Goal: Task Accomplishment & Management: Complete application form

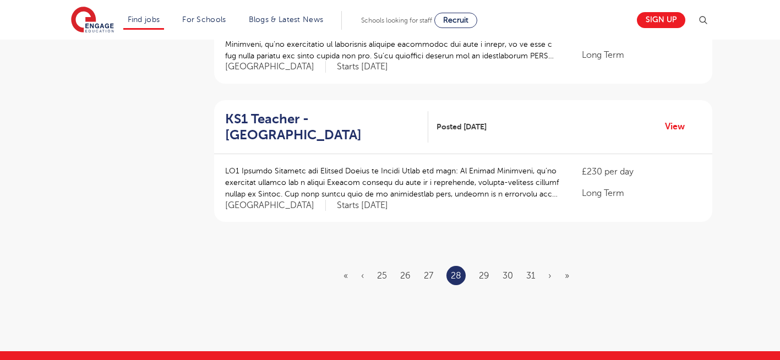
scroll to position [1293, 0]
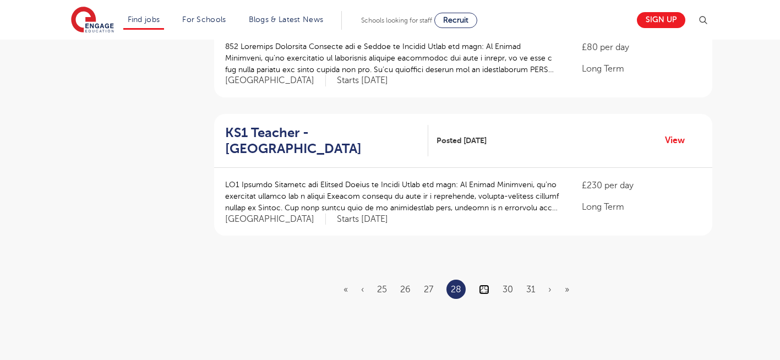
click at [486, 284] on link "29" at bounding box center [484, 289] width 10 height 10
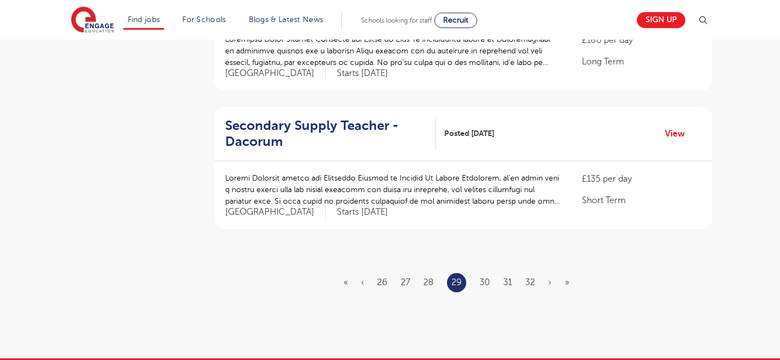
scroll to position [1298, 0]
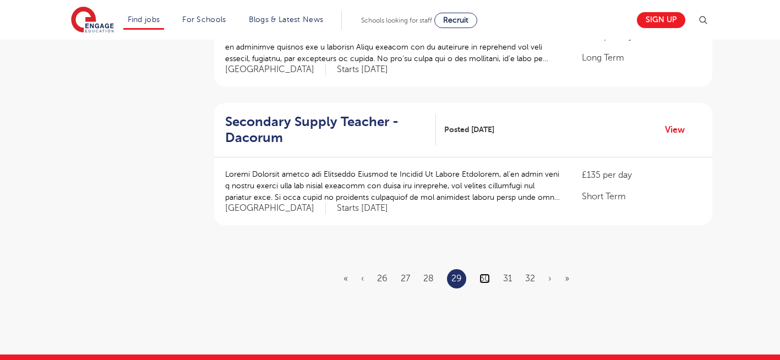
click at [482, 273] on link "30" at bounding box center [484, 278] width 10 height 10
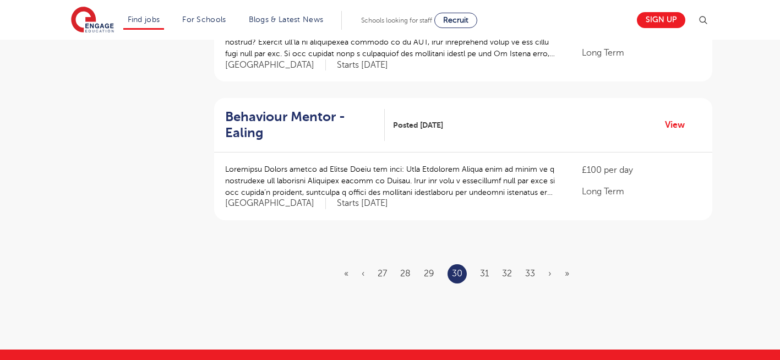
scroll to position [0, 0]
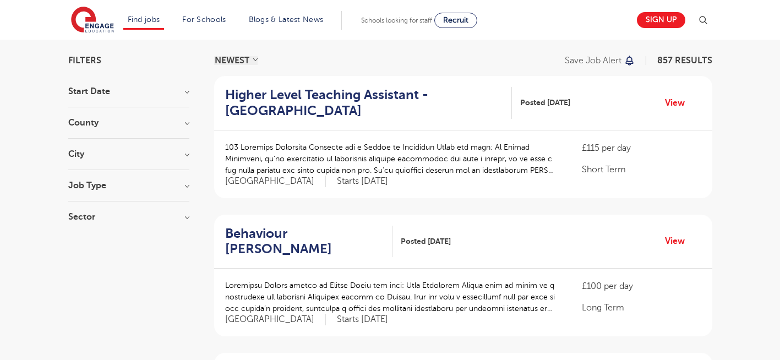
scroll to position [110, 0]
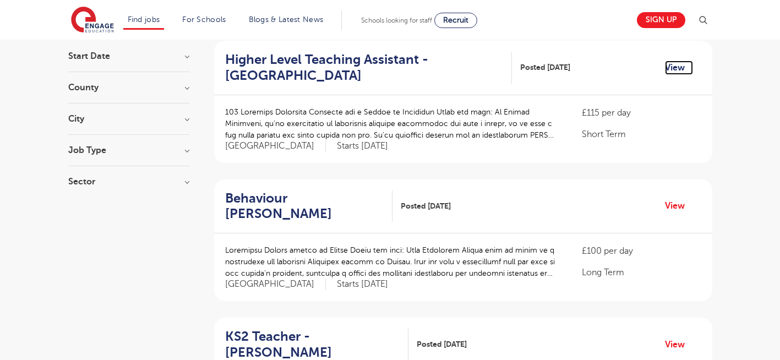
click at [678, 65] on link "View" at bounding box center [679, 68] width 28 height 14
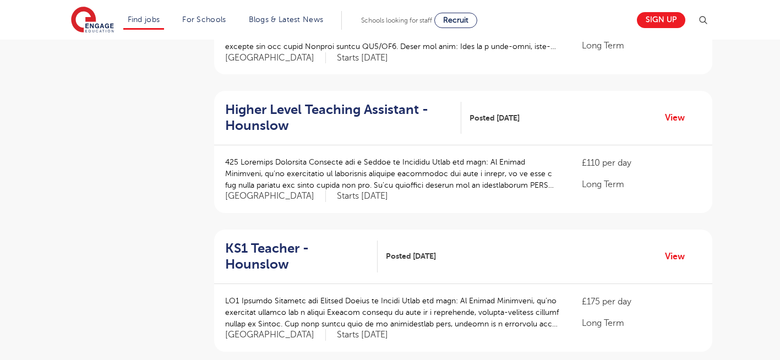
scroll to position [638, 0]
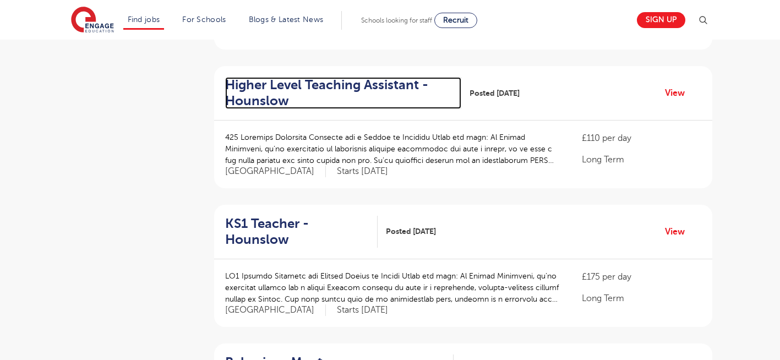
click at [339, 77] on h2 "Higher Level Teaching Assistant - Hounslow" at bounding box center [338, 93] width 227 height 32
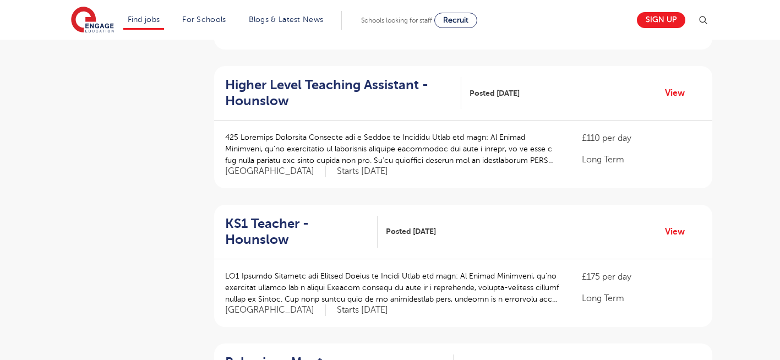
click at [756, 184] on div "Filters Start Date October 125 November 88 January 7 December 1 Show more Count…" at bounding box center [390, 240] width 780 height 1539
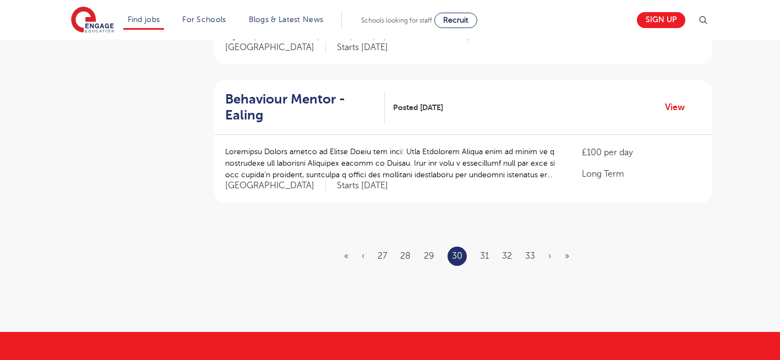
scroll to position [1320, 0]
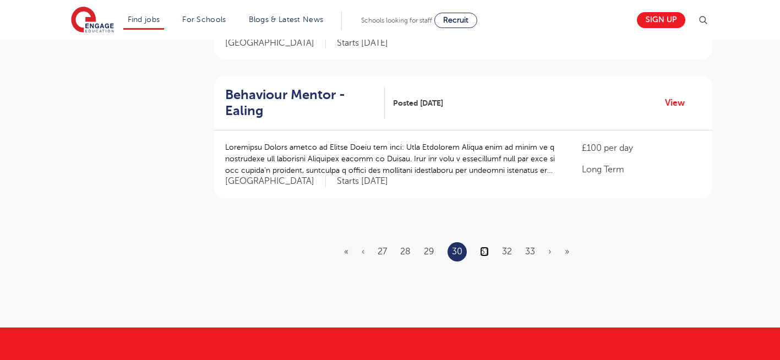
click at [484, 246] on link "31" at bounding box center [484, 251] width 9 height 10
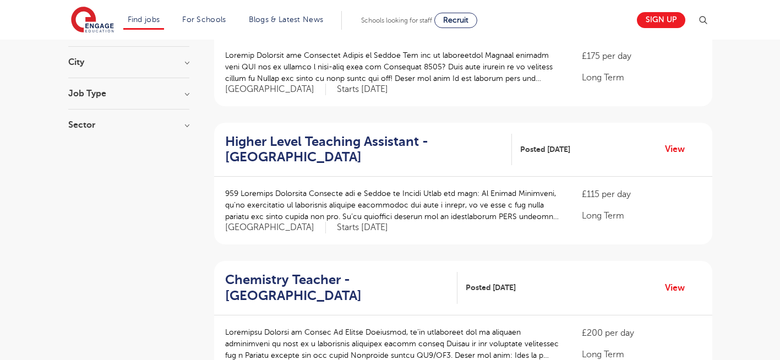
scroll to position [220, 0]
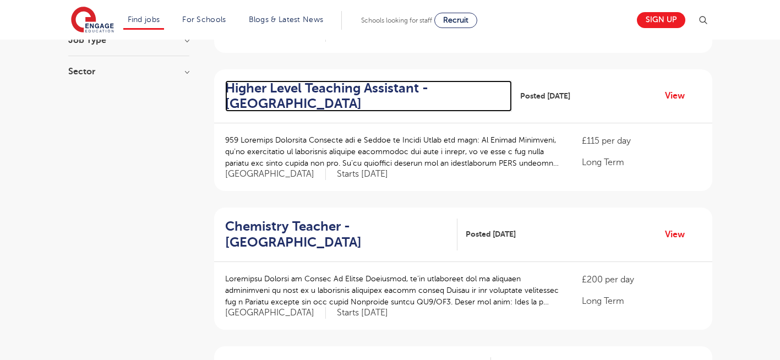
click at [284, 80] on h2 "Higher Level Teaching Assistant - Newham" at bounding box center [364, 96] width 278 height 32
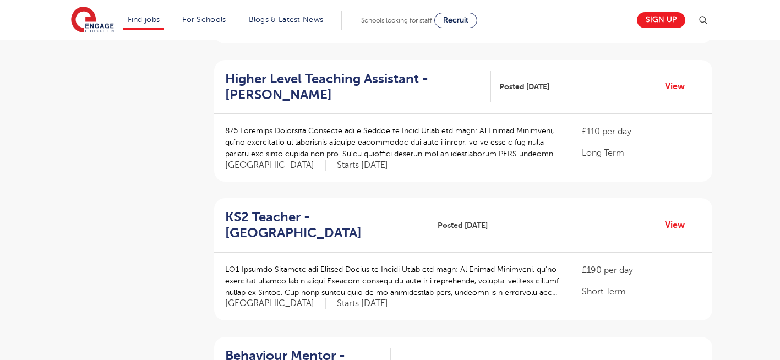
scroll to position [484, 0]
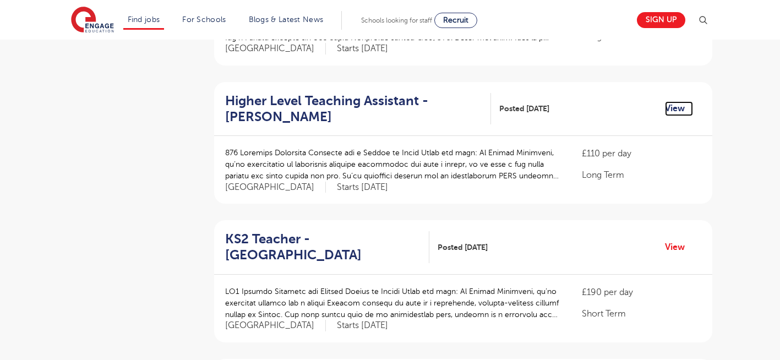
click at [671, 101] on link "View" at bounding box center [679, 108] width 28 height 14
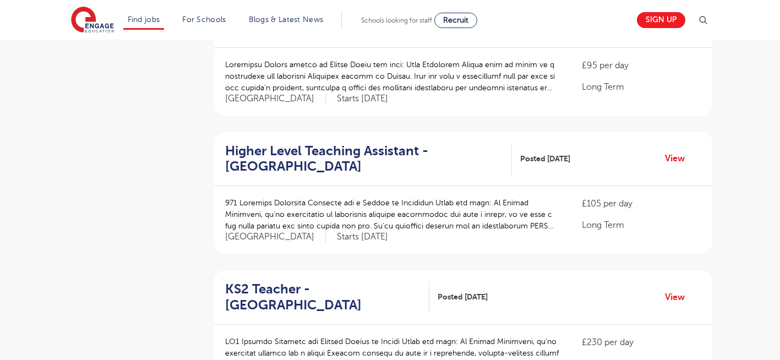
scroll to position [858, 0]
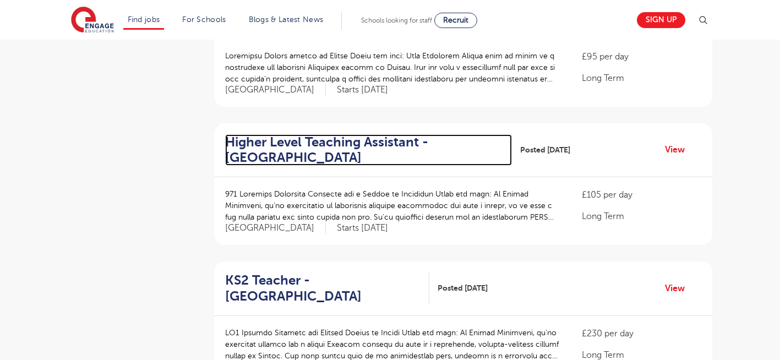
click at [289, 140] on h2 "Higher Level Teaching Assistant - Greenwich" at bounding box center [364, 150] width 278 height 32
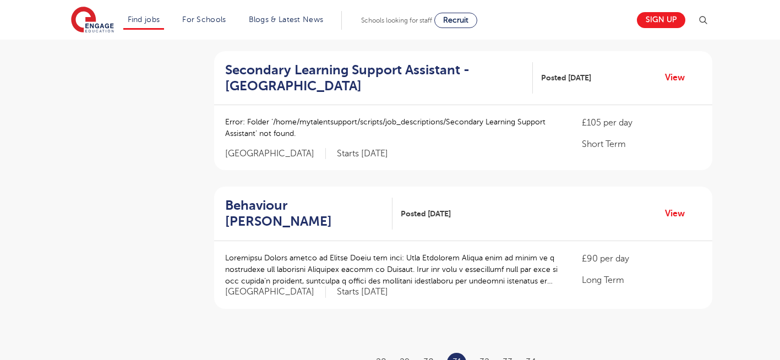
scroll to position [1210, 0]
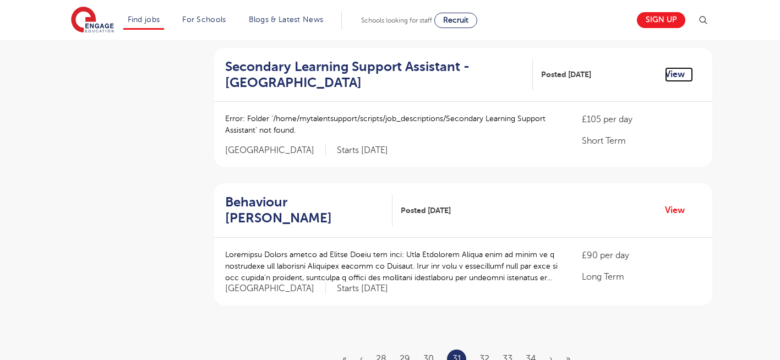
click at [676, 67] on link "View" at bounding box center [679, 74] width 28 height 14
click at [484, 354] on link "32" at bounding box center [484, 359] width 10 height 10
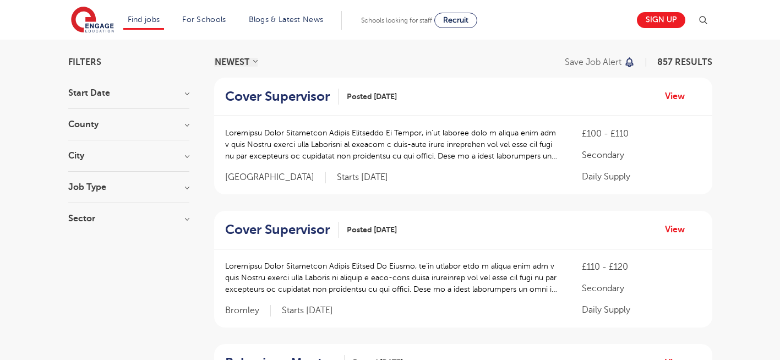
scroll to position [88, 0]
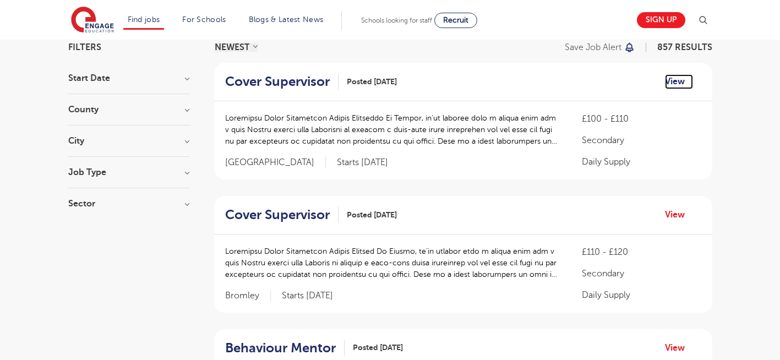
click at [672, 84] on link "View" at bounding box center [679, 81] width 28 height 14
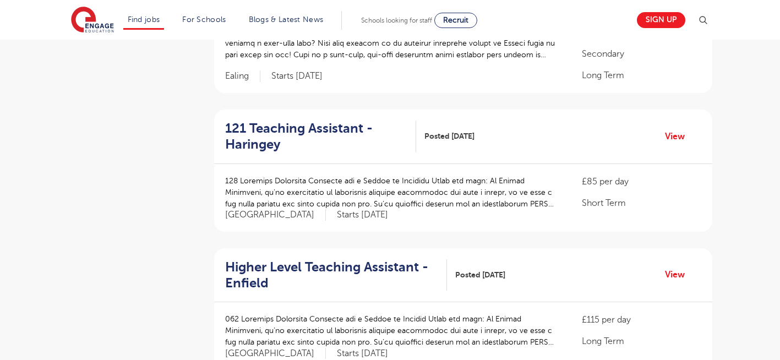
scroll to position [1078, 0]
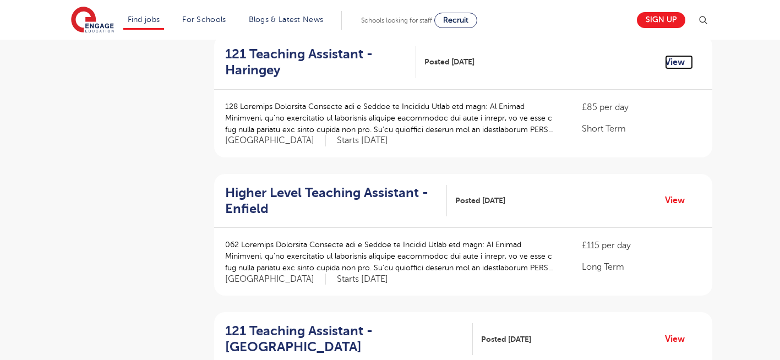
click at [676, 62] on link "View" at bounding box center [679, 62] width 28 height 14
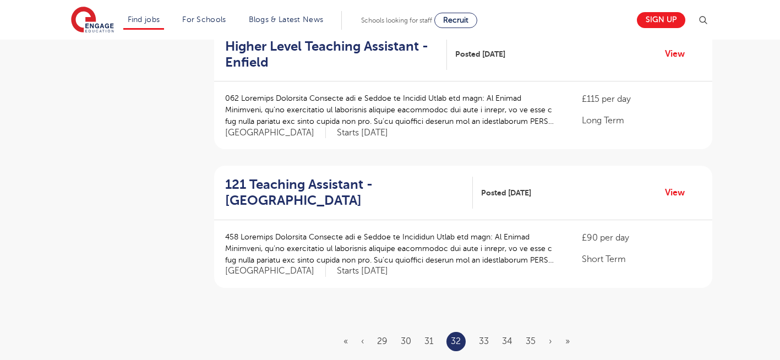
scroll to position [1232, 0]
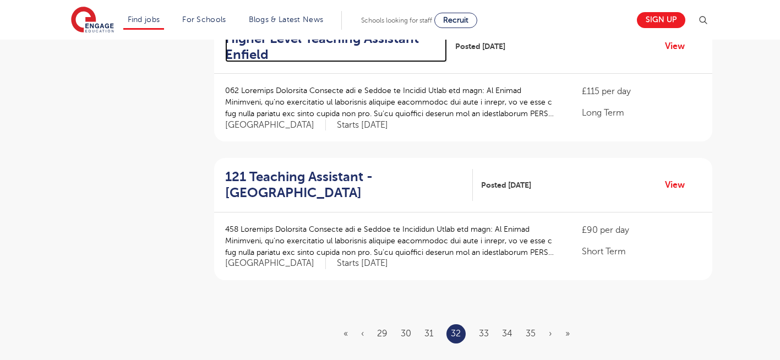
click at [242, 47] on h2 "Higher Level Teaching Assistant - Enfield" at bounding box center [331, 47] width 213 height 32
click at [487, 332] on link "33" at bounding box center [484, 333] width 10 height 10
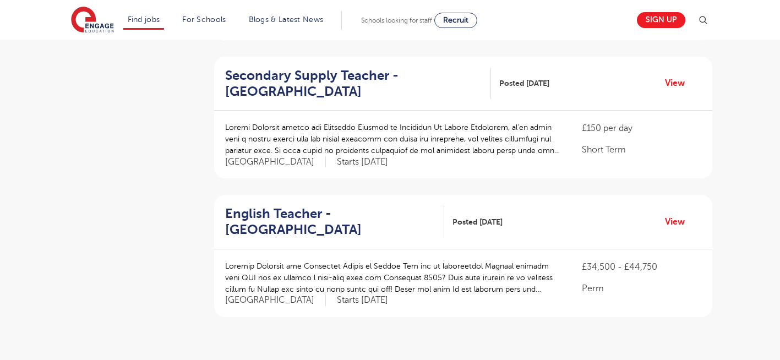
scroll to position [1210, 0]
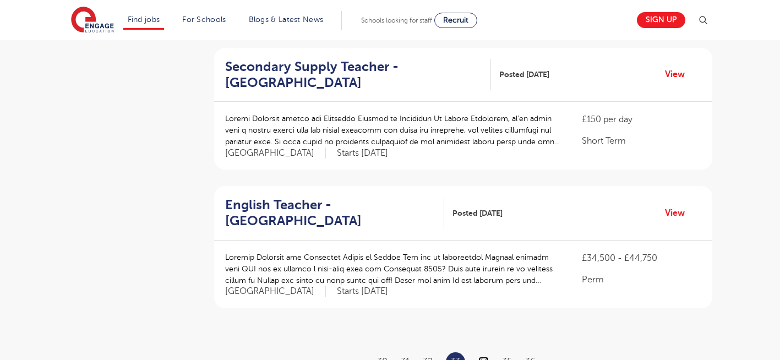
click at [488, 357] on link "34" at bounding box center [483, 362] width 10 height 10
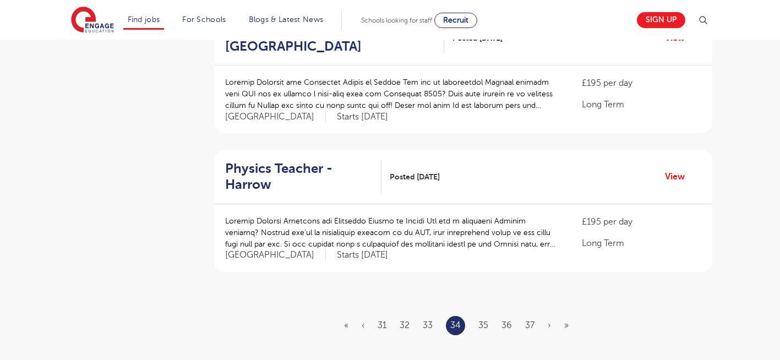
scroll to position [1254, 0]
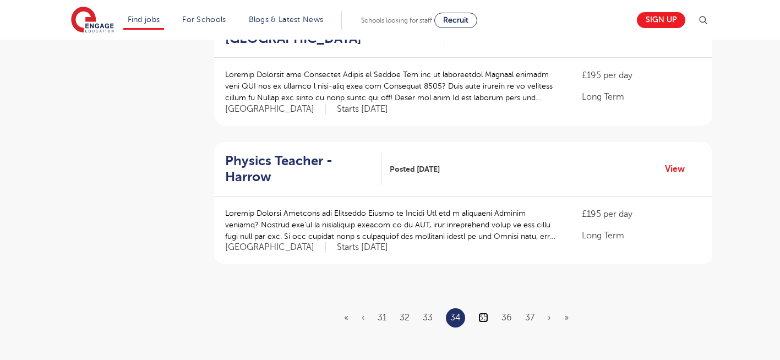
click at [483, 312] on link "35" at bounding box center [483, 317] width 10 height 10
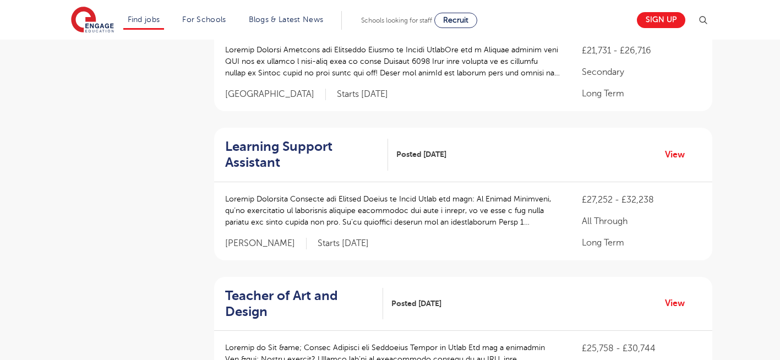
scroll to position [792, 0]
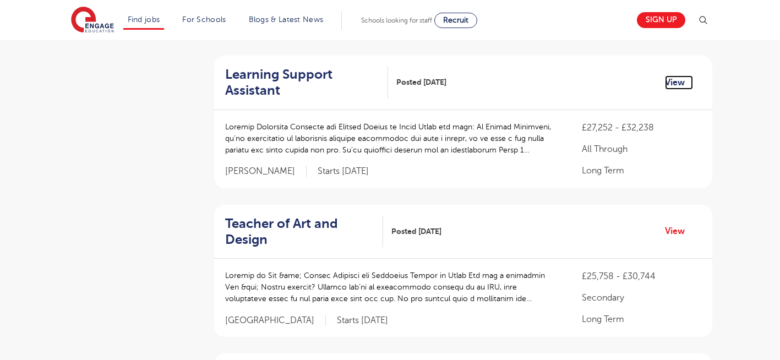
click at [671, 86] on link "View" at bounding box center [679, 82] width 28 height 14
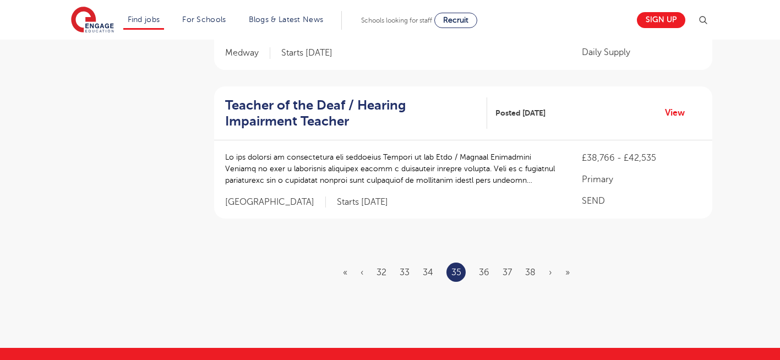
scroll to position [1342, 0]
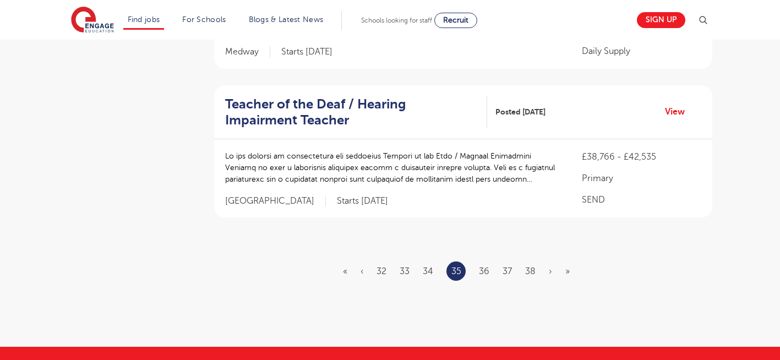
click at [490, 261] on ul "« ‹ 32 33 34 35 36 37 38 › »" at bounding box center [463, 270] width 240 height 19
click at [485, 266] on link "36" at bounding box center [484, 271] width 10 height 10
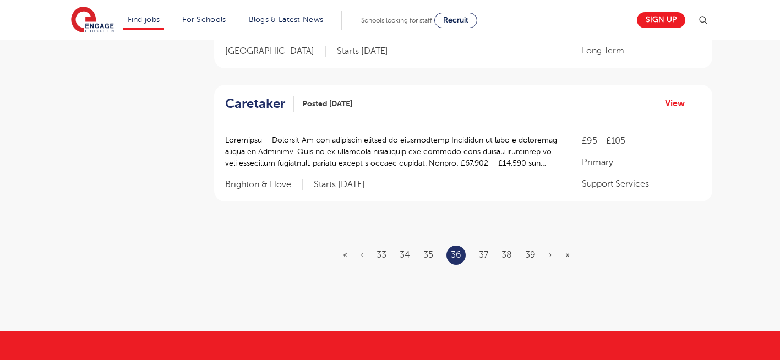
scroll to position [0, 0]
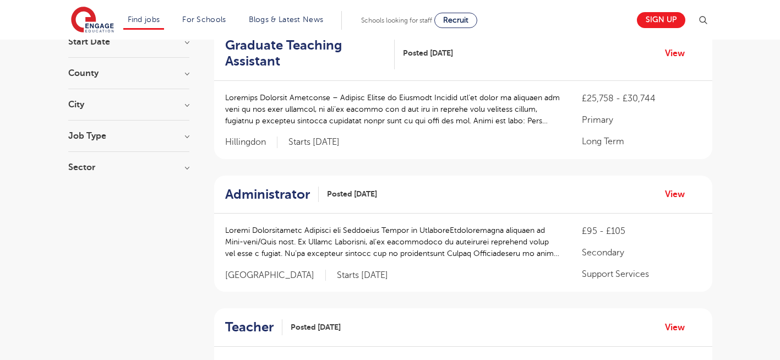
scroll to position [132, 0]
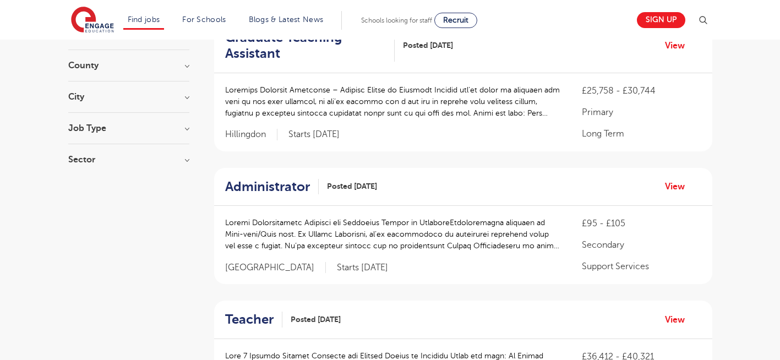
click at [256, 40] on section "Find jobs All vacancies We have one of the UK's largest database. and with hund…" at bounding box center [350, 20] width 559 height 40
click at [250, 56] on h2 "Graduate Teaching Assistant" at bounding box center [305, 46] width 161 height 32
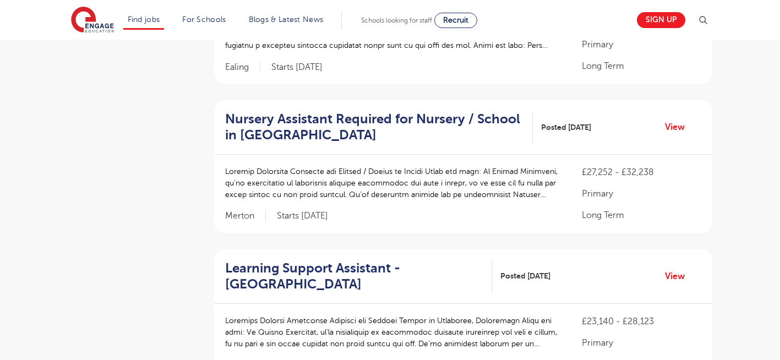
scroll to position [902, 0]
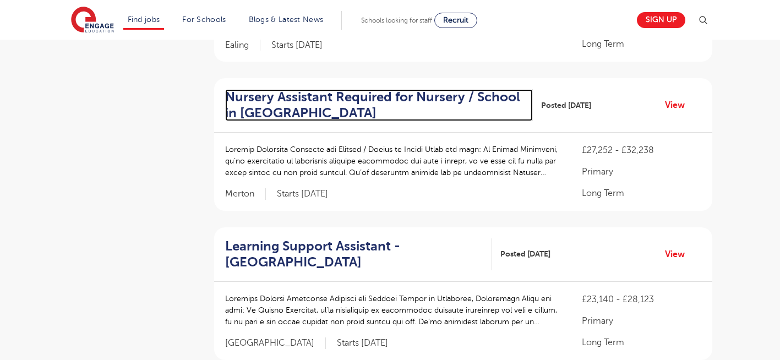
click at [293, 102] on h2 "Nursery Assistant Required for Nursery / School in Merton" at bounding box center [374, 105] width 299 height 32
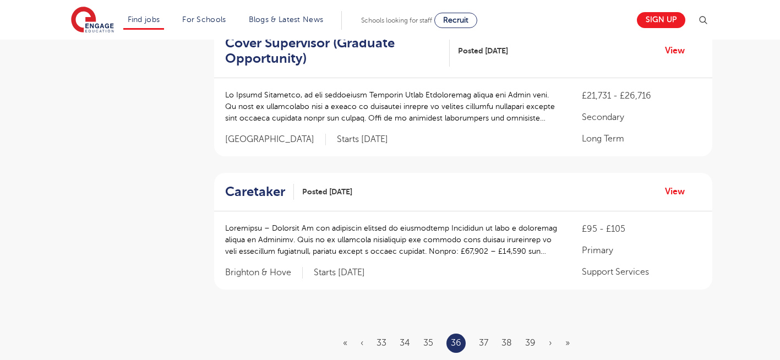
scroll to position [1276, 0]
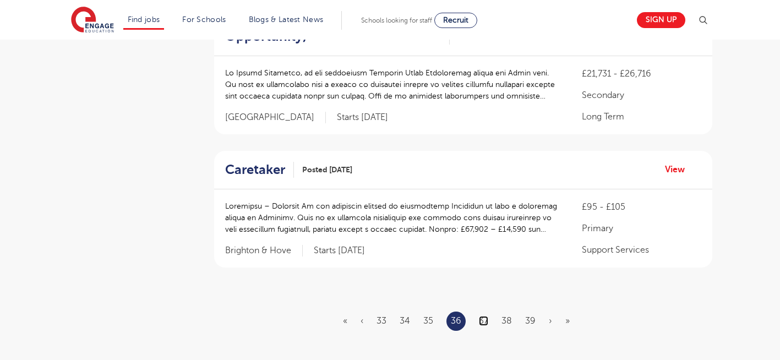
click at [484, 321] on link "37" at bounding box center [483, 321] width 9 height 10
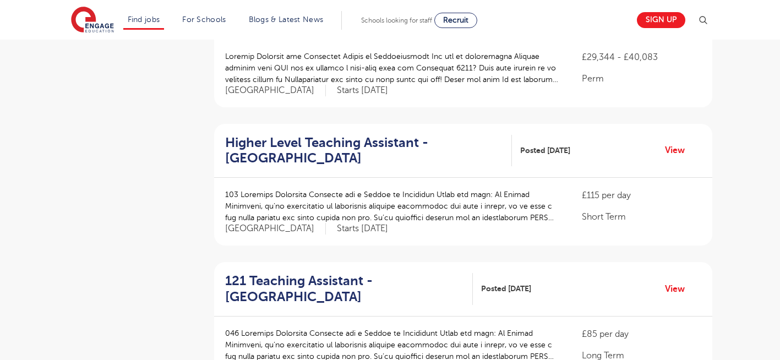
scroll to position [858, 0]
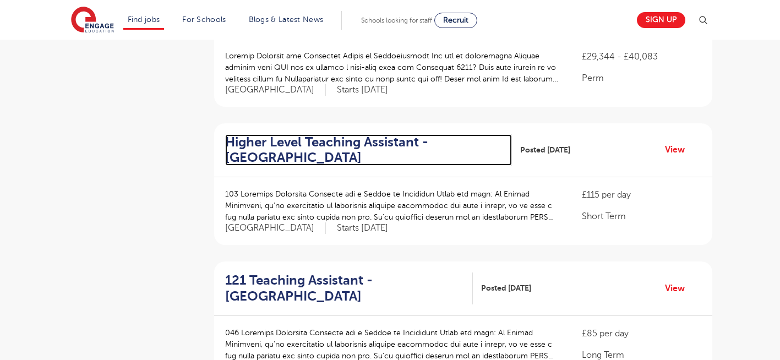
click at [277, 134] on h2 "Higher Level Teaching Assistant - Elmbridge" at bounding box center [364, 150] width 278 height 32
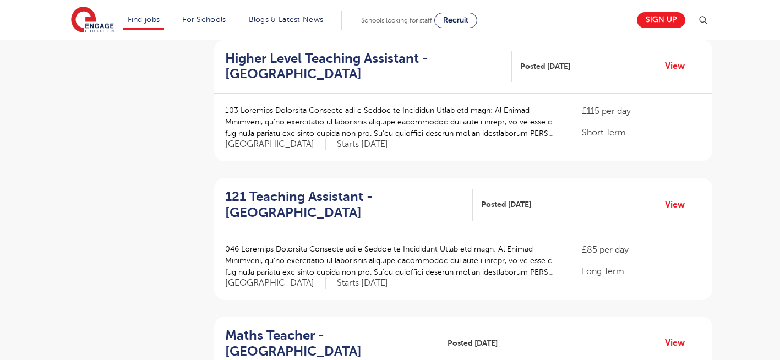
scroll to position [1012, 0]
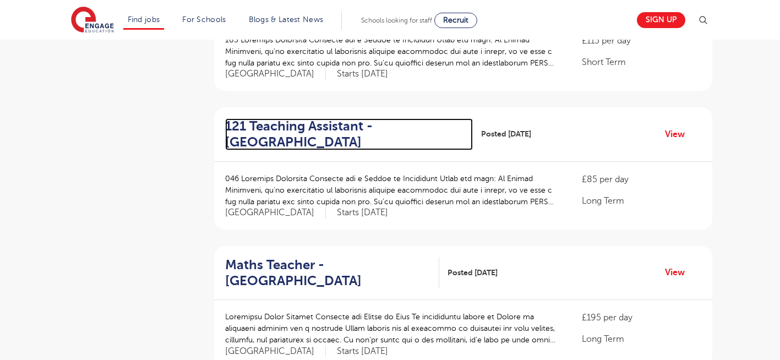
click at [283, 118] on h2 "121 Teaching Assistant - Wandsworth" at bounding box center [344, 134] width 239 height 32
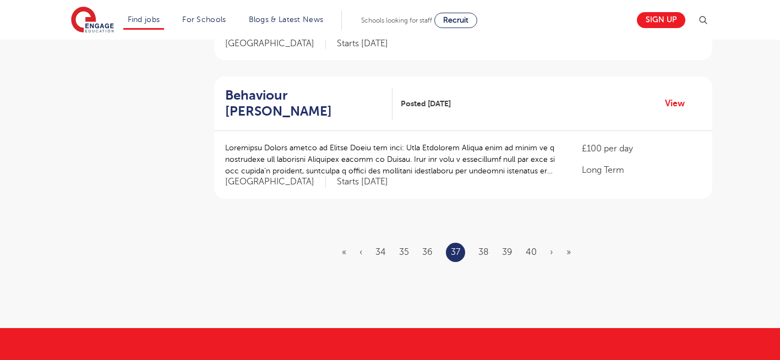
scroll to position [1342, 0]
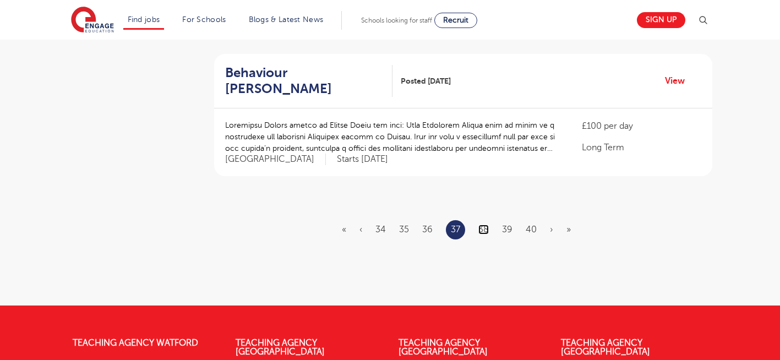
click at [480, 224] on link "38" at bounding box center [483, 229] width 10 height 10
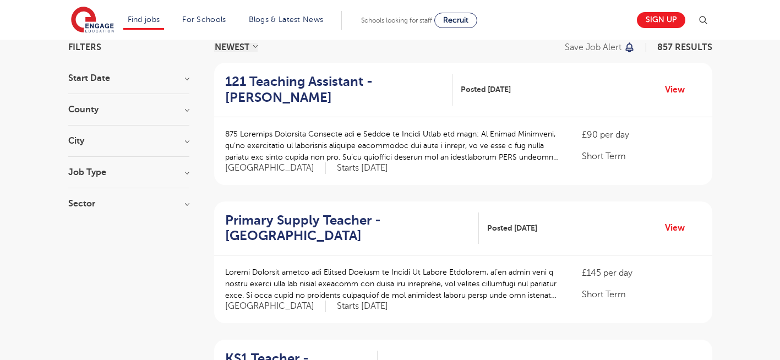
scroll to position [110, 0]
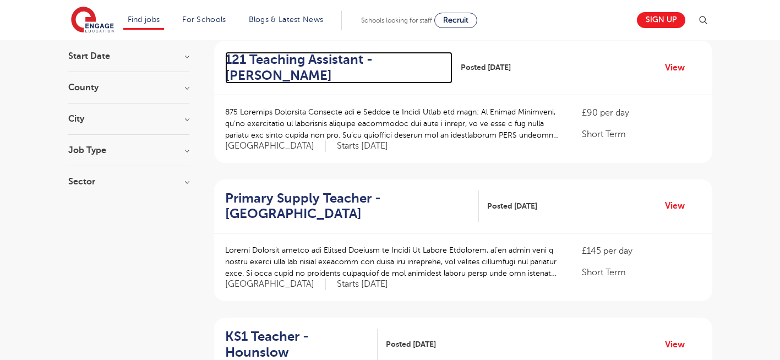
click at [292, 65] on h2 "121 Teaching Assistant - Merton" at bounding box center [334, 68] width 218 height 32
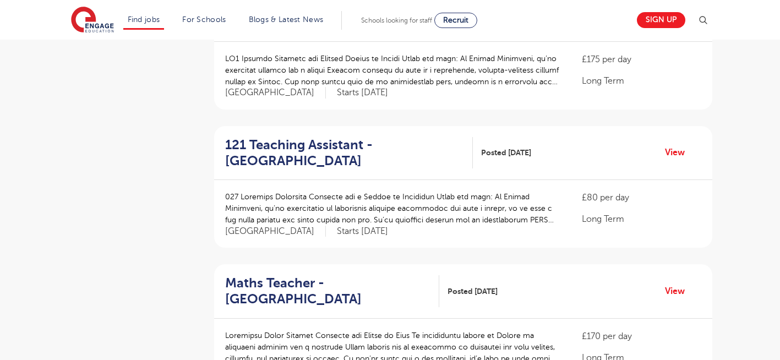
scroll to position [462, 0]
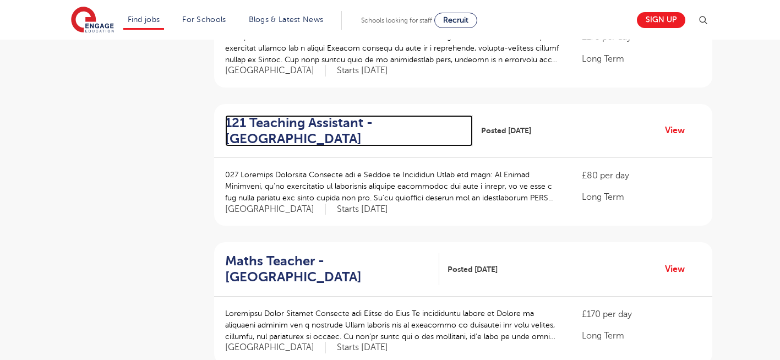
click at [280, 115] on h2 "121 Teaching Assistant - Redbridge" at bounding box center [344, 131] width 239 height 32
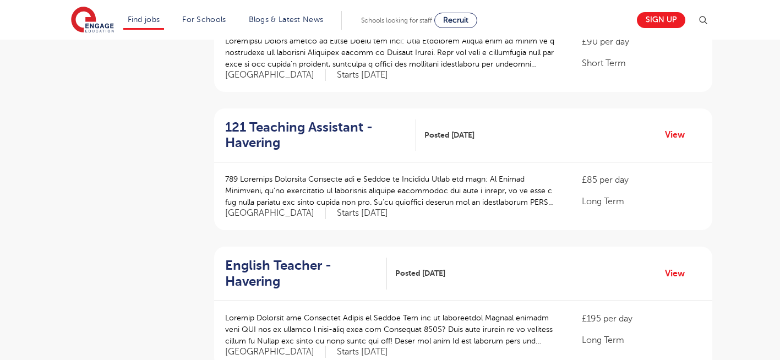
scroll to position [880, 0]
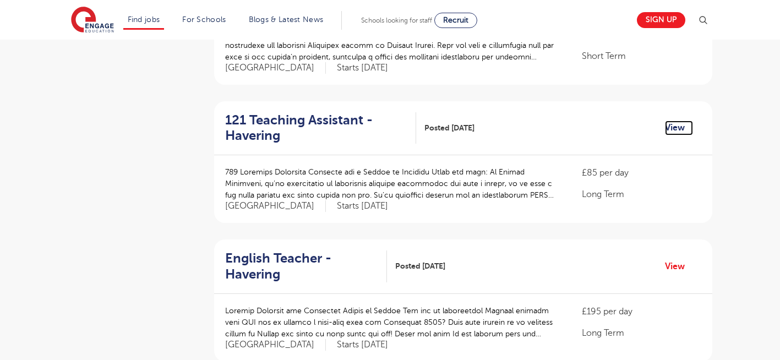
click at [672, 120] on link "View" at bounding box center [679, 127] width 28 height 14
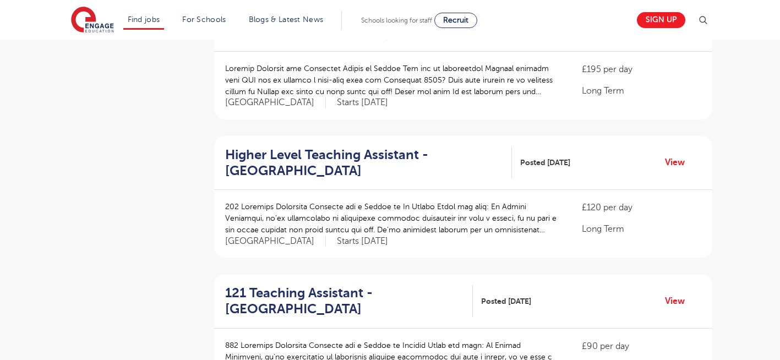
scroll to position [1166, 0]
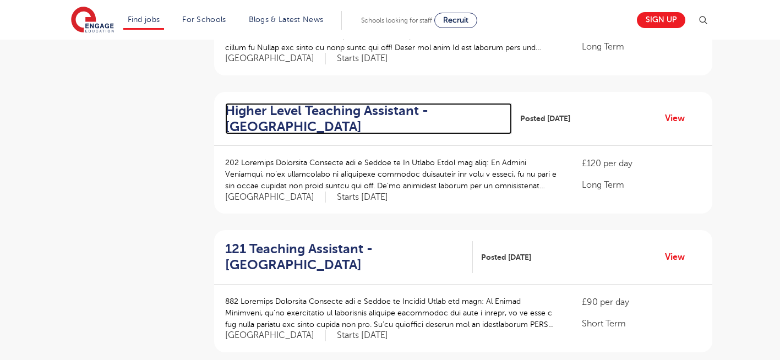
click at [310, 103] on h2 "Higher Level Teaching Assistant - St Albans" at bounding box center [364, 119] width 278 height 32
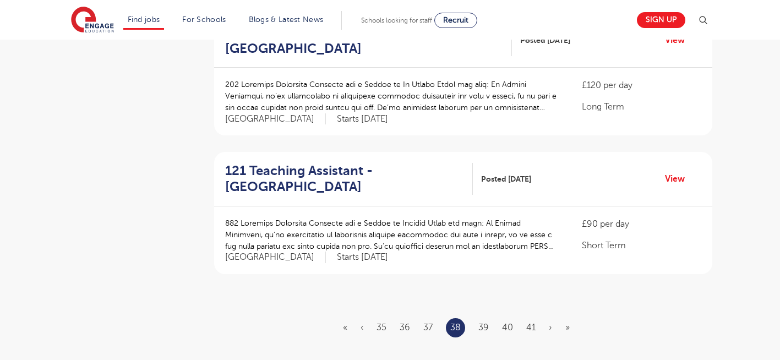
scroll to position [1254, 0]
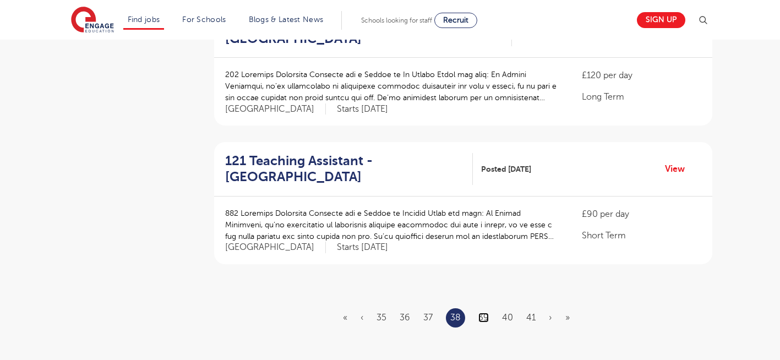
click at [485, 312] on link "39" at bounding box center [483, 317] width 10 height 10
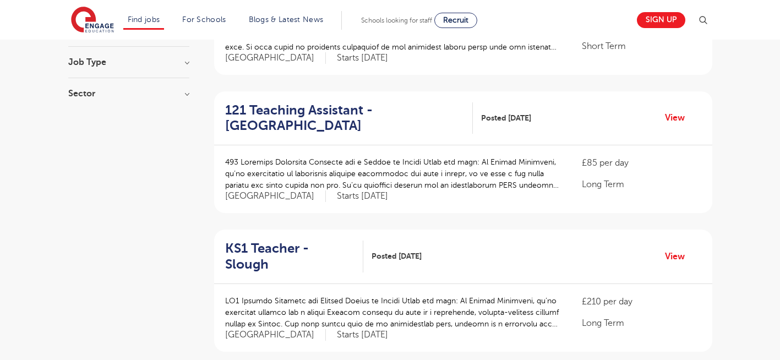
scroll to position [220, 0]
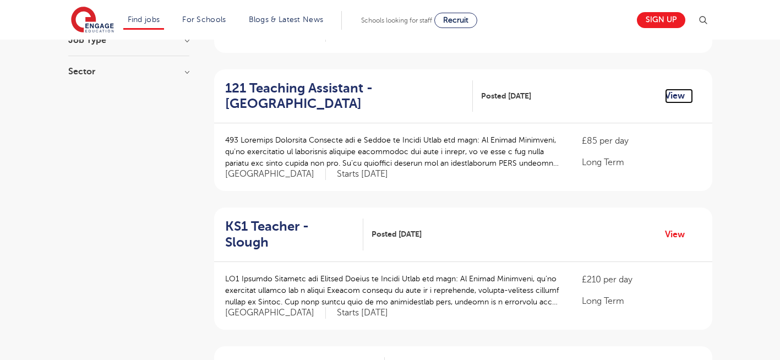
click at [675, 93] on link "View" at bounding box center [679, 96] width 28 height 14
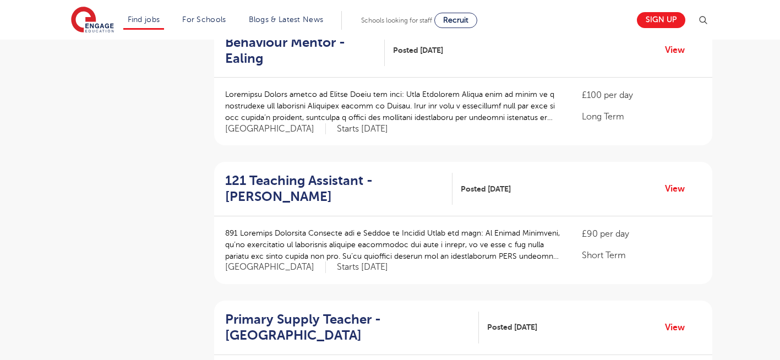
scroll to position [550, 0]
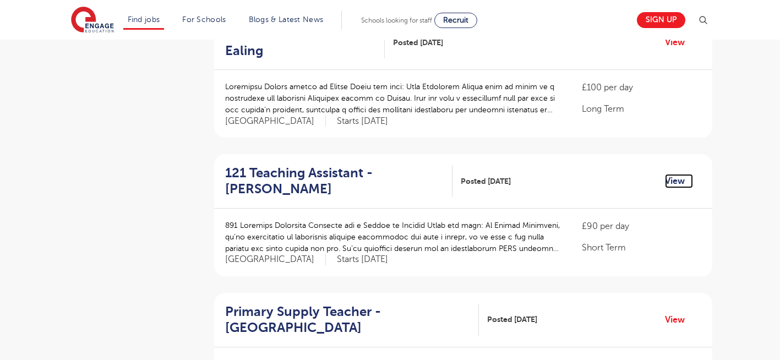
click at [673, 174] on link "View" at bounding box center [679, 181] width 28 height 14
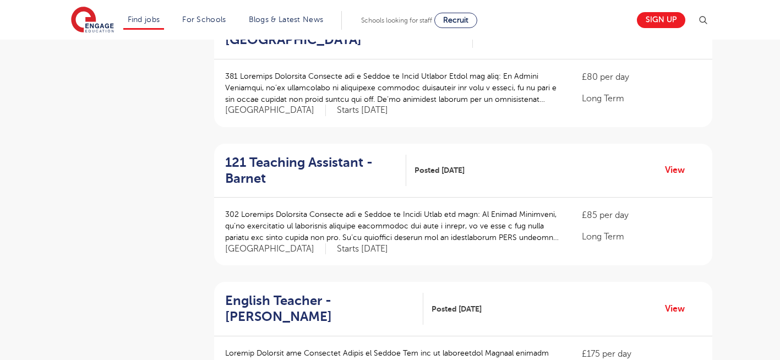
scroll to position [1166, 0]
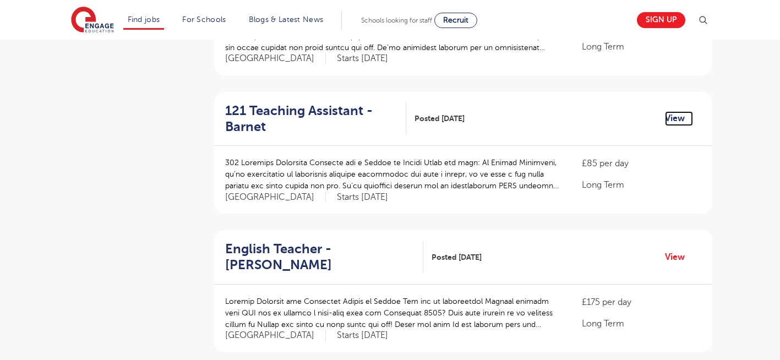
click at [671, 111] on link "View" at bounding box center [679, 118] width 28 height 14
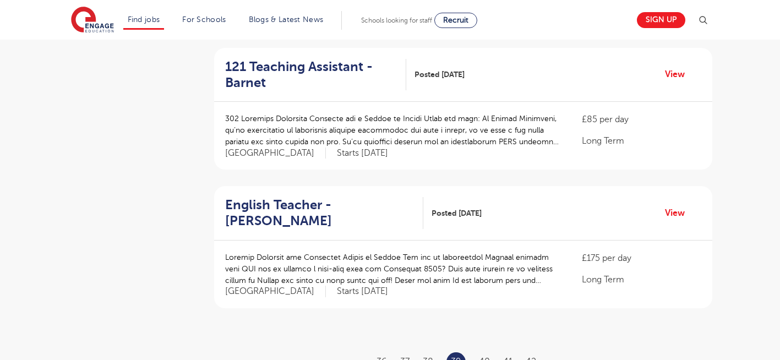
scroll to position [1232, 0]
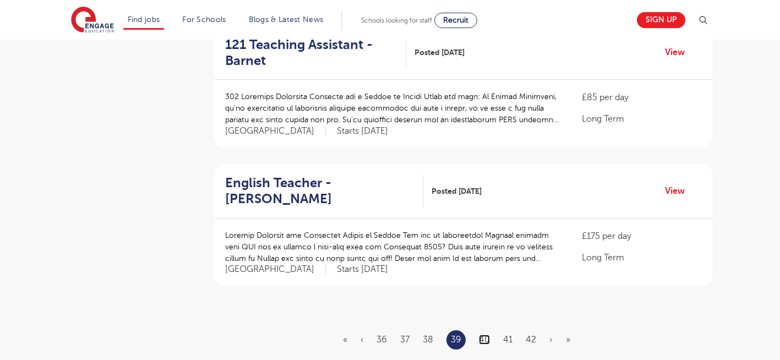
click at [487, 334] on link "40" at bounding box center [484, 339] width 11 height 10
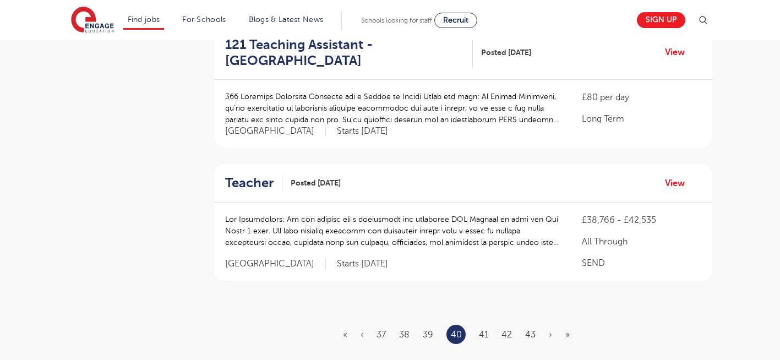
scroll to position [0, 0]
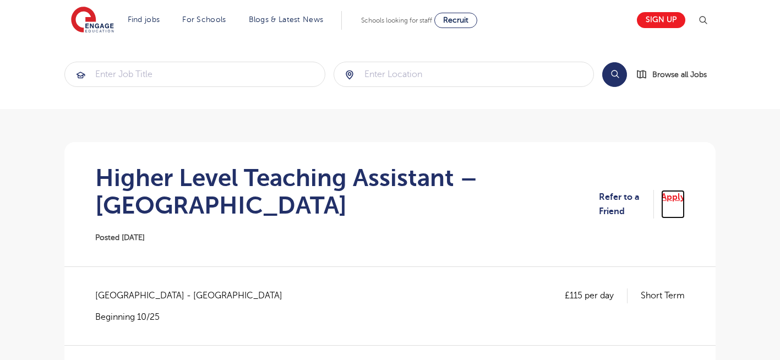
click at [670, 196] on link "Apply" at bounding box center [673, 204] width 24 height 29
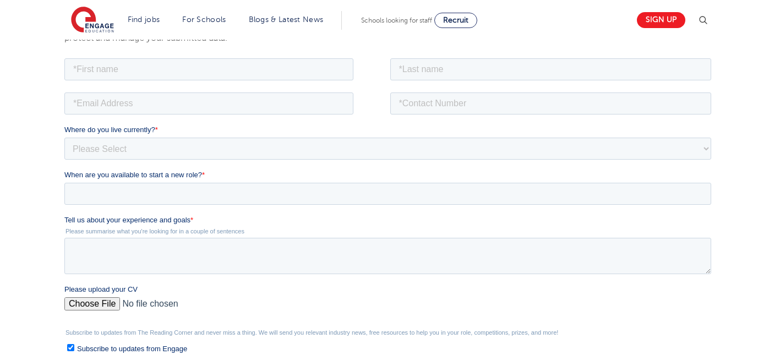
scroll to position [198, 0]
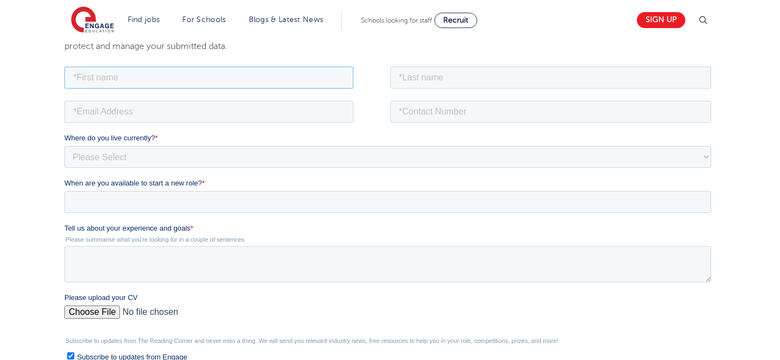
click at [188, 86] on input "text" at bounding box center [208, 77] width 289 height 22
type input "Negin"
click at [446, 86] on input "text" at bounding box center [550, 77] width 321 height 22
type input "Rajool Dezfooli"
click at [200, 122] on input "email" at bounding box center [208, 111] width 289 height 22
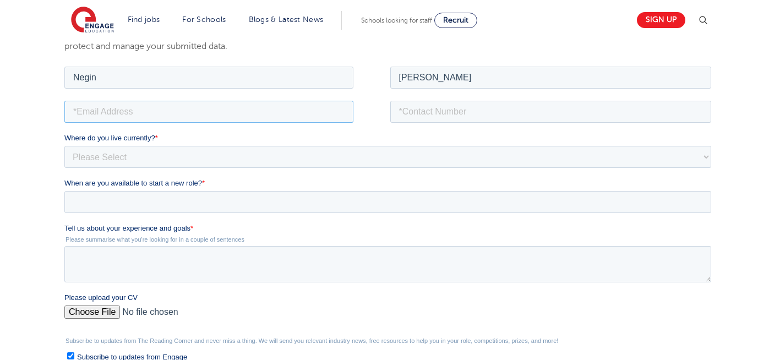
type input "n56375283@gmail.com"
click at [473, 106] on input "tel" at bounding box center [550, 111] width 321 height 22
type input "+447930935556"
click at [178, 161] on select "Please Select [GEOGRAPHIC_DATA] [GEOGRAPHIC_DATA] [GEOGRAPHIC_DATA] [GEOGRAPHIC…" at bounding box center [387, 156] width 646 height 22
select select "UK"
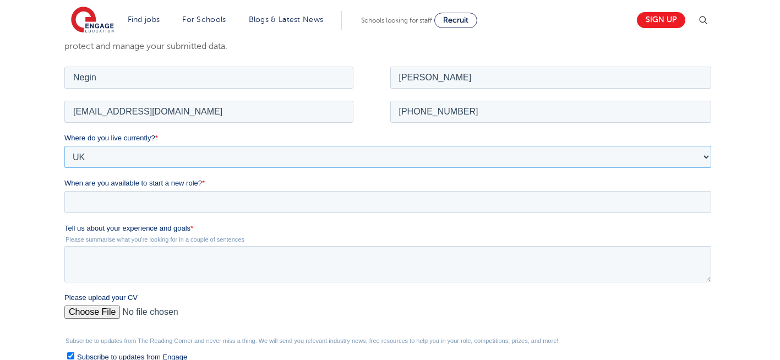
click at [64, 145] on select "Please Select [GEOGRAPHIC_DATA] [GEOGRAPHIC_DATA] [GEOGRAPHIC_DATA] [GEOGRAPHIC…" at bounding box center [387, 156] width 646 height 22
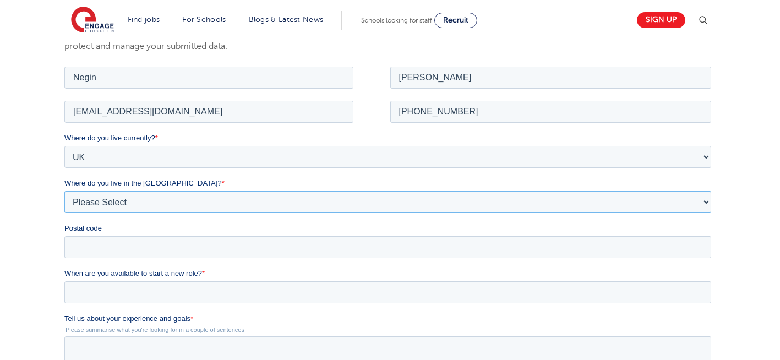
click at [118, 205] on select "Please Select Overseas [GEOGRAPHIC_DATA] [GEOGRAPHIC_DATA] [GEOGRAPHIC_DATA] [G…" at bounding box center [387, 201] width 646 height 22
select select "[GEOGRAPHIC_DATA]"
click at [64, 190] on select "Please Select Overseas [GEOGRAPHIC_DATA] [GEOGRAPHIC_DATA] [GEOGRAPHIC_DATA] [G…" at bounding box center [387, 201] width 646 height 22
click at [99, 248] on input "Postal code" at bounding box center [387, 246] width 646 height 22
type input "N22 7RS"
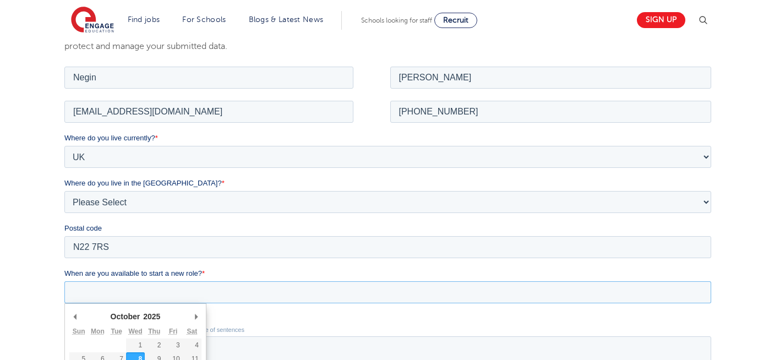
click at [218, 291] on input "When are you available to start a new role? *" at bounding box center [387, 292] width 646 height 22
type div "2025-10-08"
type input "2025/10/08"
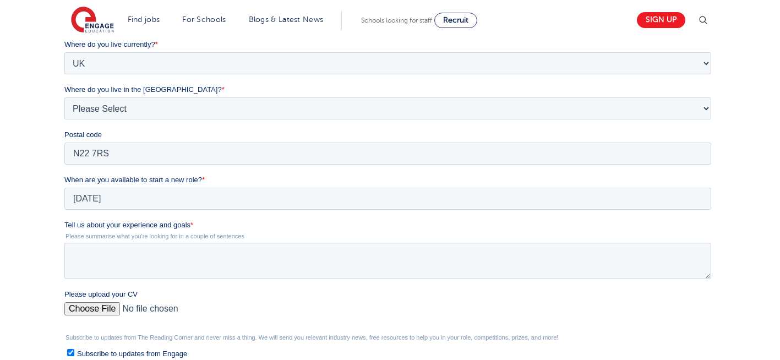
scroll to position [311, 0]
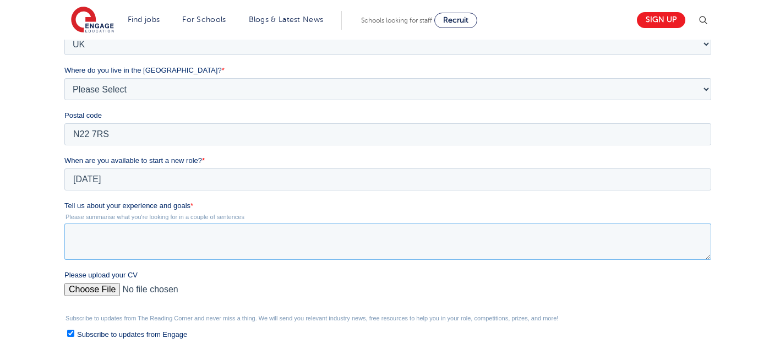
click at [231, 244] on textarea "Tell us about your experience and goals *" at bounding box center [387, 241] width 646 height 36
type textarea "please review my resume"
click at [92, 292] on input "Please upload your CV" at bounding box center [387, 294] width 646 height 22
type input "C:\fakepath\Negin-s-CV-3 (3) 1 (1) 1 1.docx"
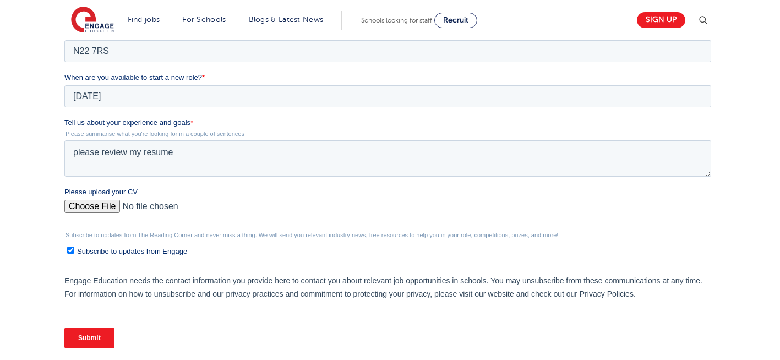
scroll to position [399, 0]
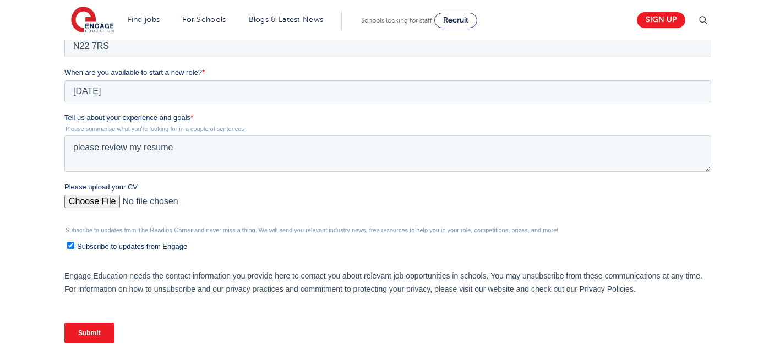
click at [75, 341] on input "Submit" at bounding box center [89, 332] width 50 height 21
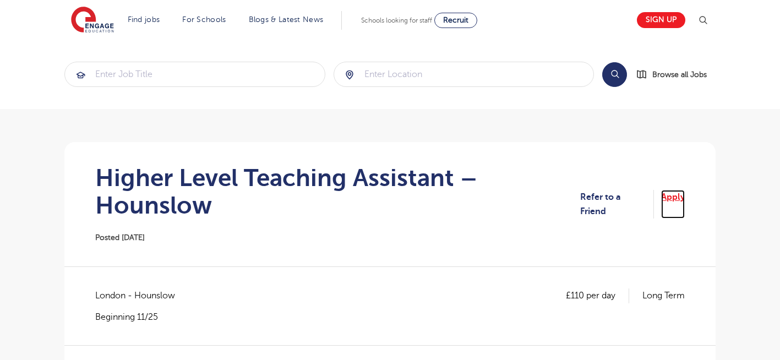
click at [677, 195] on link "Apply" at bounding box center [673, 204] width 24 height 29
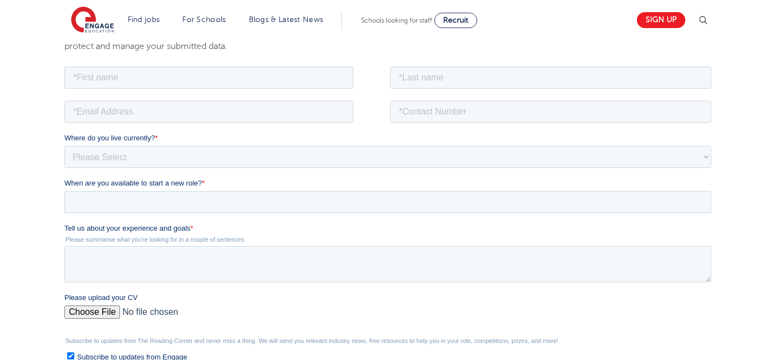
scroll to position [220, 0]
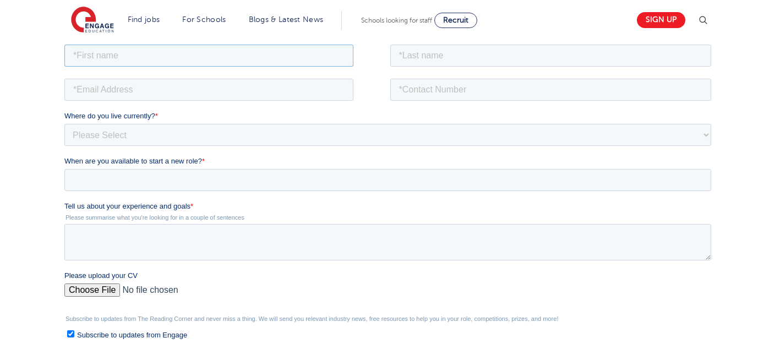
click at [271, 53] on input "text" at bounding box center [208, 55] width 289 height 22
type input "Negin"
click at [463, 54] on input "text" at bounding box center [550, 55] width 321 height 22
type input "Rajool Dezfooli"
click at [173, 89] on input "email" at bounding box center [208, 89] width 289 height 22
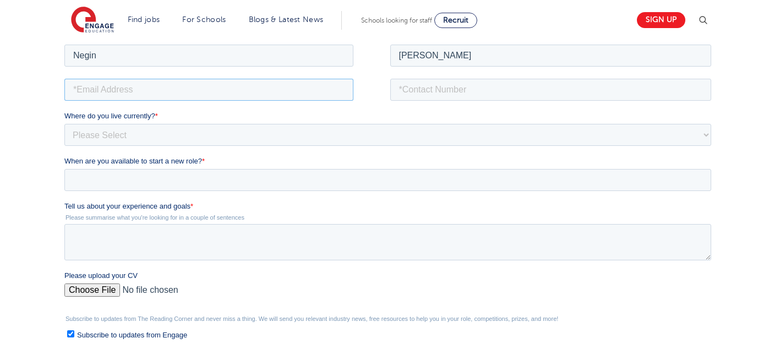
type input "n56375283@gmail.com"
click at [486, 90] on input "tel" at bounding box center [550, 89] width 321 height 22
type input "+447930935556"
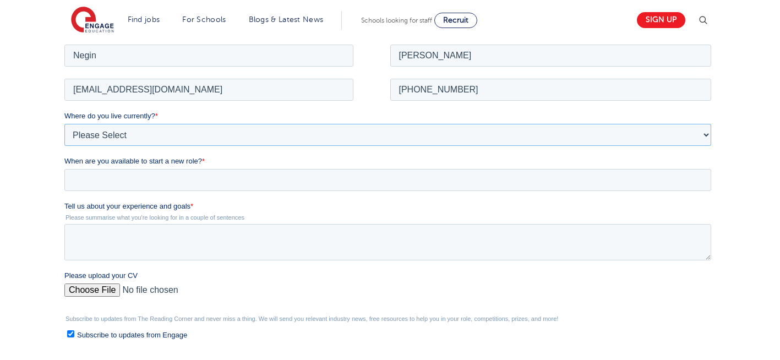
click at [118, 137] on select "Please Select UK Canada Ireland Australia New Zealand Europe USA South Africa J…" at bounding box center [387, 134] width 646 height 22
select select "UK"
click at [64, 123] on select "Please Select UK Canada Ireland Australia New Zealand Europe USA South Africa J…" at bounding box center [387, 134] width 646 height 22
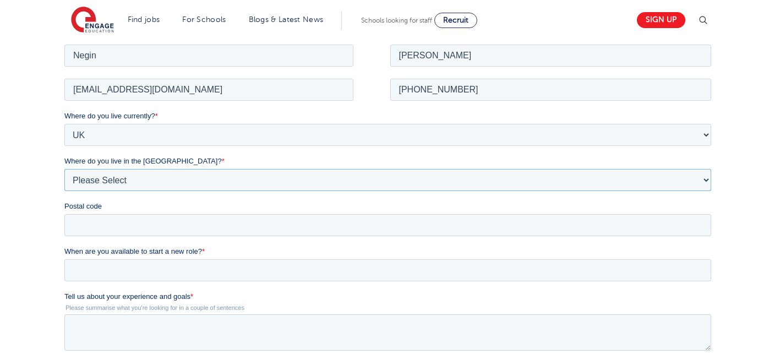
click at [144, 184] on select "Please Select Overseas [GEOGRAPHIC_DATA] [GEOGRAPHIC_DATA] [GEOGRAPHIC_DATA] [G…" at bounding box center [387, 179] width 646 height 22
select select "[GEOGRAPHIC_DATA]"
click at [64, 168] on select "Please Select Overseas [GEOGRAPHIC_DATA] [GEOGRAPHIC_DATA] [GEOGRAPHIC_DATA] [G…" at bounding box center [387, 179] width 646 height 22
click at [118, 234] on input "Postal code" at bounding box center [387, 224] width 646 height 22
type input "N22 7RS"
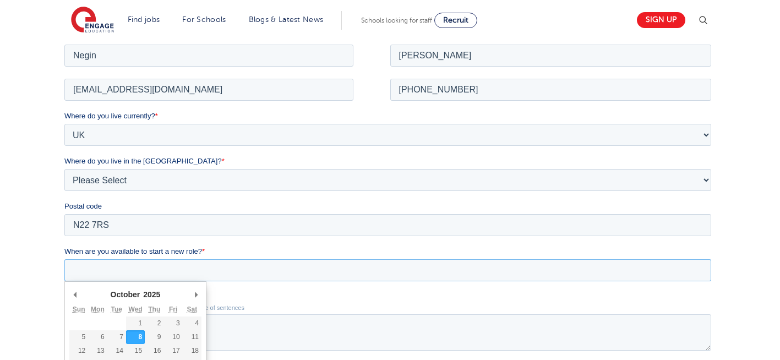
click at [157, 270] on input "When are you available to start a new role? *" at bounding box center [387, 270] width 646 height 22
type div "[DATE]"
type input "[DATE]"
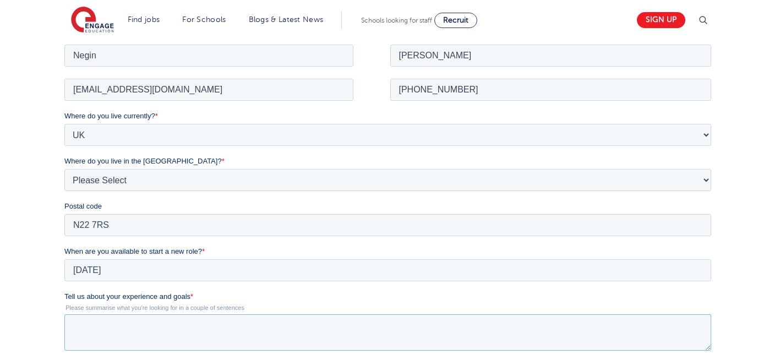
click at [177, 339] on textarea "Tell us about your experience and goals *" at bounding box center [387, 332] width 646 height 36
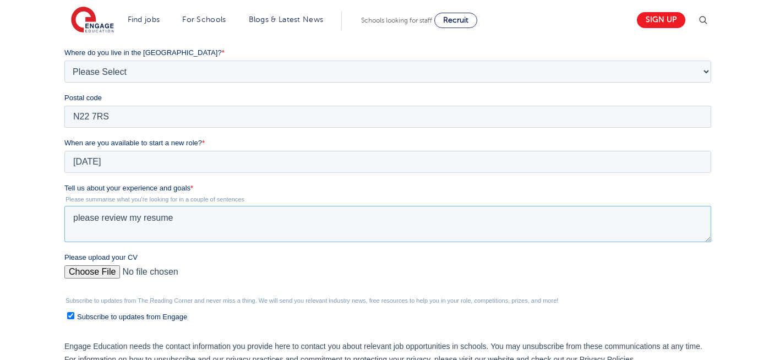
scroll to position [330, 0]
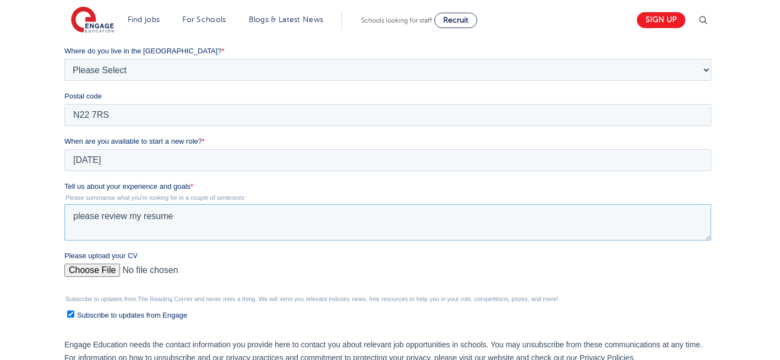
type textarea "please review my resume"
click at [92, 276] on input "Please upload your CV" at bounding box center [387, 275] width 646 height 22
type input "C:\fakepath\Negin-s-CV-3 (3) 1 (1) 1 1.docx"
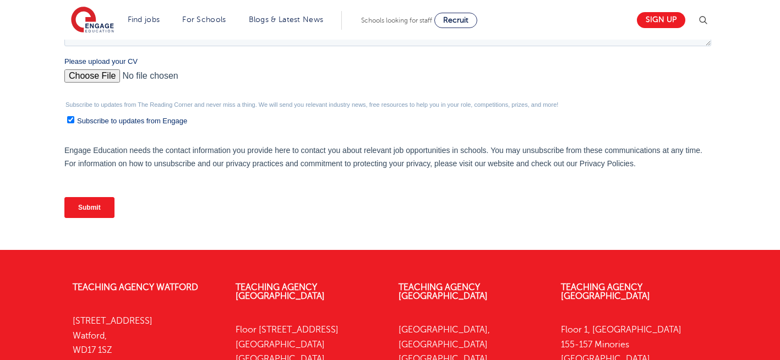
scroll to position [522, 0]
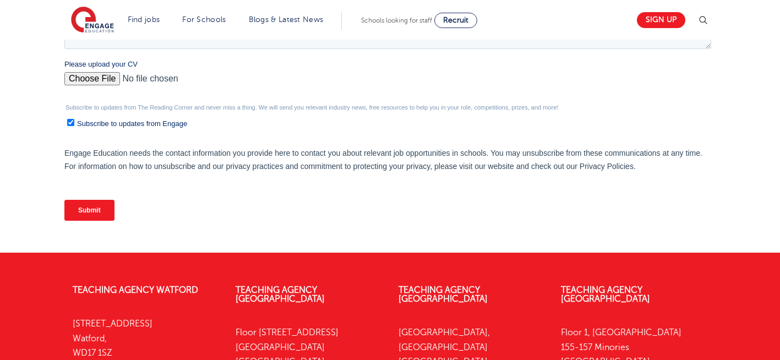
click at [92, 202] on input "Submit" at bounding box center [89, 210] width 50 height 21
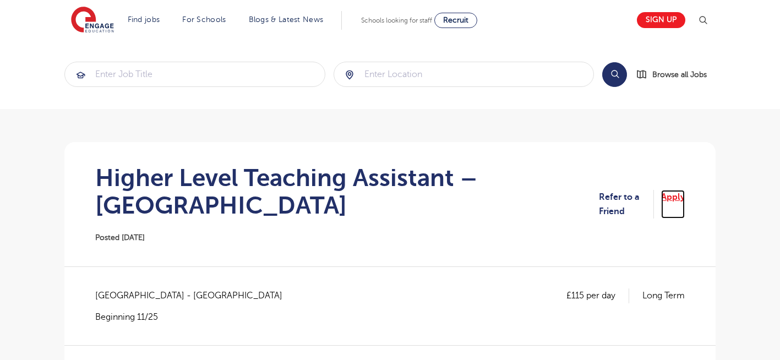
click at [678, 199] on link "Apply" at bounding box center [673, 204] width 24 height 29
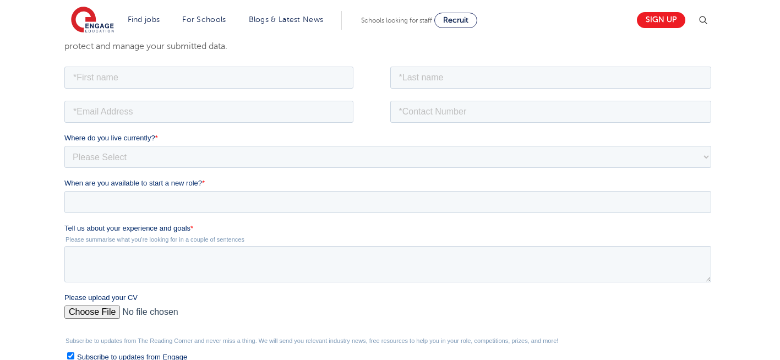
scroll to position [220, 0]
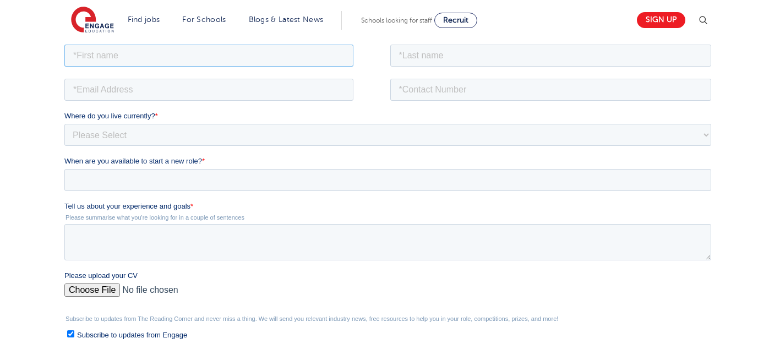
click at [195, 53] on input "text" at bounding box center [208, 55] width 289 height 22
type input "Negin"
click at [473, 65] on input "text" at bounding box center [550, 55] width 321 height 22
type input "[PERSON_NAME]"
click at [251, 89] on input "email" at bounding box center [208, 89] width 289 height 22
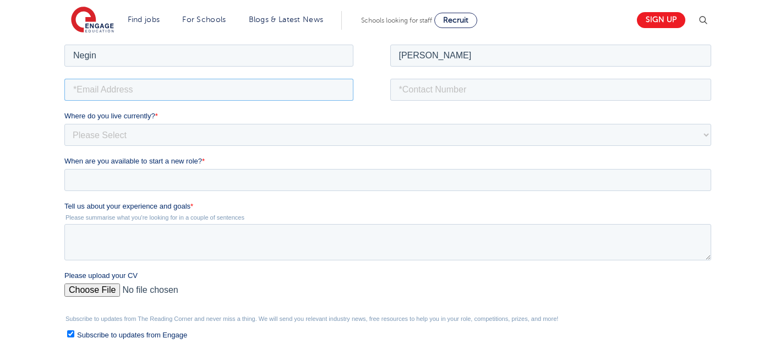
type input "[EMAIL_ADDRESS][DOMAIN_NAME]"
click at [471, 92] on input "tel" at bounding box center [550, 89] width 321 height 22
type input "[PHONE_NUMBER]"
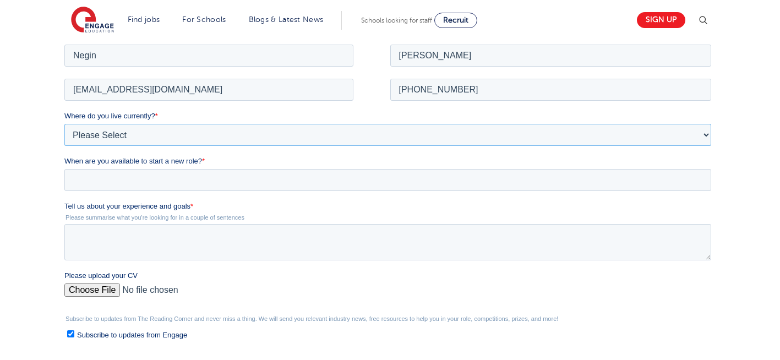
click at [133, 133] on select "Please Select [GEOGRAPHIC_DATA] [GEOGRAPHIC_DATA] [GEOGRAPHIC_DATA] [GEOGRAPHIC…" at bounding box center [387, 134] width 646 height 22
select select "UK"
click at [64, 123] on select "Please Select [GEOGRAPHIC_DATA] [GEOGRAPHIC_DATA] [GEOGRAPHIC_DATA] [GEOGRAPHIC…" at bounding box center [387, 134] width 646 height 22
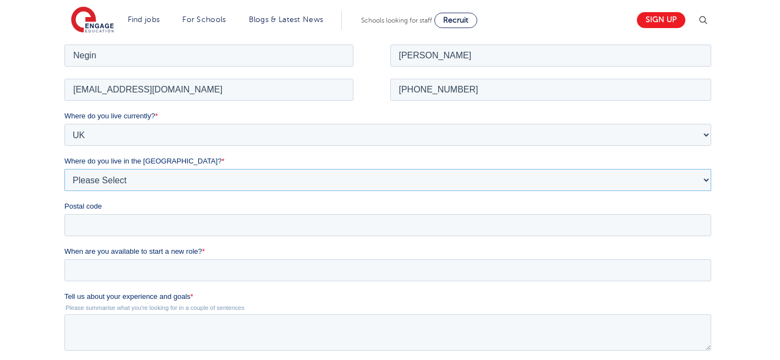
drag, startPoint x: 116, startPoint y: 147, endPoint x: 95, endPoint y: 173, distance: 33.6
click at [95, 173] on select "Please Select Overseas [GEOGRAPHIC_DATA] [GEOGRAPHIC_DATA] [GEOGRAPHIC_DATA] [G…" at bounding box center [387, 179] width 646 height 22
select select "[GEOGRAPHIC_DATA]"
click at [64, 168] on select "Please Select Overseas [GEOGRAPHIC_DATA] [GEOGRAPHIC_DATA] [GEOGRAPHIC_DATA] [G…" at bounding box center [387, 179] width 646 height 22
click at [101, 220] on input "Postal code" at bounding box center [387, 224] width 646 height 22
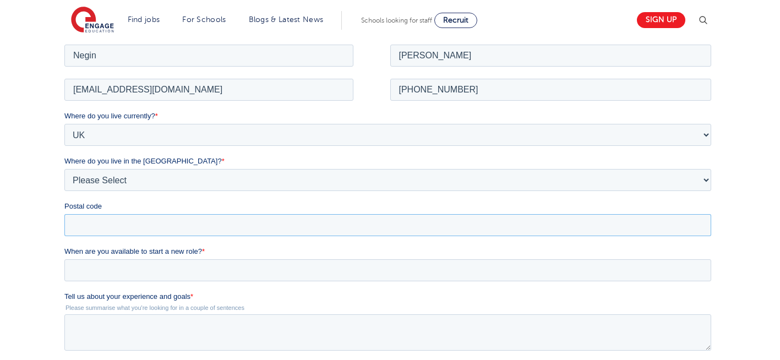
type input "N22 7RS"
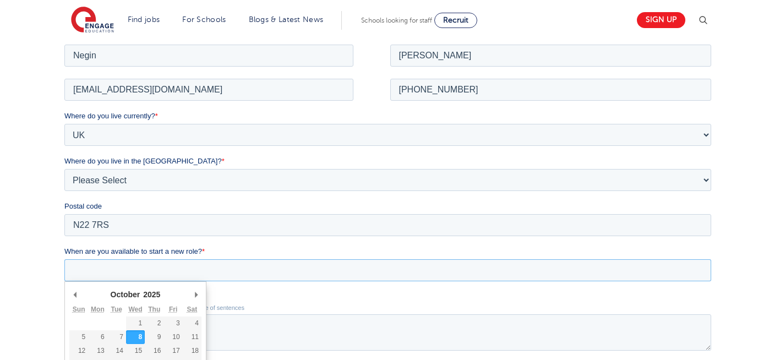
click at [151, 276] on input "When are you available to start a new role? *" at bounding box center [387, 270] width 646 height 22
type div "2025-10-08"
type input "2025/10/08"
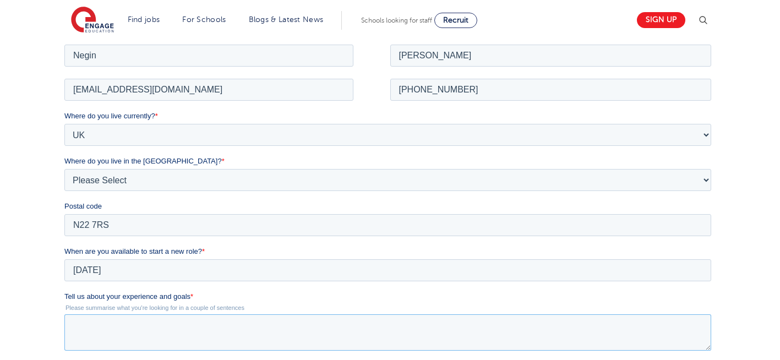
click at [195, 332] on textarea "Tell us about your experience and goals *" at bounding box center [387, 332] width 646 height 36
type textarea "please review my resume"
click at [729, 322] on div "We will store your first name, last name, email address, contact number, locati…" at bounding box center [390, 260] width 780 height 588
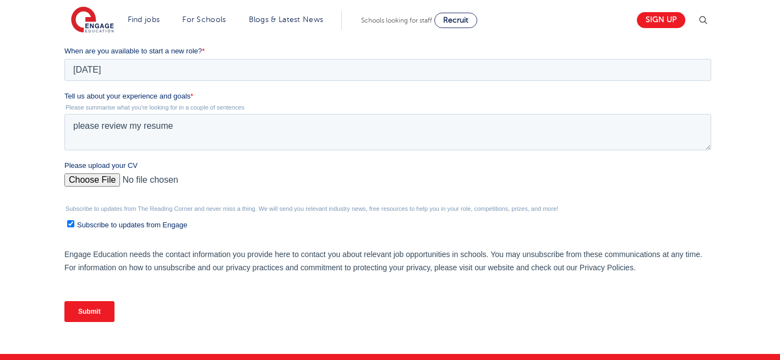
scroll to position [440, 0]
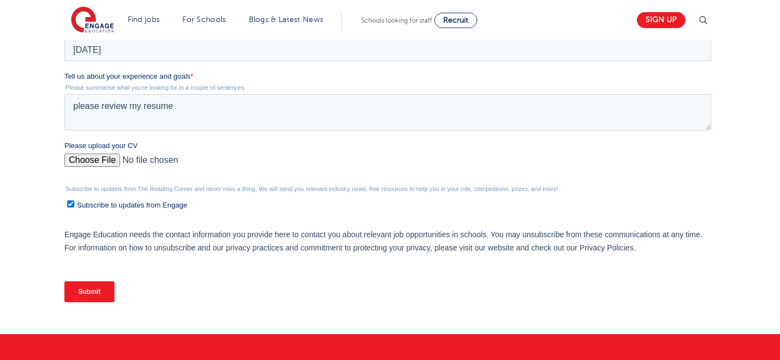
click at [89, 165] on input "Please upload your CV" at bounding box center [387, 164] width 646 height 22
type input "C:\fakepath\Negin-s-CV-3 (3) 1 (1) 1 1.docx"
click at [93, 298] on input "Submit" at bounding box center [89, 291] width 50 height 21
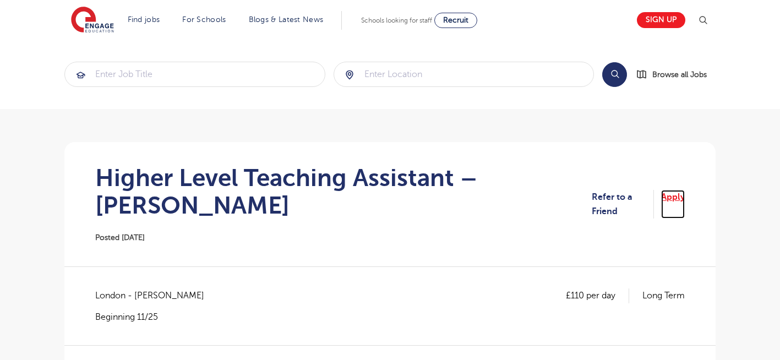
click at [673, 190] on link "Apply" at bounding box center [673, 204] width 24 height 29
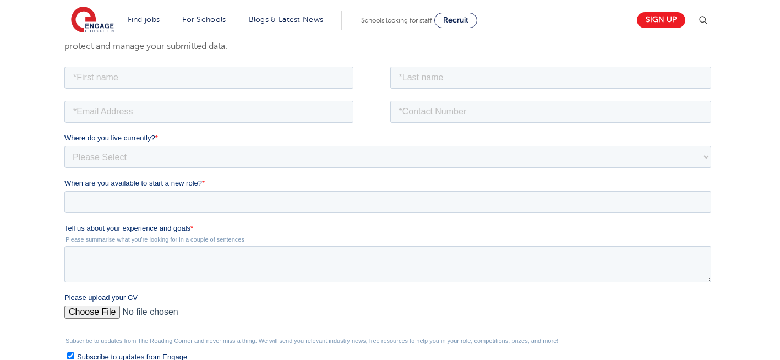
scroll to position [220, 0]
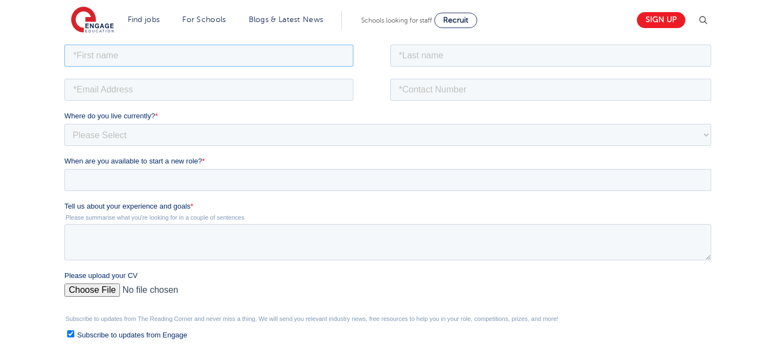
click at [283, 58] on input "text" at bounding box center [208, 55] width 289 height 22
type input "Negin"
click at [426, 57] on input "text" at bounding box center [550, 55] width 321 height 22
type input "Rajool Dezfooli"
click at [204, 91] on input "email" at bounding box center [208, 89] width 289 height 22
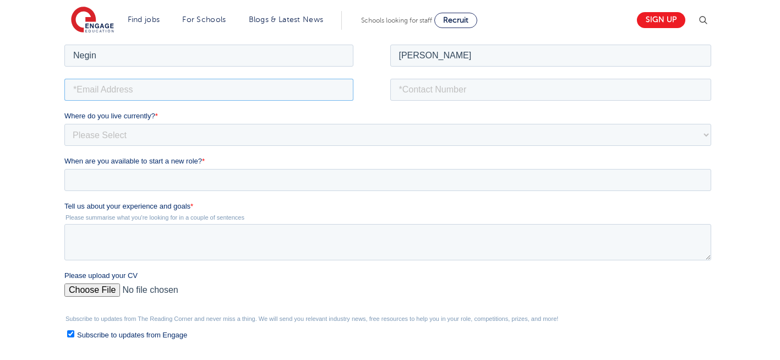
type input "n56375283@gmail.com"
click at [442, 87] on input "tel" at bounding box center [550, 89] width 321 height 22
type input "+447544089245"
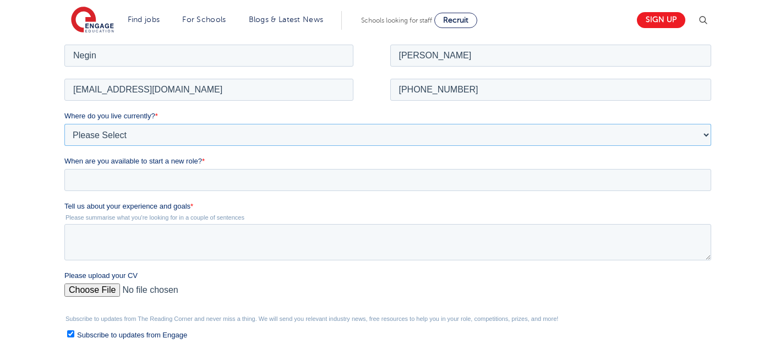
click at [161, 137] on select "Please Select UK Canada Ireland Australia New Zealand Europe USA South Africa J…" at bounding box center [387, 134] width 646 height 22
select select "UK"
click at [64, 123] on select "Please Select UK Canada Ireland Australia New Zealand Europe USA South Africa J…" at bounding box center [387, 134] width 646 height 22
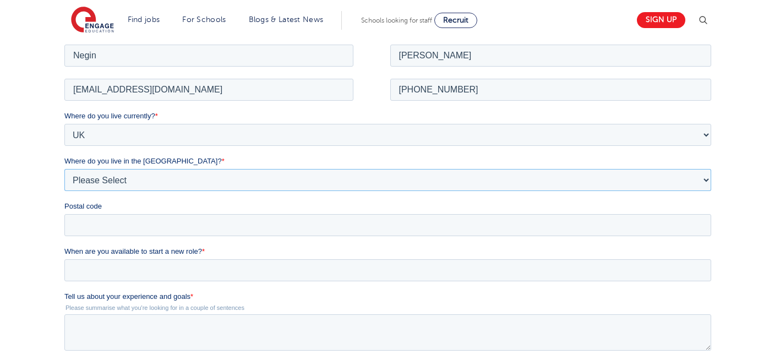
click at [140, 174] on select "Please Select Overseas Barnsley Bedfordshire Berkshire Bournemouth Bracknell Fo…" at bounding box center [387, 179] width 646 height 22
select select "London"
click at [64, 168] on select "Please Select Overseas Barnsley Bedfordshire Berkshire Bournemouth Bracknell Fo…" at bounding box center [387, 179] width 646 height 22
click at [106, 227] on input "Postal code" at bounding box center [387, 224] width 646 height 22
type input "N22 7RS"
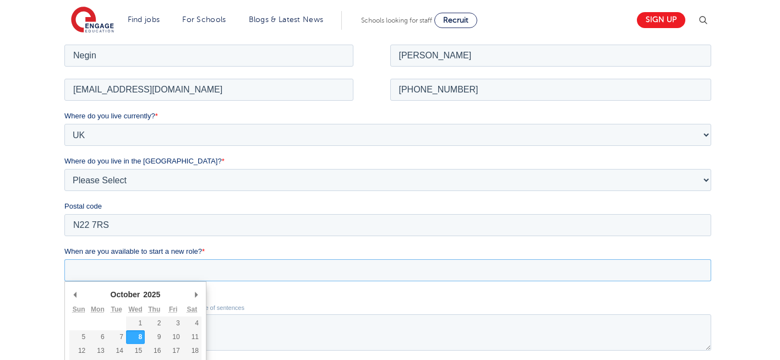
click at [161, 275] on input "When are you available to start a new role? *" at bounding box center [387, 270] width 646 height 22
type div "2025-10-08"
type input "2025/10/08"
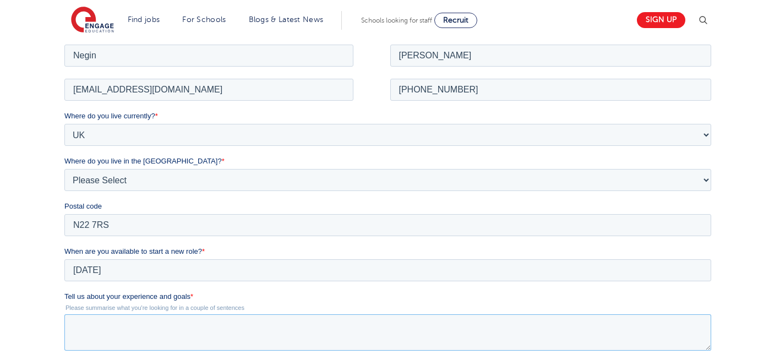
click at [193, 335] on textarea "Tell us about your experience and goals *" at bounding box center [387, 332] width 646 height 36
type textarea "please review my resume"
click at [3, 306] on div "We will store your first name, last name, email address, contact number, locati…" at bounding box center [390, 260] width 780 height 588
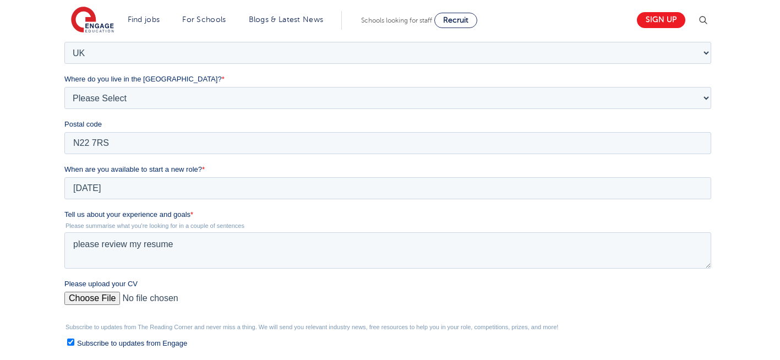
scroll to position [330, 0]
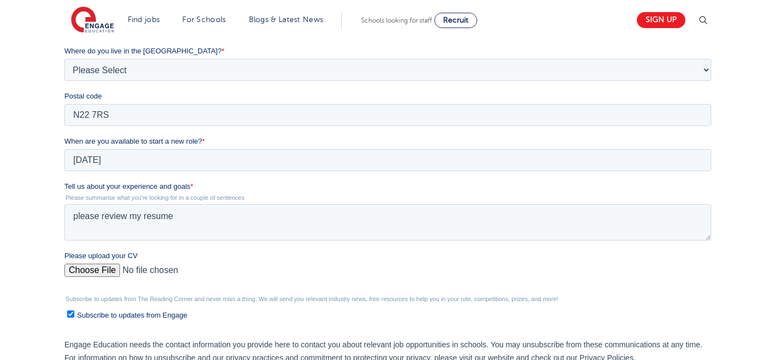
click at [97, 270] on input "Please upload your CV" at bounding box center [387, 275] width 646 height 22
type input "C:\fakepath\Negin-s-CV-3 (3) 1 (1) 1 1.docx"
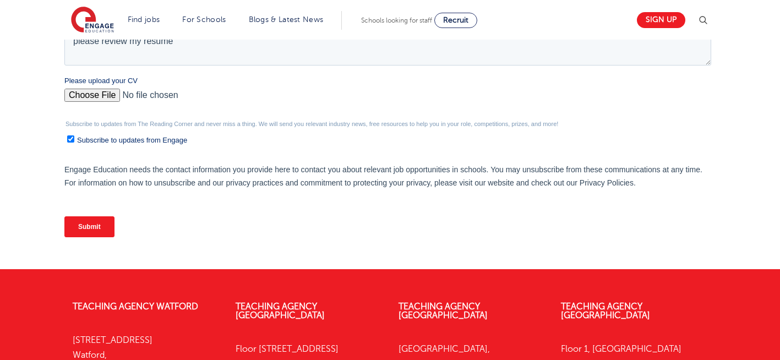
scroll to position [506, 0]
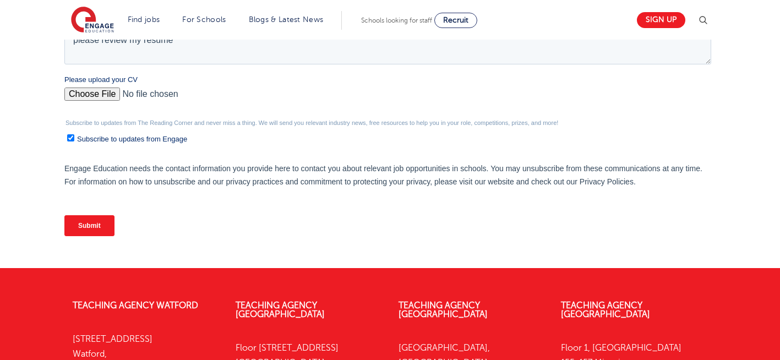
click at [98, 229] on input "Submit" at bounding box center [89, 225] width 50 height 21
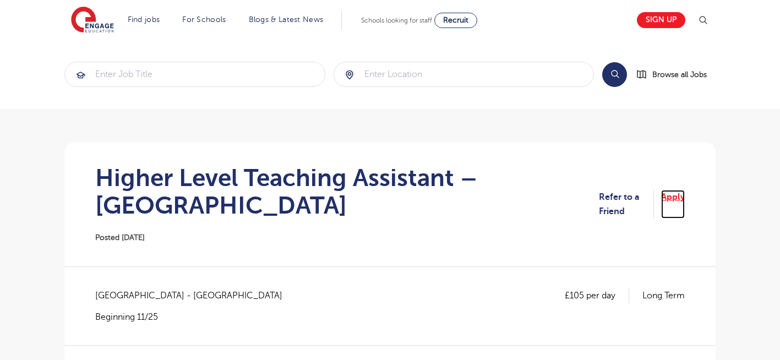
click at [674, 194] on link "Apply" at bounding box center [673, 204] width 24 height 29
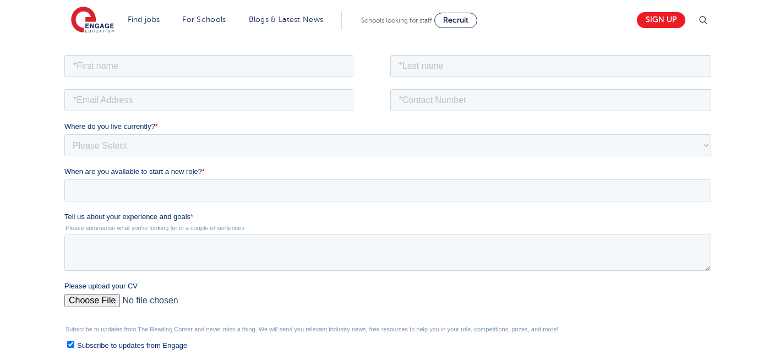
scroll to position [220, 0]
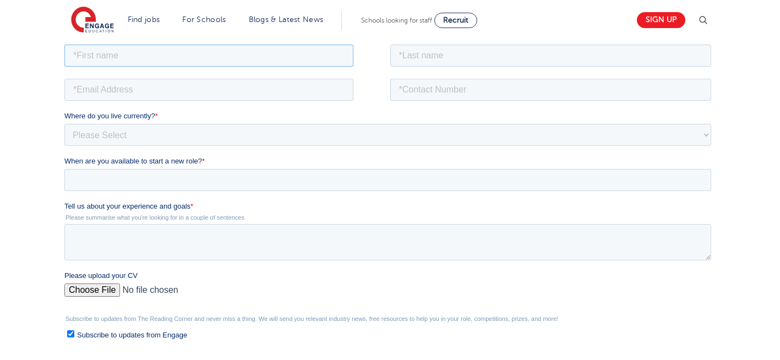
click at [196, 48] on input "text" at bounding box center [208, 55] width 289 height 22
type input "Negin"
click at [464, 53] on input "text" at bounding box center [550, 55] width 321 height 22
type input "Rajool Dezfooli"
click at [151, 88] on input "email" at bounding box center [208, 89] width 289 height 22
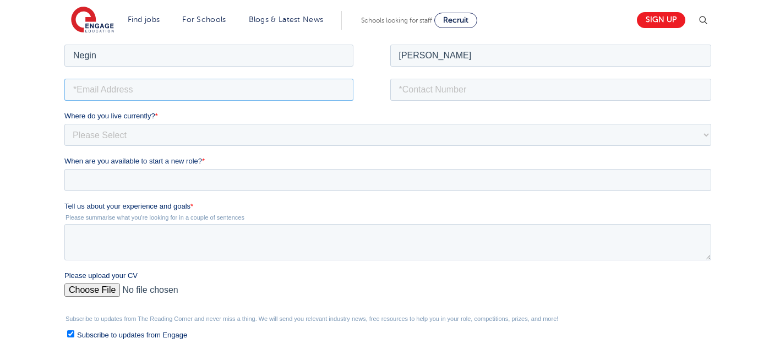
type input "n56375283@gmail.com"
click at [443, 86] on input "tel" at bounding box center [550, 89] width 321 height 22
type input "+447544089245"
click at [79, 292] on input "Please upload your CV" at bounding box center [387, 294] width 646 height 22
type input "C:\fakepath\Negin-s-CV-3 (3) 1 (1) 1 1.docx"
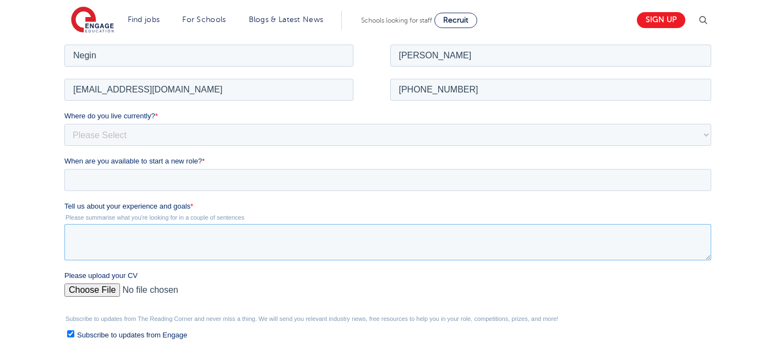
click at [178, 236] on textarea "Tell us about your experience and goals *" at bounding box center [387, 241] width 646 height 36
type textarea "please review my resume"
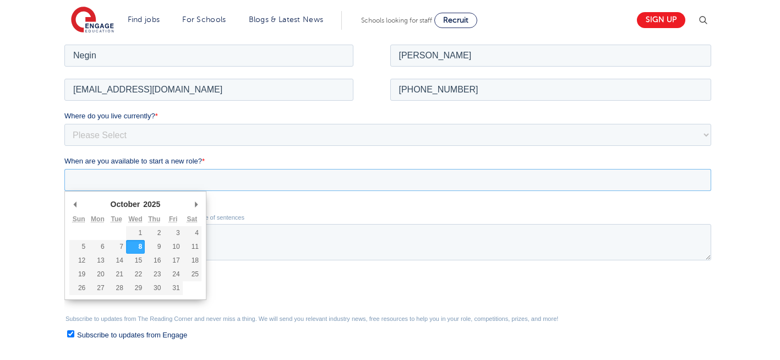
click at [124, 182] on input "When are you available to start a new role? *" at bounding box center [387, 179] width 646 height 22
type div "[DATE]"
type input "[DATE]"
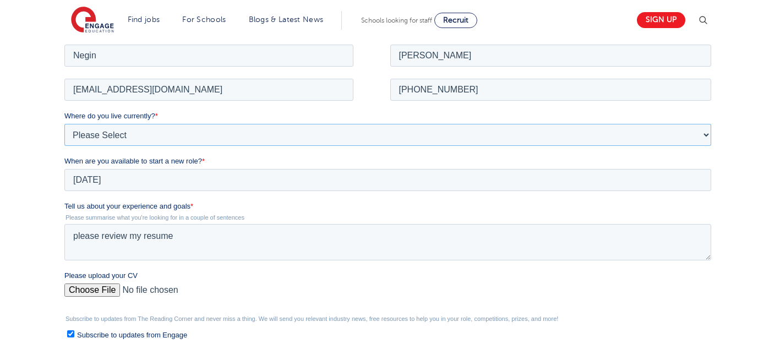
click at [147, 130] on select "Please Select [GEOGRAPHIC_DATA] [GEOGRAPHIC_DATA] [GEOGRAPHIC_DATA] [GEOGRAPHIC…" at bounding box center [387, 134] width 646 height 22
select select "UK"
click at [64, 123] on select "Please Select [GEOGRAPHIC_DATA] [GEOGRAPHIC_DATA] [GEOGRAPHIC_DATA] [GEOGRAPHIC…" at bounding box center [387, 134] width 646 height 22
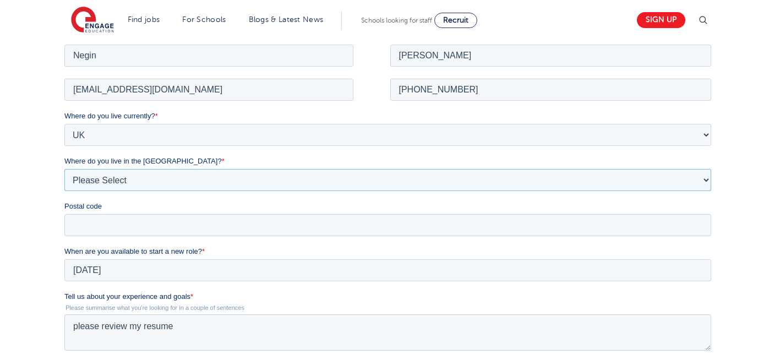
drag, startPoint x: 125, startPoint y: 146, endPoint x: 116, endPoint y: 170, distance: 25.4
click at [116, 170] on select "Please Select Overseas [GEOGRAPHIC_DATA] [GEOGRAPHIC_DATA] [GEOGRAPHIC_DATA] [G…" at bounding box center [387, 179] width 646 height 22
select select "[GEOGRAPHIC_DATA]"
click at [64, 168] on select "Please Select Overseas [GEOGRAPHIC_DATA] [GEOGRAPHIC_DATA] [GEOGRAPHIC_DATA] [G…" at bounding box center [387, 179] width 646 height 22
click at [111, 231] on input "Postal code" at bounding box center [387, 224] width 646 height 22
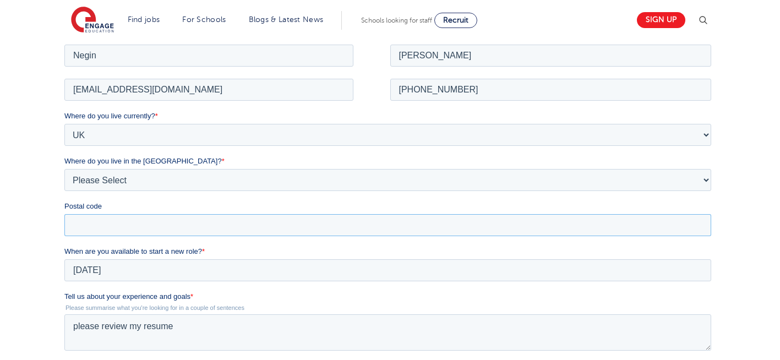
type input "N22 7RS"
click at [0, 218] on html "Find jobs All vacancies We have one of the UK's largest database. and with hund…" at bounding box center [390, 315] width 780 height 1070
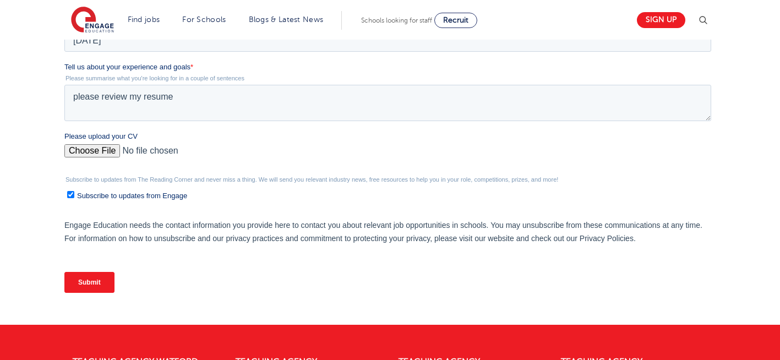
scroll to position [462, 0]
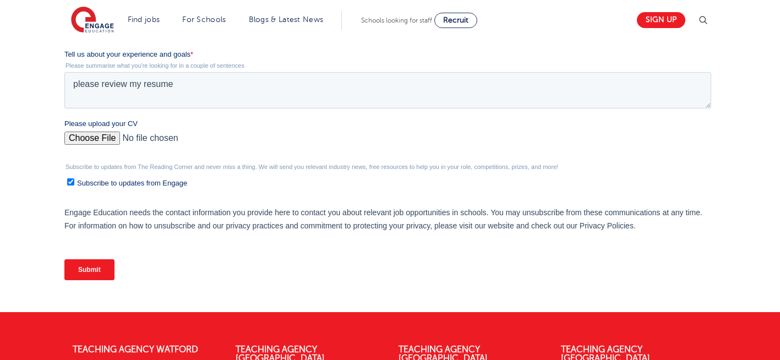
click at [83, 269] on input "Submit" at bounding box center [89, 269] width 50 height 21
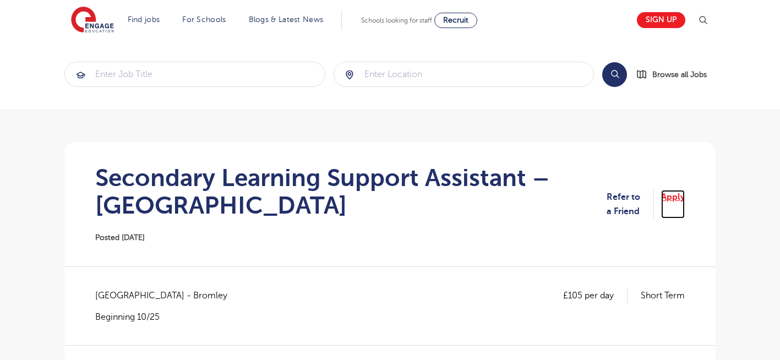
click at [679, 199] on link "Apply" at bounding box center [673, 204] width 24 height 29
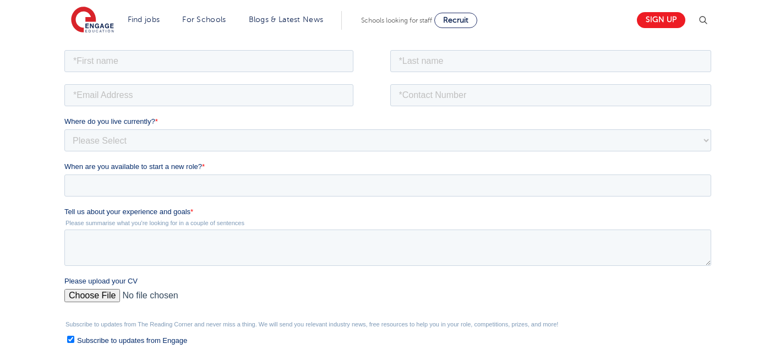
scroll to position [220, 0]
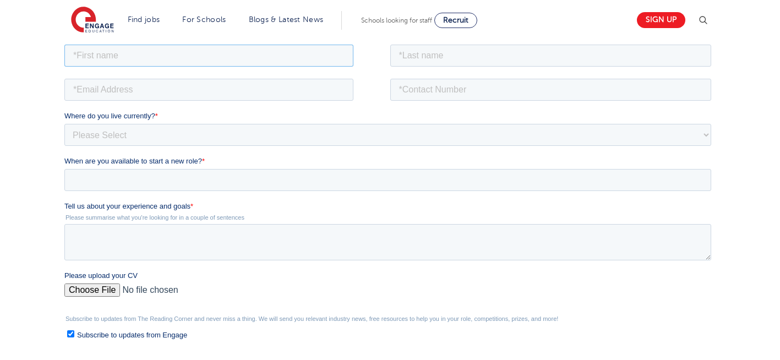
click at [135, 56] on input "text" at bounding box center [208, 55] width 289 height 22
type input "Negin"
drag, startPoint x: 437, startPoint y: 52, endPoint x: 438, endPoint y: 94, distance: 42.4
click at [438, 94] on form "Job Position Job Sector Job ID Job Number Job Owner Negin Where do you live cur…" at bounding box center [389, 241] width 651 height 399
type input "Rajool Dezfooli"
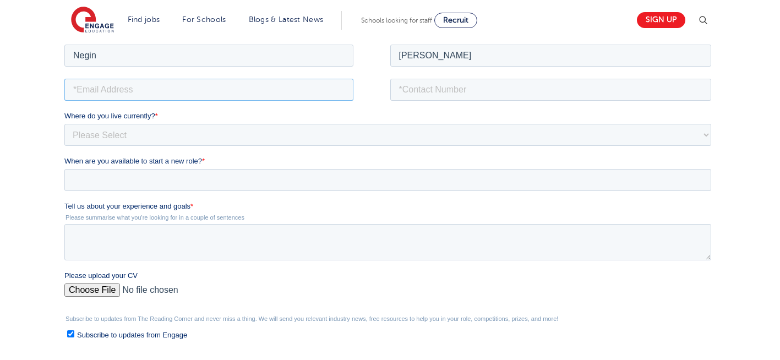
click at [189, 91] on input "email" at bounding box center [208, 89] width 289 height 22
type input "n56375283@gmail.com"
click at [502, 87] on input "tel" at bounding box center [550, 89] width 321 height 22
type input "+447930935556"
click at [69, 245] on textarea "Tell us about your experience and goals *" at bounding box center [387, 241] width 646 height 36
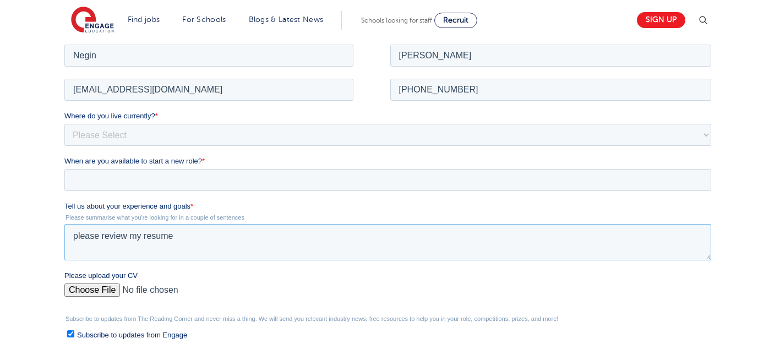
type textarea "please review my resume"
click at [91, 290] on input "Please upload your CV" at bounding box center [387, 294] width 646 height 22
type input "C:\fakepath\Negin-s-CV-3 (3) 1 (1) 1 1.docx"
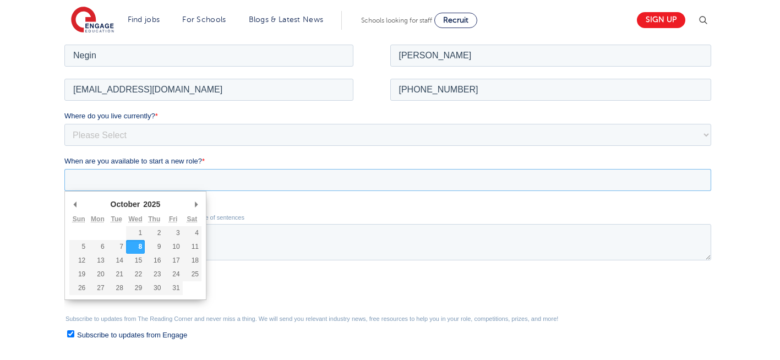
click at [246, 175] on input "When are you available to start a new role? *" at bounding box center [387, 179] width 646 height 22
type div "[DATE]"
type input "[DATE]"
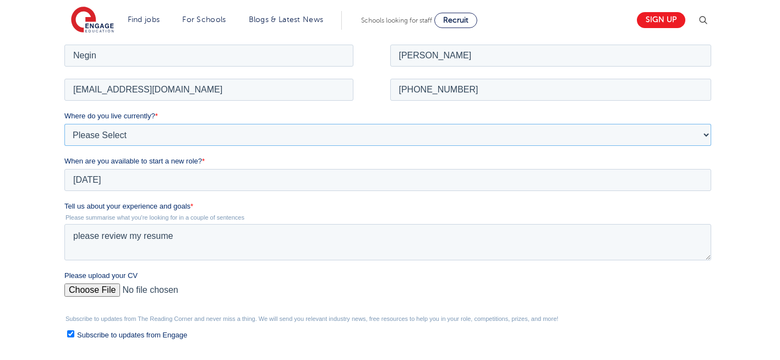
click at [141, 135] on select "Please Select [GEOGRAPHIC_DATA] [GEOGRAPHIC_DATA] [GEOGRAPHIC_DATA] [GEOGRAPHIC…" at bounding box center [387, 134] width 646 height 22
select select "UK"
click at [64, 123] on select "Please Select [GEOGRAPHIC_DATA] [GEOGRAPHIC_DATA] [GEOGRAPHIC_DATA] [GEOGRAPHIC…" at bounding box center [387, 134] width 646 height 22
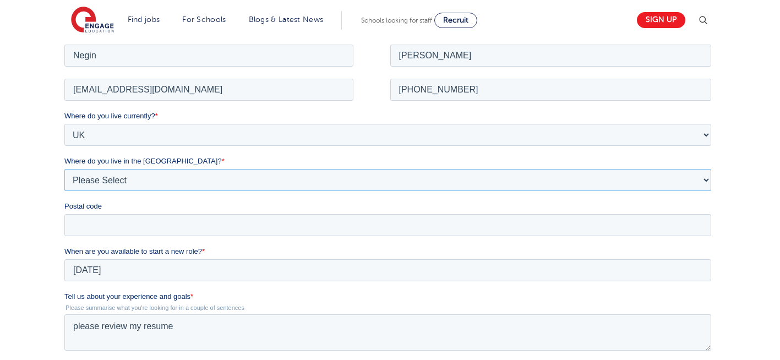
click at [119, 177] on select "Please Select Overseas [GEOGRAPHIC_DATA] [GEOGRAPHIC_DATA] [GEOGRAPHIC_DATA] [G…" at bounding box center [387, 179] width 646 height 22
select select "[GEOGRAPHIC_DATA]"
click at [64, 168] on select "Please Select Overseas [GEOGRAPHIC_DATA] [GEOGRAPHIC_DATA] [GEOGRAPHIC_DATA] [G…" at bounding box center [387, 179] width 646 height 22
click at [107, 226] on input "Postal code" at bounding box center [387, 224] width 646 height 22
type input "N22 7RS"
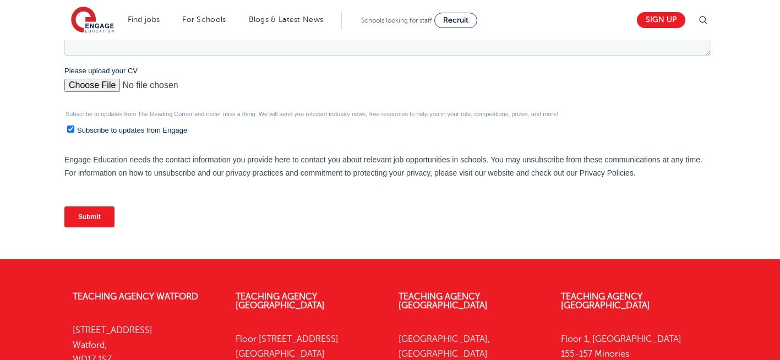
scroll to position [516, 0]
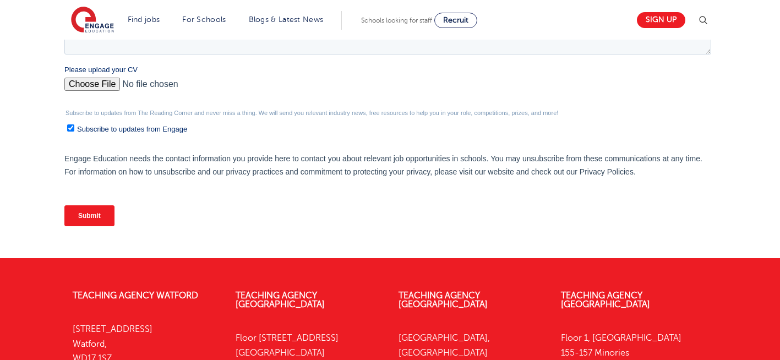
click at [99, 222] on input "Submit" at bounding box center [89, 215] width 50 height 21
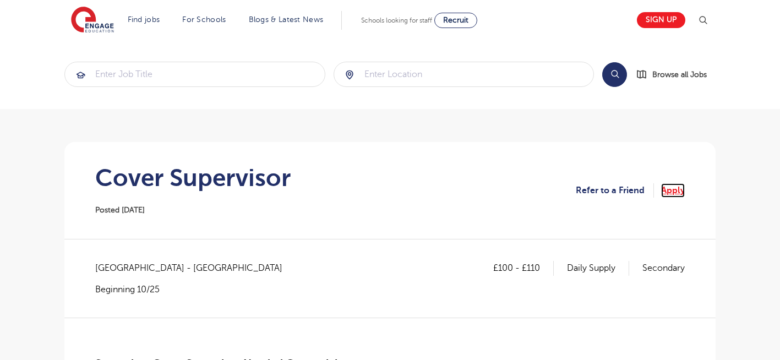
click at [676, 188] on link "Apply" at bounding box center [673, 190] width 24 height 14
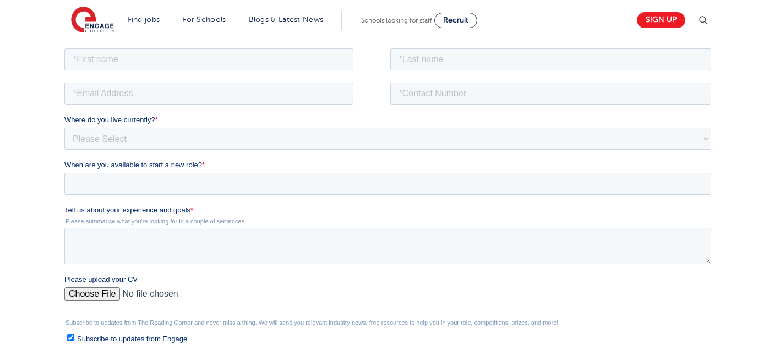
scroll to position [198, 0]
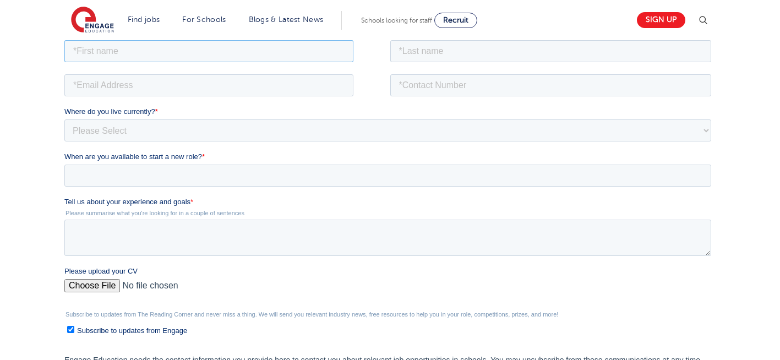
click at [248, 54] on input "text" at bounding box center [208, 51] width 289 height 22
type input "Negin"
click at [460, 48] on input "text" at bounding box center [550, 51] width 321 height 22
type input "[PERSON_NAME]"
click at [259, 73] on div at bounding box center [227, 84] width 326 height 24
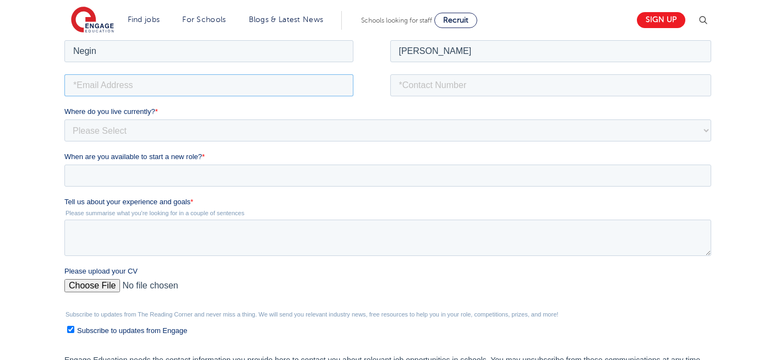
click at [230, 78] on input "email" at bounding box center [208, 85] width 289 height 22
type input "n56375283@gmail.com"
click at [447, 90] on input "tel" at bounding box center [550, 85] width 321 height 22
type input "+447544089245"
click at [93, 233] on textarea "Tell us about your experience and goals *" at bounding box center [387, 237] width 646 height 36
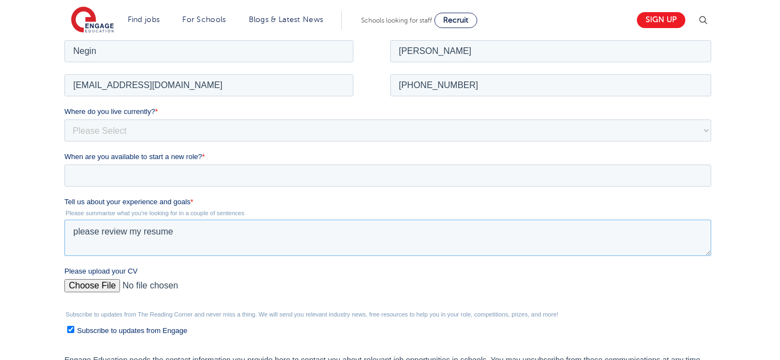
type textarea "please review my resume"
click at [87, 283] on input "Please upload your CV" at bounding box center [387, 289] width 646 height 22
type input "C:\fakepath\Negin-s-CV-3 (3) 1 (1) 1 1.docx"
click at [139, 129] on select "Please Select UK Canada Ireland Australia New Zealand Europe USA South Africa J…" at bounding box center [387, 130] width 646 height 22
select select "UK"
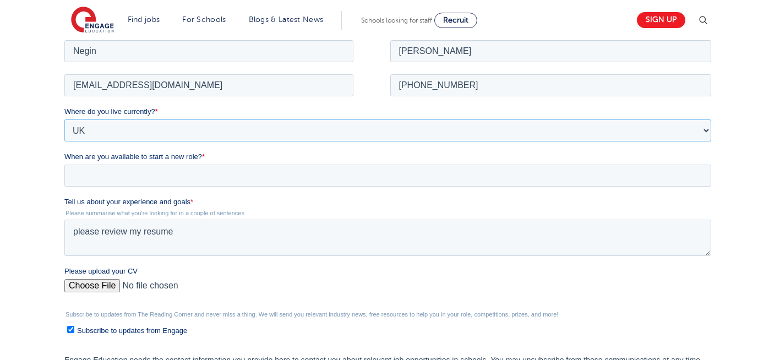
click at [64, 119] on select "Please Select UK Canada Ireland Australia New Zealand Europe USA South Africa J…" at bounding box center [387, 130] width 646 height 22
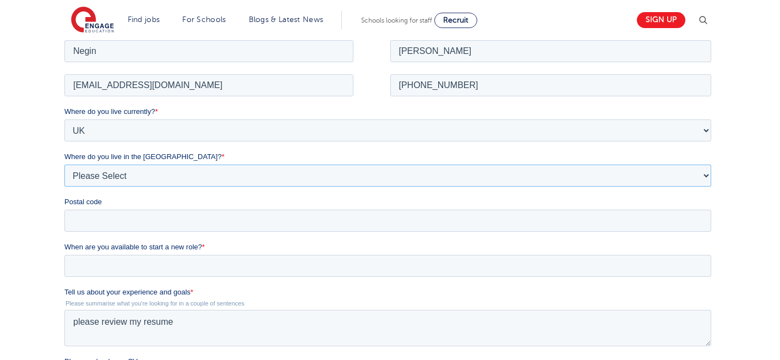
click at [126, 181] on select "Please Select Overseas Barnsley Bedfordshire Berkshire Bournemouth Bracknell Fo…" at bounding box center [387, 175] width 646 height 22
select select "London"
click at [64, 164] on select "Please Select Overseas Barnsley Bedfordshire Berkshire Bournemouth Bracknell Fo…" at bounding box center [387, 175] width 646 height 22
click at [102, 210] on input "Postal code" at bounding box center [387, 220] width 646 height 22
type input "N22 7RS"
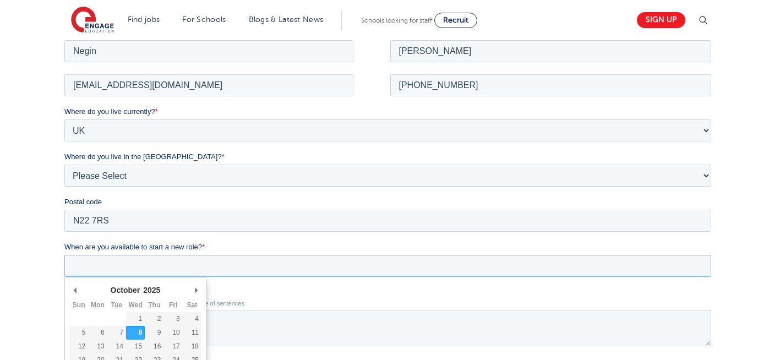
click at [108, 268] on input "When are you available to start a new role? *" at bounding box center [387, 265] width 646 height 22
type div "2025-10-01"
type input "2025/10/01"
drag, startPoint x: 138, startPoint y: 265, endPoint x: 1, endPoint y: 242, distance: 138.8
click at [64, 242] on html "Job Position Job Sector Job ID Job Number Job Owner Negin Rajool Dezfooli n5637…" at bounding box center [389, 286] width 651 height 499
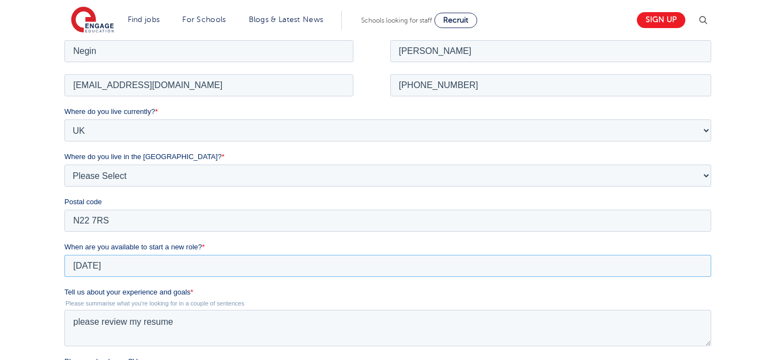
drag, startPoint x: 1, startPoint y: 242, endPoint x: 116, endPoint y: 262, distance: 116.7
click at [116, 262] on input "2025/10/01" at bounding box center [387, 265] width 646 height 22
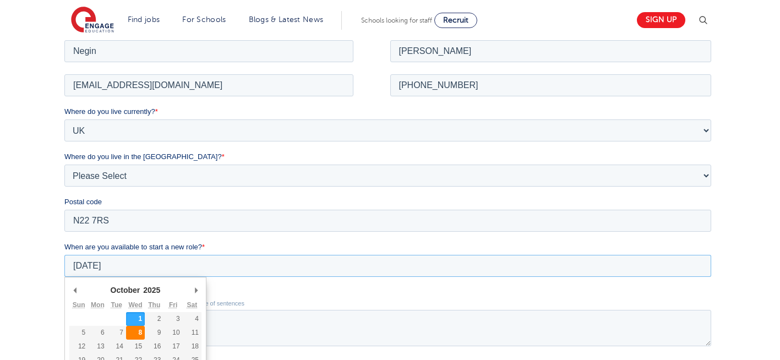
type div "[DATE]"
type input "[DATE]"
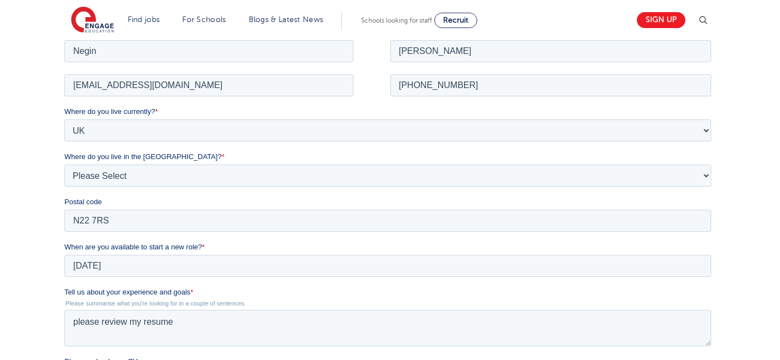
click at [756, 247] on div "We will store your first name, last name, email address, contact number, locati…" at bounding box center [390, 255] width 780 height 588
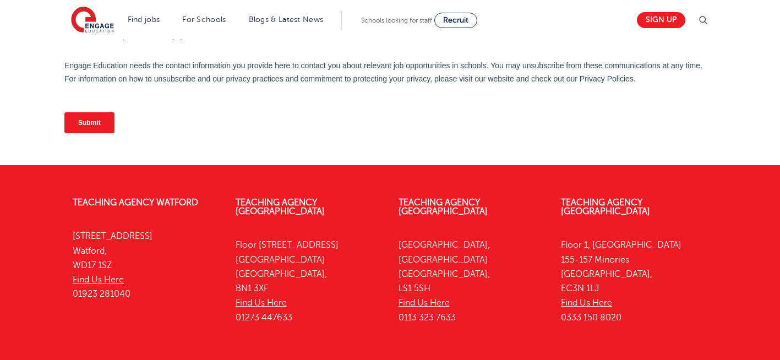
scroll to position [579, 0]
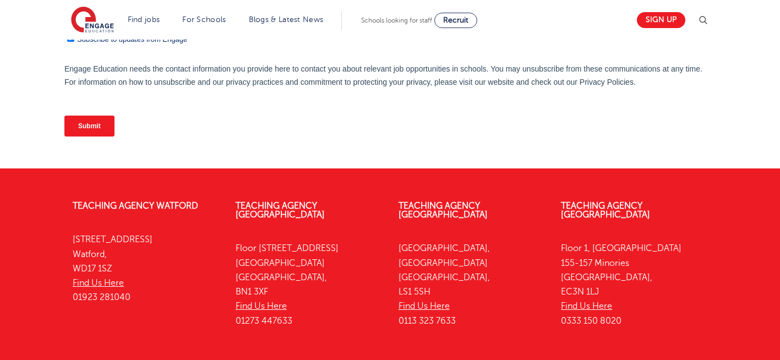
click at [91, 117] on input "Submit" at bounding box center [89, 126] width 50 height 21
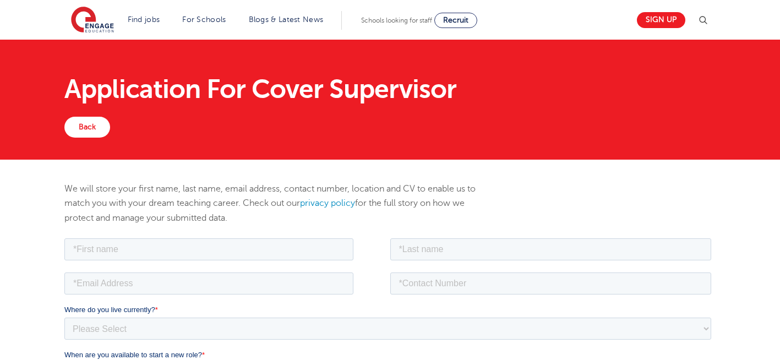
scroll to position [569, 0]
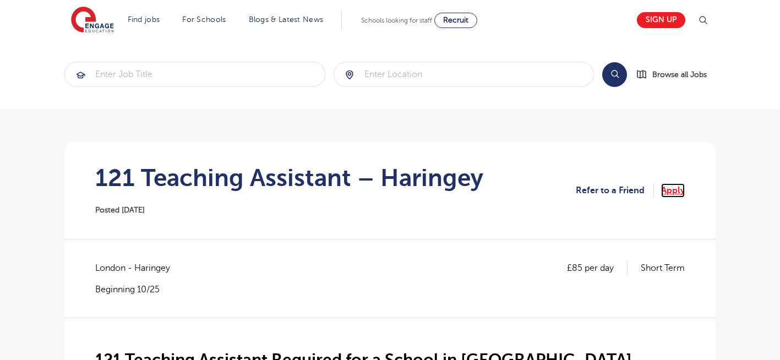
click at [677, 192] on link "Apply" at bounding box center [673, 190] width 24 height 14
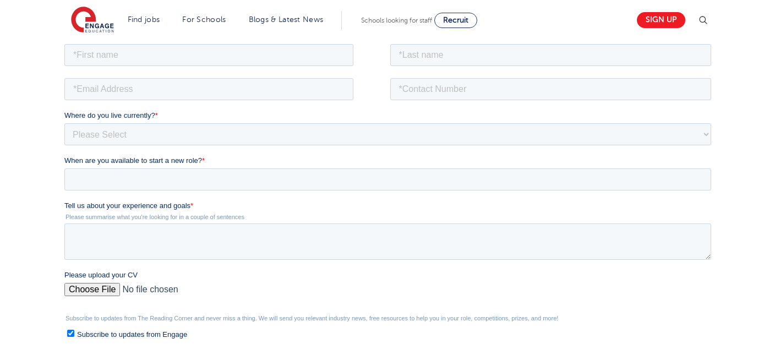
scroll to position [189, 0]
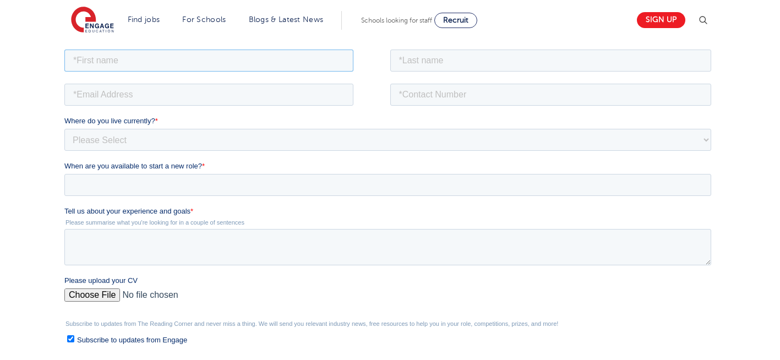
click at [220, 66] on input "text" at bounding box center [208, 60] width 289 height 22
type input "Negin"
click at [440, 60] on input "text" at bounding box center [550, 60] width 321 height 22
type input "[PERSON_NAME]"
click at [286, 89] on input "email" at bounding box center [208, 94] width 289 height 22
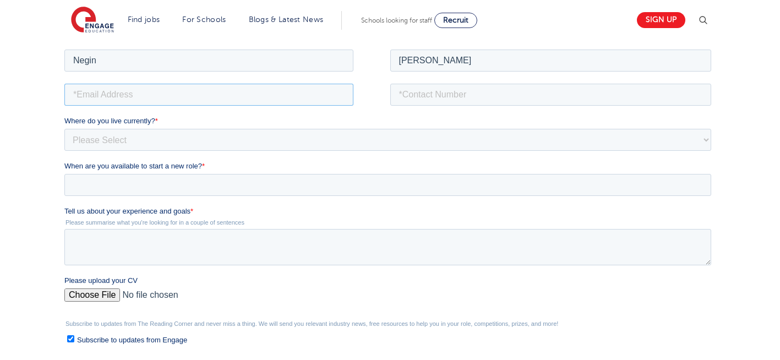
type input "[EMAIL_ADDRESS][DOMAIN_NAME]"
click at [473, 94] on input "tel" at bounding box center [550, 94] width 321 height 22
type input "[PHONE_NUMBER]"
click at [146, 140] on select "Please Select [GEOGRAPHIC_DATA] [GEOGRAPHIC_DATA] [GEOGRAPHIC_DATA] [GEOGRAPHIC…" at bounding box center [387, 139] width 646 height 22
select select "UK"
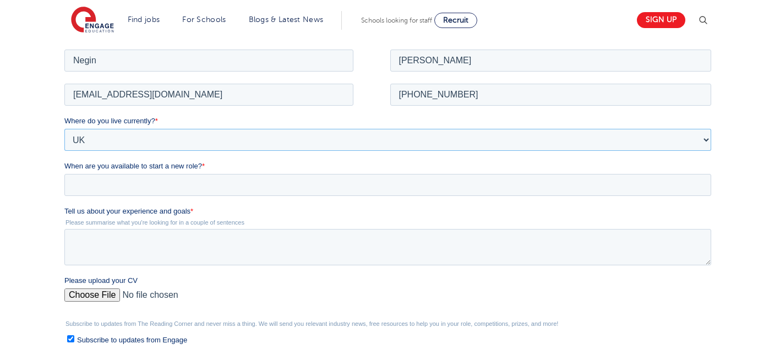
click at [64, 128] on select "Please Select [GEOGRAPHIC_DATA] [GEOGRAPHIC_DATA] [GEOGRAPHIC_DATA] [GEOGRAPHIC…" at bounding box center [387, 139] width 646 height 22
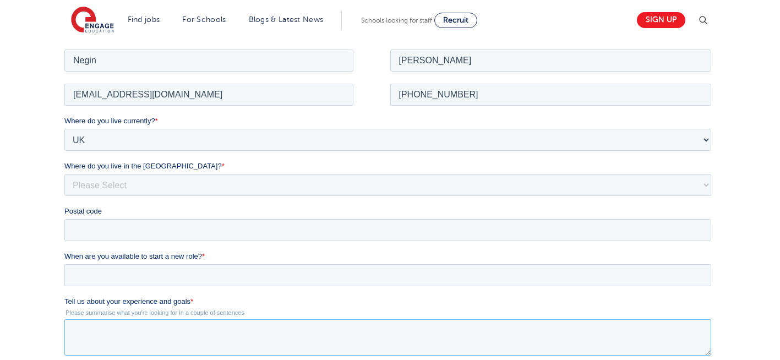
click at [152, 354] on textarea "Tell us about your experience and goals *" at bounding box center [387, 337] width 646 height 36
type textarea "please review my resume"
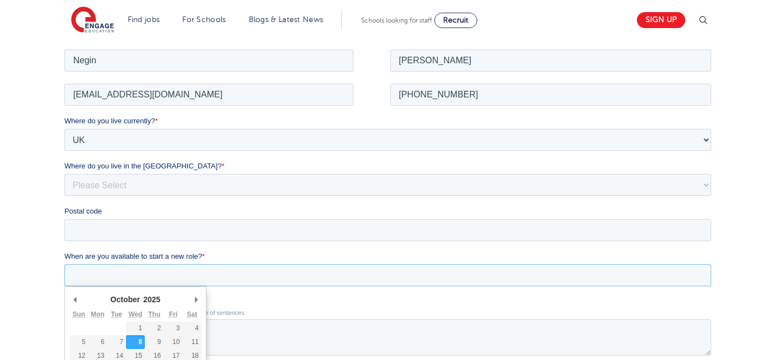
click at [157, 277] on input "When are you available to start a new role? *" at bounding box center [387, 275] width 646 height 22
type div "2025-10-08"
type input "2025/10/08"
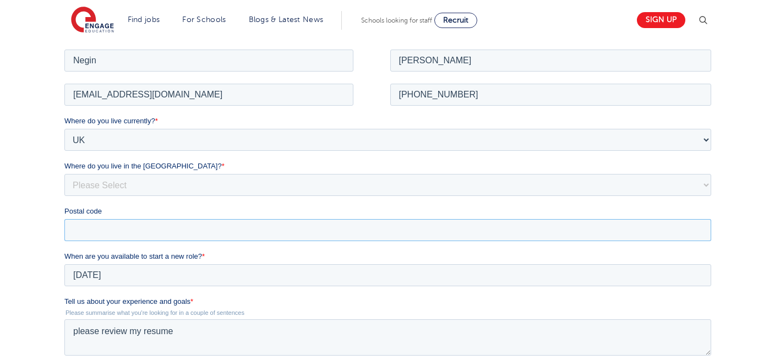
click at [107, 226] on input "Postal code" at bounding box center [387, 229] width 646 height 22
type input "N22 7RS"
click at [113, 187] on select "Please Select Overseas [GEOGRAPHIC_DATA] [GEOGRAPHIC_DATA] [GEOGRAPHIC_DATA] [G…" at bounding box center [387, 184] width 646 height 22
select select "[GEOGRAPHIC_DATA]"
click at [64, 173] on select "Please Select Overseas [GEOGRAPHIC_DATA] [GEOGRAPHIC_DATA] [GEOGRAPHIC_DATA] [G…" at bounding box center [387, 184] width 646 height 22
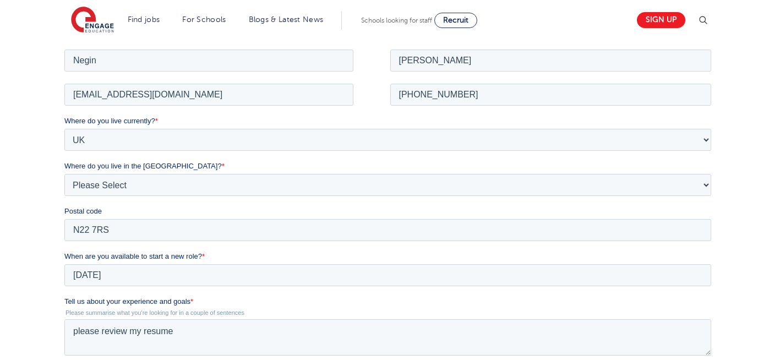
click at [754, 219] on div "We will store your first name, last name, email address, contact number, locati…" at bounding box center [390, 265] width 780 height 588
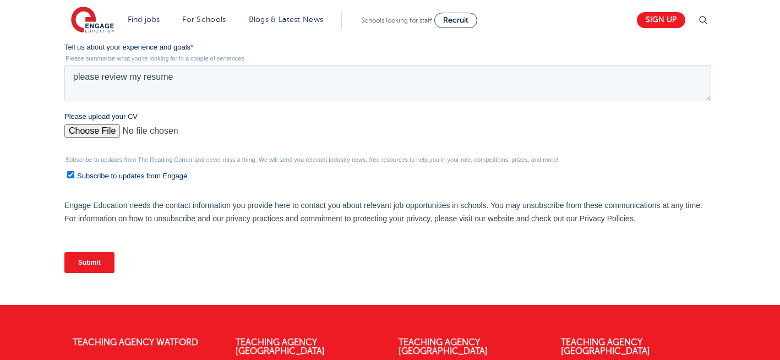
scroll to position [456, 0]
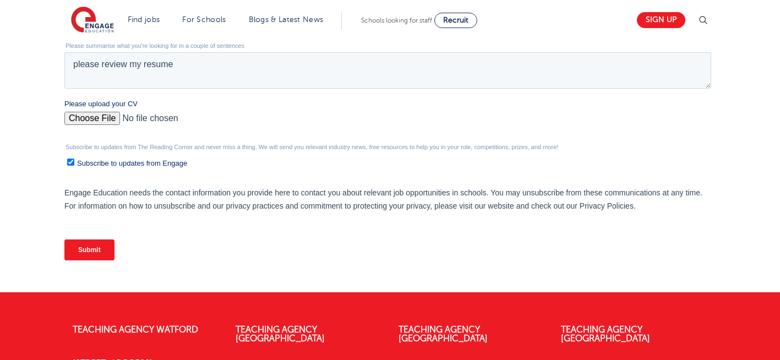
click at [84, 116] on input "Please upload your CV" at bounding box center [387, 123] width 646 height 22
type input "C:\fakepath\Negin-s-CV-3 (3) 1 (1) 1 1.docx"
click at [81, 251] on input "Submit" at bounding box center [89, 249] width 50 height 21
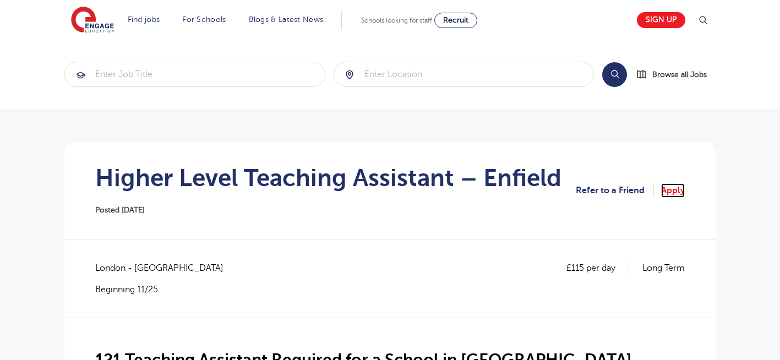
click at [679, 189] on link "Apply" at bounding box center [673, 190] width 24 height 14
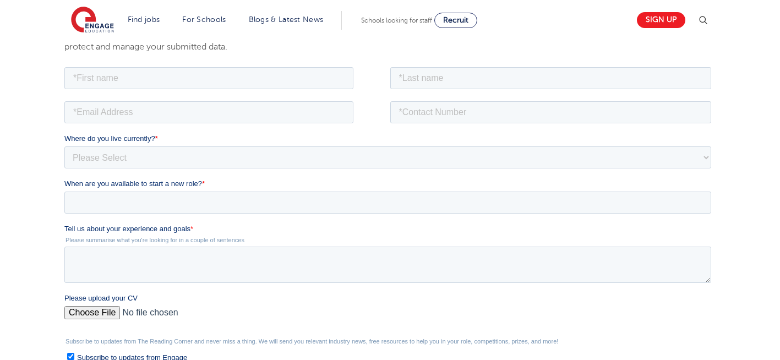
scroll to position [220, 0]
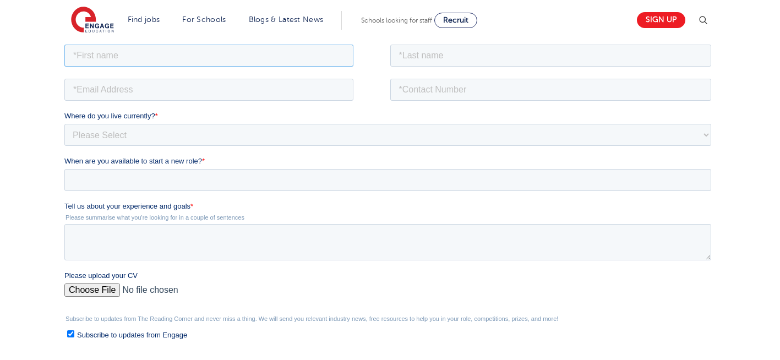
click at [171, 53] on input "text" at bounding box center [208, 55] width 289 height 22
type input "Negin"
click at [509, 53] on input "text" at bounding box center [550, 55] width 321 height 22
type input "Rajool Dezfooli"
click at [264, 87] on input "email" at bounding box center [208, 89] width 289 height 22
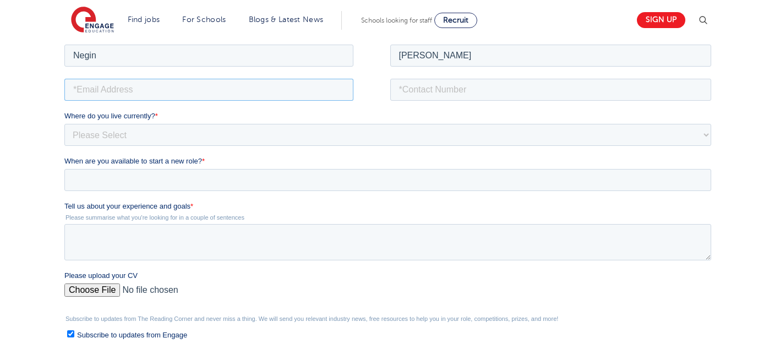
type input "n56375283@gmail.com"
click at [449, 86] on input "tel" at bounding box center [550, 89] width 321 height 22
type input "+447930935556"
click at [95, 294] on input "Please upload your CV" at bounding box center [387, 294] width 646 height 22
type input "C:\fakepath\Negin-s-CV-3 (3) 1 (1) 1 1.docx"
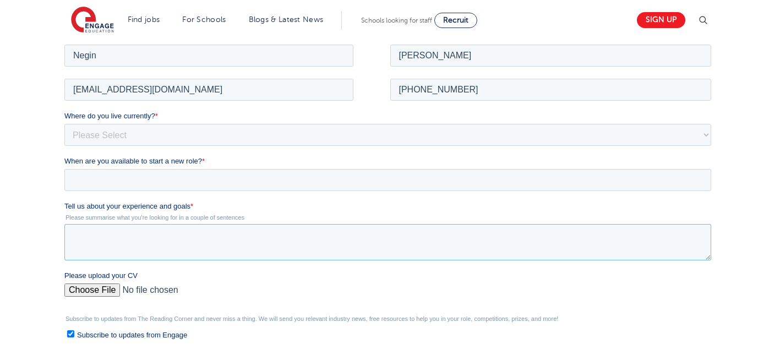
click at [192, 249] on textarea "Tell us about your experience and goals *" at bounding box center [387, 241] width 646 height 36
type textarea "please review my resume"
click at [137, 133] on select "Please Select UK Canada Ireland Australia New Zealand Europe USA South Africa J…" at bounding box center [387, 134] width 646 height 22
select select "UK"
click at [64, 123] on select "Please Select UK Canada Ireland Australia New Zealand Europe USA South Africa J…" at bounding box center [387, 134] width 646 height 22
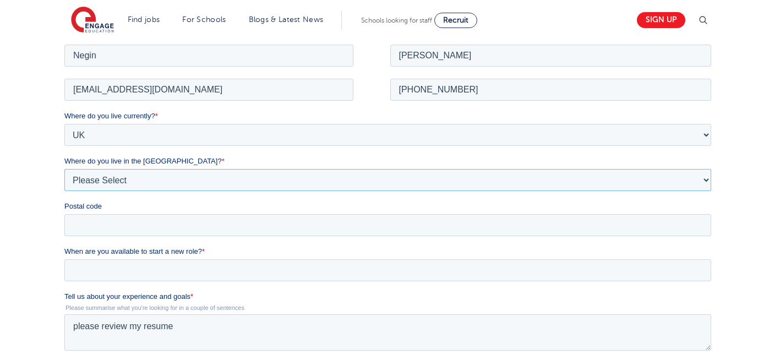
click at [114, 177] on select "Please Select Overseas Barnsley Bedfordshire Berkshire Bournemouth Bracknell Fo…" at bounding box center [387, 179] width 646 height 22
select select "London"
click at [64, 168] on select "Please Select Overseas Barnsley Bedfordshire Berkshire Bournemouth Bracknell Fo…" at bounding box center [387, 179] width 646 height 22
click at [95, 213] on input "Postal code" at bounding box center [387, 224] width 646 height 22
type input "N22 7RS"
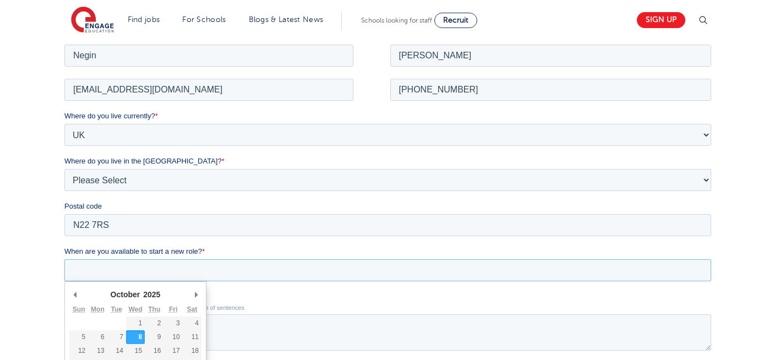
click at [150, 261] on input "When are you available to start a new role? *" at bounding box center [387, 270] width 646 height 22
type div "[DATE]"
type input "[DATE]"
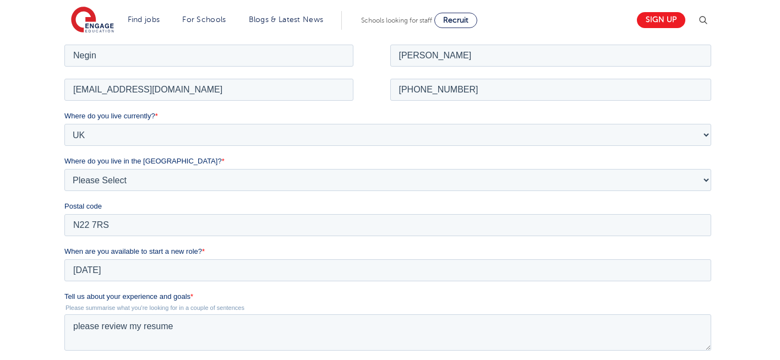
click at [748, 233] on div "We will store your first name, last name, email address, contact number, locati…" at bounding box center [390, 260] width 780 height 588
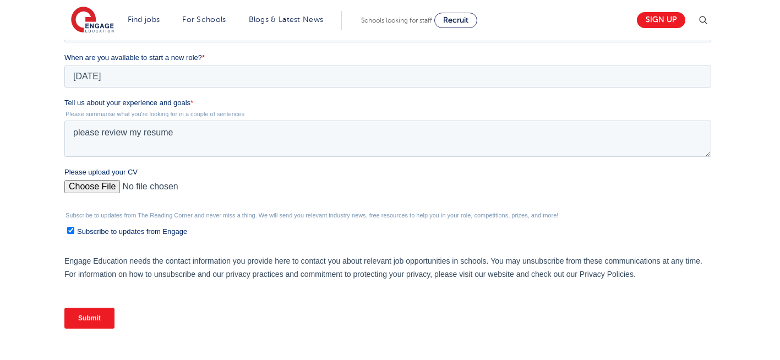
scroll to position [440, 0]
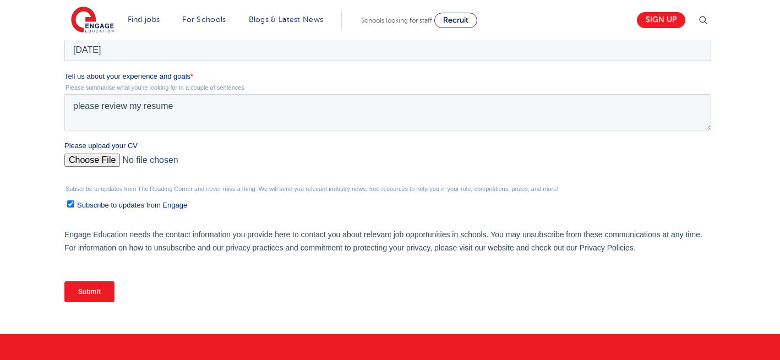
click at [83, 289] on input "Submit" at bounding box center [89, 291] width 50 height 21
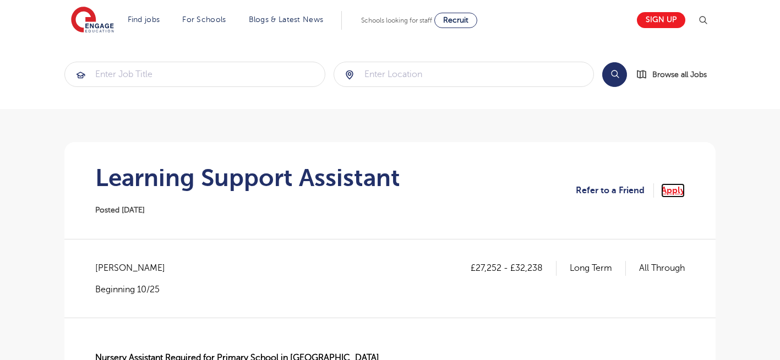
click at [673, 188] on link "Apply" at bounding box center [673, 190] width 24 height 14
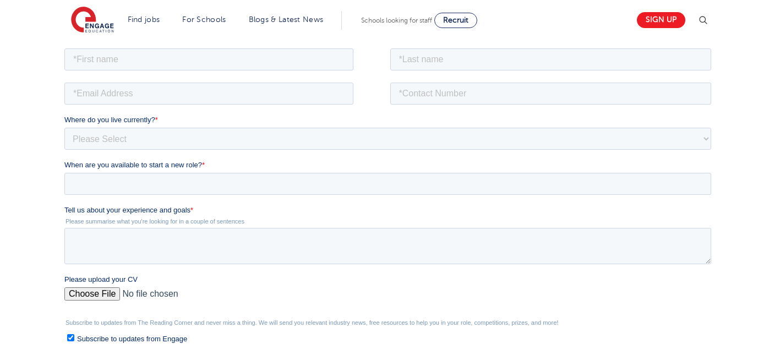
scroll to position [198, 0]
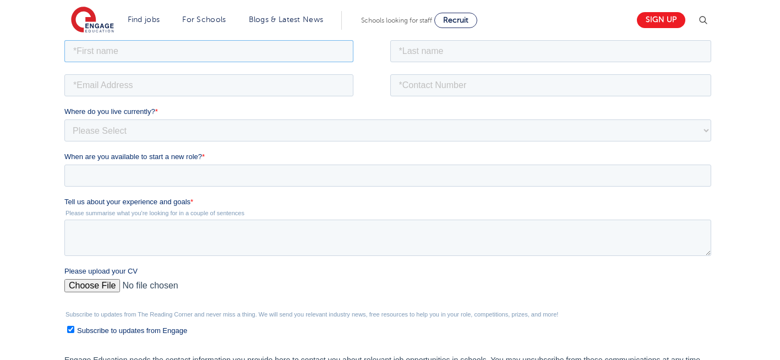
click at [241, 54] on input "text" at bounding box center [208, 51] width 289 height 22
type input "Negin"
click at [445, 49] on input "text" at bounding box center [550, 51] width 321 height 22
type input "Rajool Dezfooli"
click at [112, 84] on input "email" at bounding box center [208, 85] width 289 height 22
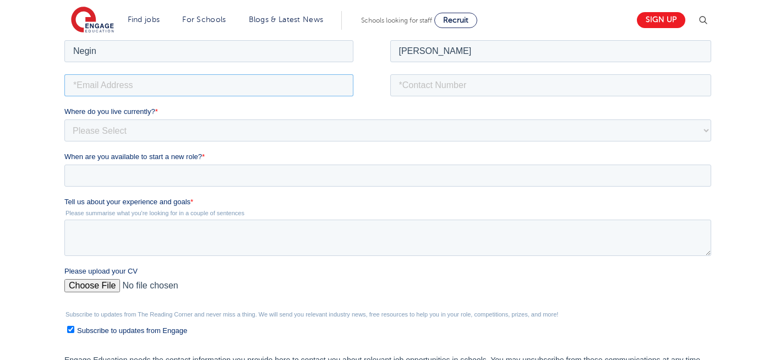
type input "[EMAIL_ADDRESS][DOMAIN_NAME]"
click at [463, 79] on input "tel" at bounding box center [550, 85] width 321 height 22
type input "[PHONE_NUMBER]"
click at [96, 288] on input "Please upload your CV" at bounding box center [387, 289] width 646 height 22
type input "C:\fakepath\Negin-s-CV-3 (3) 1 (1) 1 1.docx"
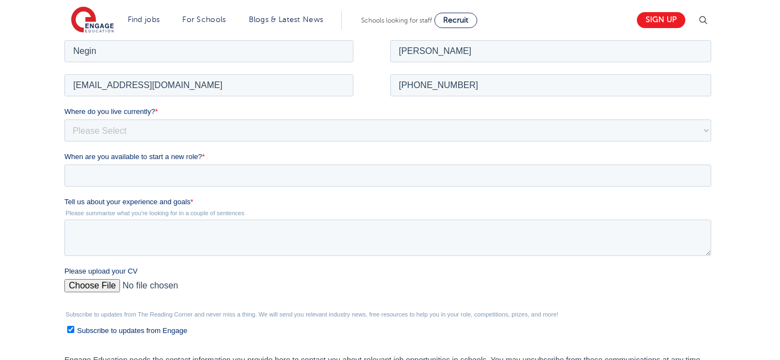
click at [116, 118] on div "Where do you live currently? * Please Select UK Canada Ireland Australia New Ze…" at bounding box center [389, 123] width 651 height 35
click at [172, 235] on textarea "Tell us about your experience and goals *" at bounding box center [387, 237] width 646 height 36
type textarea "please review my resume"
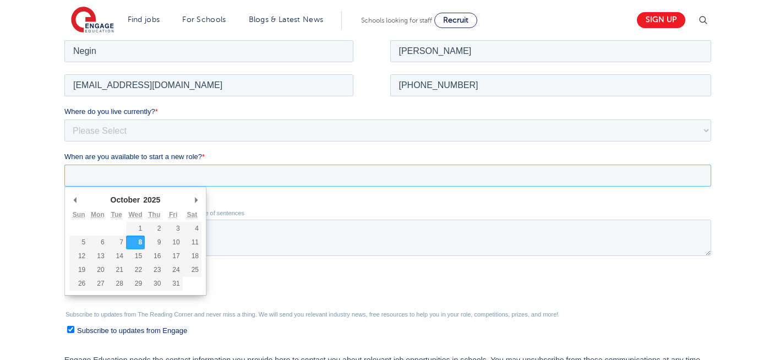
click at [119, 173] on input "When are you available to start a new role? *" at bounding box center [387, 175] width 646 height 22
type div "[DATE]"
type input "[DATE]"
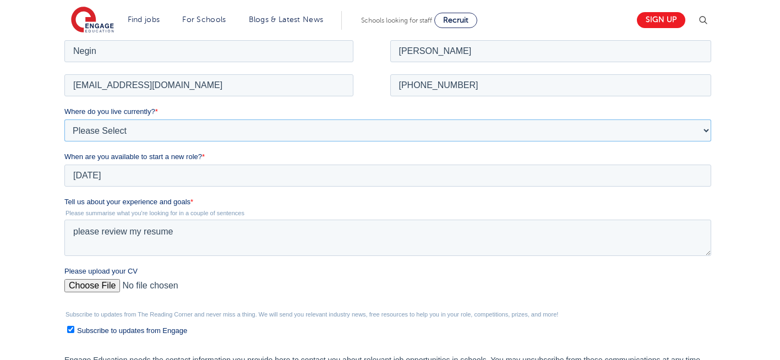
click at [122, 127] on select "Please Select [GEOGRAPHIC_DATA] [GEOGRAPHIC_DATA] [GEOGRAPHIC_DATA] [GEOGRAPHIC…" at bounding box center [387, 130] width 646 height 22
select select "UK"
click at [64, 119] on select "Please Select [GEOGRAPHIC_DATA] [GEOGRAPHIC_DATA] [GEOGRAPHIC_DATA] [GEOGRAPHIC…" at bounding box center [387, 130] width 646 height 22
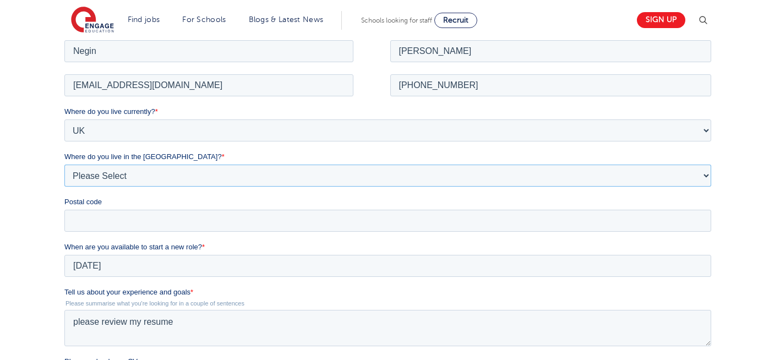
click at [115, 175] on select "Please Select Overseas [GEOGRAPHIC_DATA] [GEOGRAPHIC_DATA] [GEOGRAPHIC_DATA] [G…" at bounding box center [387, 175] width 646 height 22
select select "[GEOGRAPHIC_DATA]"
click at [64, 164] on select "Please Select Overseas [GEOGRAPHIC_DATA] [GEOGRAPHIC_DATA] [GEOGRAPHIC_DATA] [G…" at bounding box center [387, 175] width 646 height 22
drag, startPoint x: 112, startPoint y: 228, endPoint x: 107, endPoint y: 264, distance: 36.1
click at [107, 264] on form "Job Position Job Sector Job ID Job Number Job Owner Negin Rajool Dezfooli n5637…" at bounding box center [389, 281] width 651 height 489
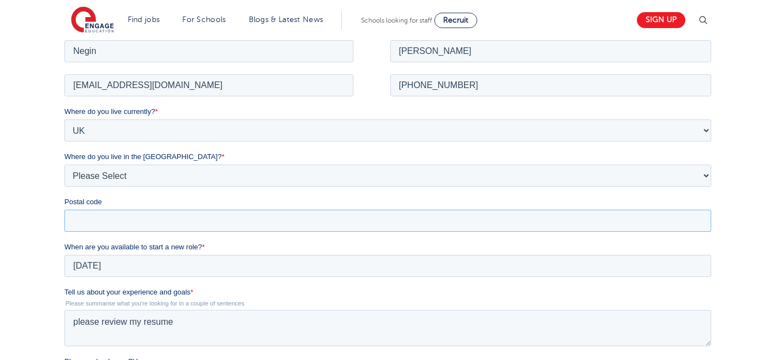
type input "N22 7RS"
click at [22, 215] on div "We will store your first name, last name, email address, contact number, locati…" at bounding box center [390, 255] width 780 height 588
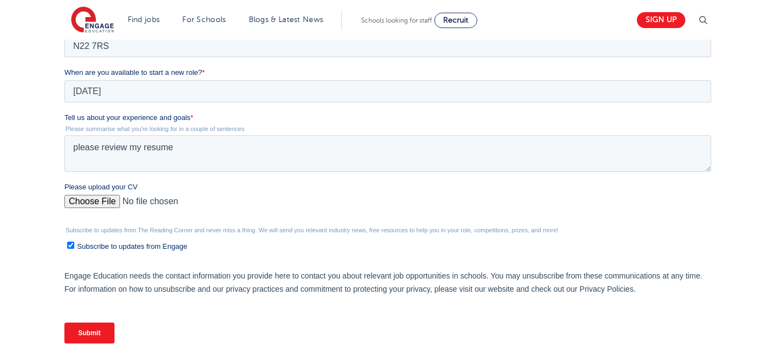
scroll to position [374, 0]
click at [98, 336] on input "Submit" at bounding box center [89, 331] width 50 height 21
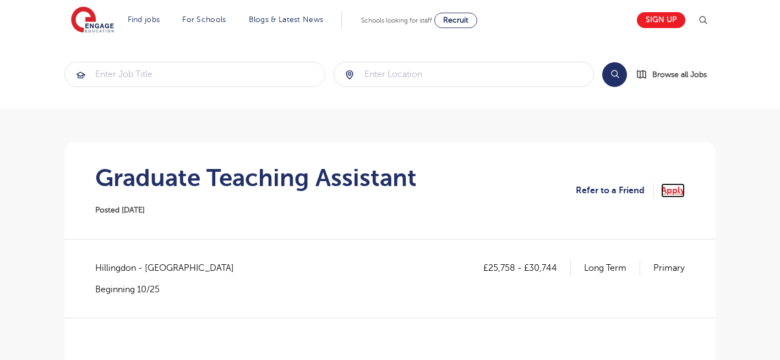
click at [676, 187] on link "Apply" at bounding box center [673, 190] width 24 height 14
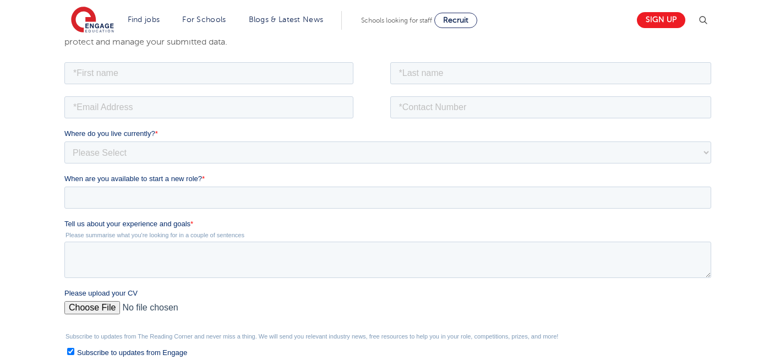
scroll to position [198, 0]
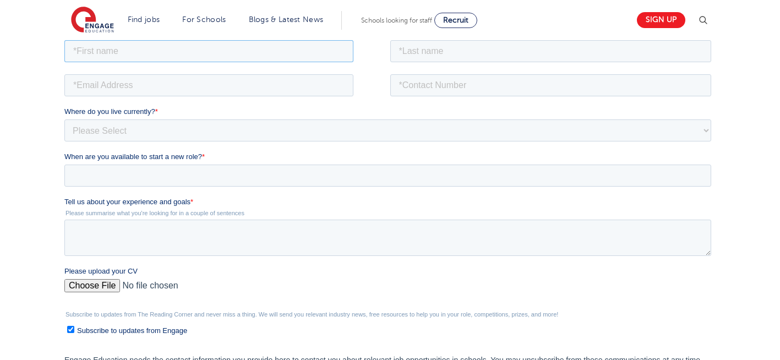
click at [162, 51] on input "text" at bounding box center [208, 51] width 289 height 22
type input "Negin"
drag, startPoint x: 431, startPoint y: 52, endPoint x: 427, endPoint y: 92, distance: 39.9
click at [427, 92] on form "Job Position Job Sector Job ID Job Number Job Owner Negin Where do you live cur…" at bounding box center [389, 236] width 651 height 399
type input "[PERSON_NAME]"
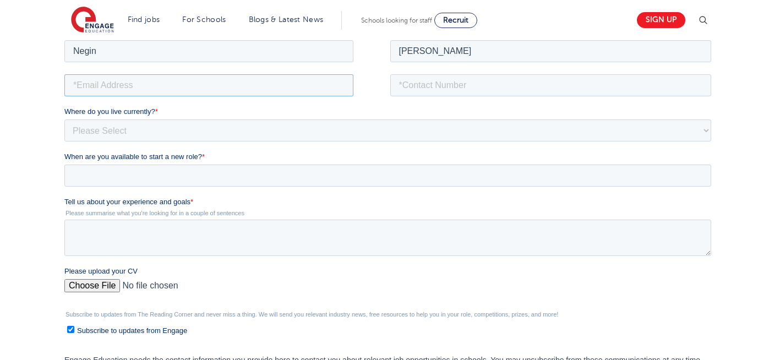
click at [153, 78] on input "email" at bounding box center [208, 85] width 289 height 22
type input "[EMAIL_ADDRESS][DOMAIN_NAME]"
click at [457, 81] on input "tel" at bounding box center [550, 85] width 321 height 22
type input "[PHONE_NUMBER]"
click at [77, 293] on input "Please upload your CV" at bounding box center [387, 289] width 646 height 22
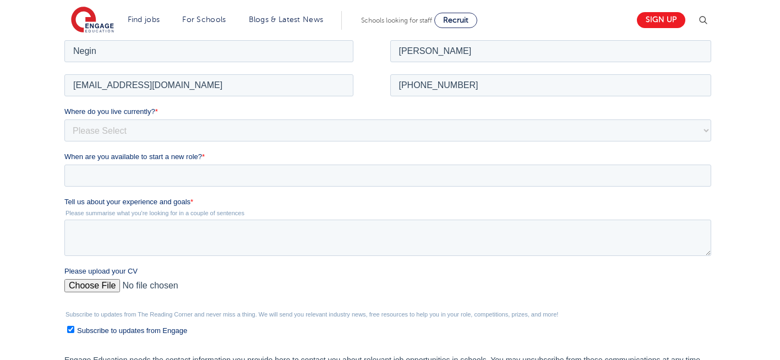
type input "C:\fakepath\Negin-s-CV-3 (3) 1 (1) 1 1.docx"
click at [150, 235] on textarea "Tell us about your experience and goals *" at bounding box center [387, 237] width 646 height 36
type textarea "please review my resusme"
click at [133, 137] on select "Please Select UK Canada Ireland Australia New Zealand Europe USA South Africa J…" at bounding box center [387, 130] width 646 height 22
select select "UK"
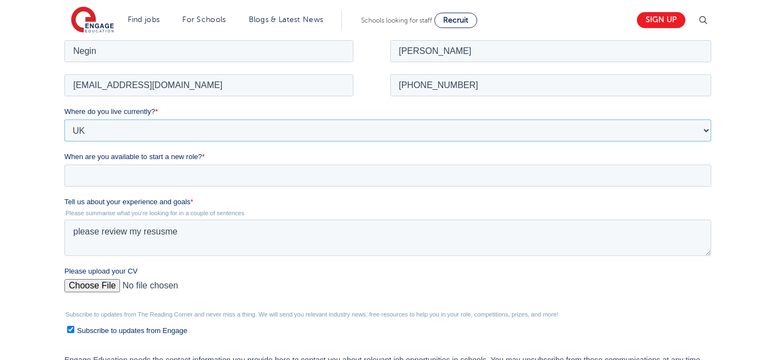
click at [64, 119] on select "Please Select [GEOGRAPHIC_DATA] [GEOGRAPHIC_DATA] [GEOGRAPHIC_DATA] [GEOGRAPHIC…" at bounding box center [387, 130] width 646 height 22
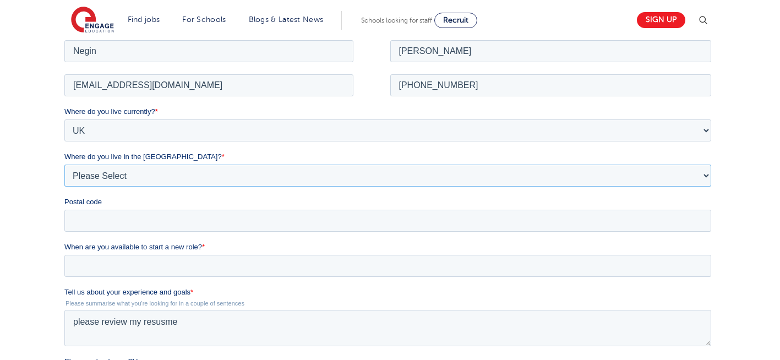
click at [122, 178] on select "Please Select Overseas Barnsley Bedfordshire Berkshire Bournemouth Bracknell Fo…" at bounding box center [387, 175] width 646 height 22
select select "London"
click at [64, 164] on select "Please Select Overseas Barnsley Bedfordshire Berkshire Bournemouth Bracknell Fo…" at bounding box center [387, 175] width 646 height 22
click at [79, 216] on input "Postal code" at bounding box center [387, 220] width 646 height 22
type input "N22 7RS"
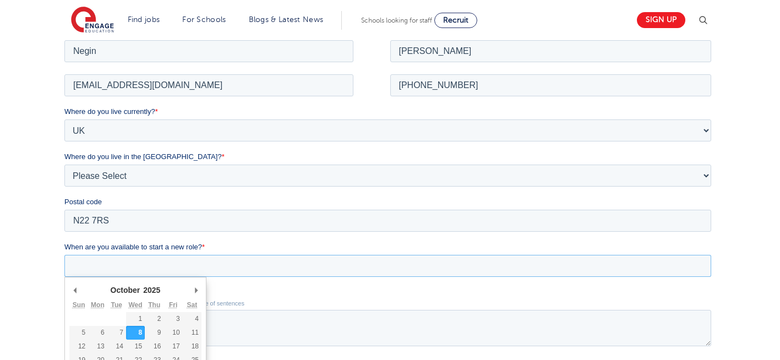
click at [198, 268] on input "When are you available to start a new role? *" at bounding box center [387, 265] width 646 height 22
type div "2025-10-08"
type input "2025/10/08"
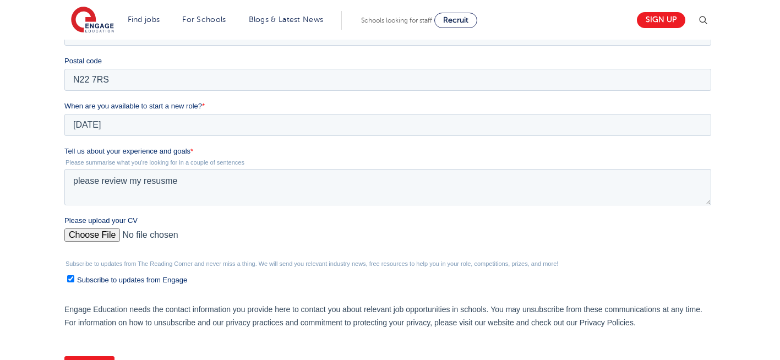
scroll to position [339, 0]
click at [207, 189] on textarea "please review my resusme" at bounding box center [387, 186] width 646 height 36
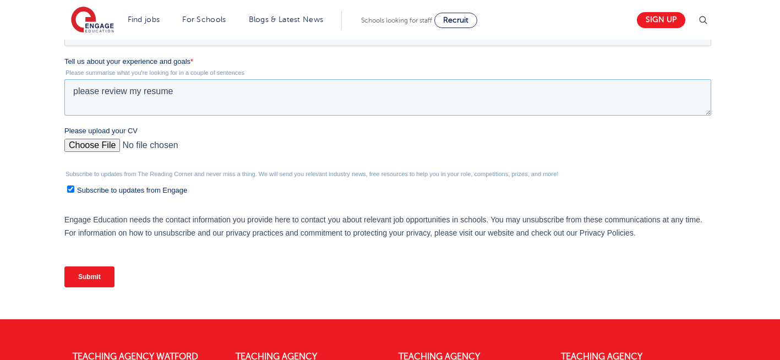
type textarea "please review my resume"
click at [79, 277] on input "Submit" at bounding box center [89, 276] width 50 height 21
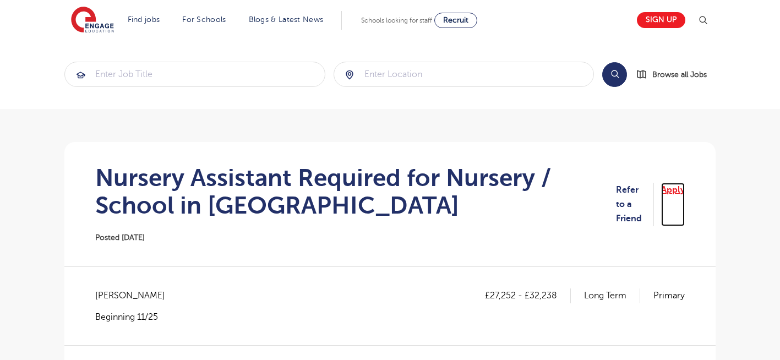
click at [675, 196] on link "Apply" at bounding box center [673, 204] width 24 height 43
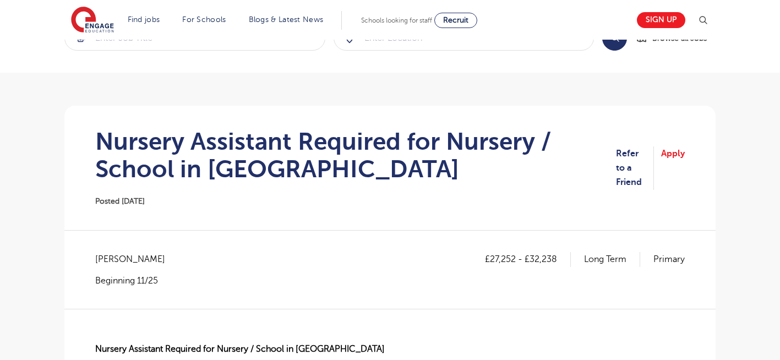
scroll to position [44, 0]
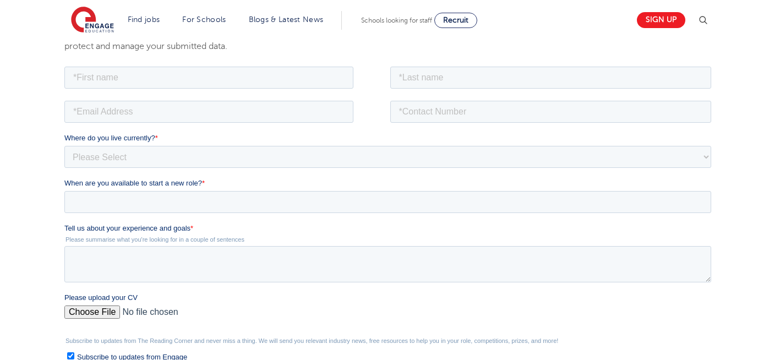
scroll to position [220, 0]
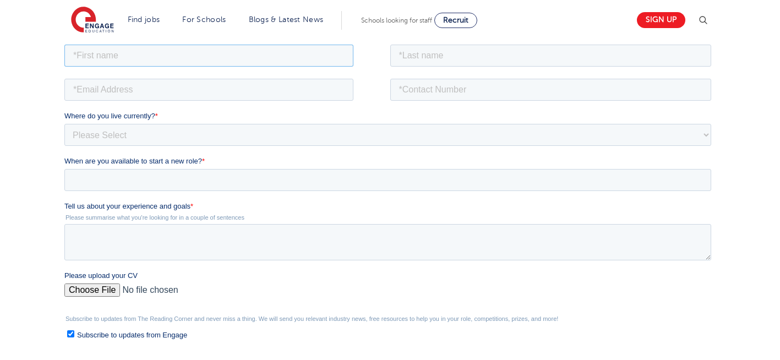
click at [251, 56] on input "text" at bounding box center [208, 55] width 289 height 22
type input "Negin"
click at [477, 60] on input "text" at bounding box center [550, 55] width 321 height 22
type input "[PERSON_NAME]"
click at [146, 85] on input "email" at bounding box center [208, 89] width 289 height 22
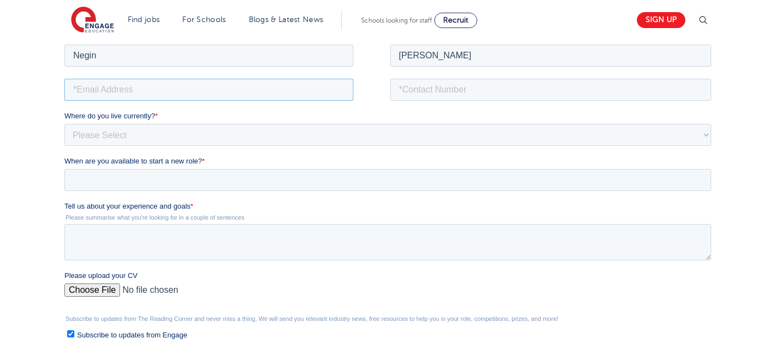
type input "[EMAIL_ADDRESS][DOMAIN_NAME]"
drag, startPoint x: 480, startPoint y: 89, endPoint x: 461, endPoint y: 127, distance: 43.1
click at [461, 127] on form "Job Position Job Sector Job ID Job Number Job Owner [PERSON_NAME] [EMAIL_ADDRES…" at bounding box center [389, 241] width 651 height 399
type input "[PHONE_NUMBER]"
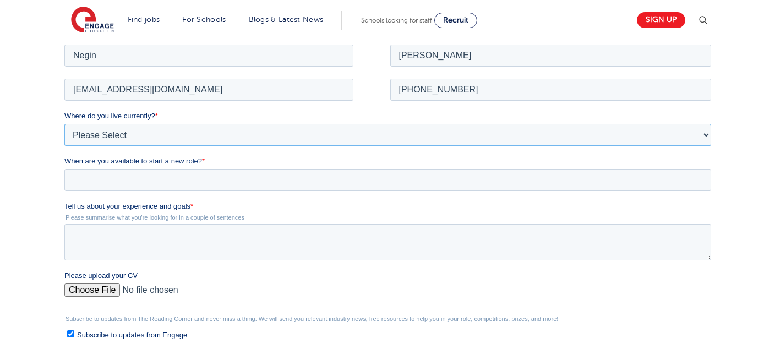
click at [103, 139] on select "Please Select [GEOGRAPHIC_DATA] [GEOGRAPHIC_DATA] [GEOGRAPHIC_DATA] [GEOGRAPHIC…" at bounding box center [387, 134] width 646 height 22
select select "UK"
click at [64, 123] on select "Please Select [GEOGRAPHIC_DATA] [GEOGRAPHIC_DATA] [GEOGRAPHIC_DATA] [GEOGRAPHIC…" at bounding box center [387, 134] width 646 height 22
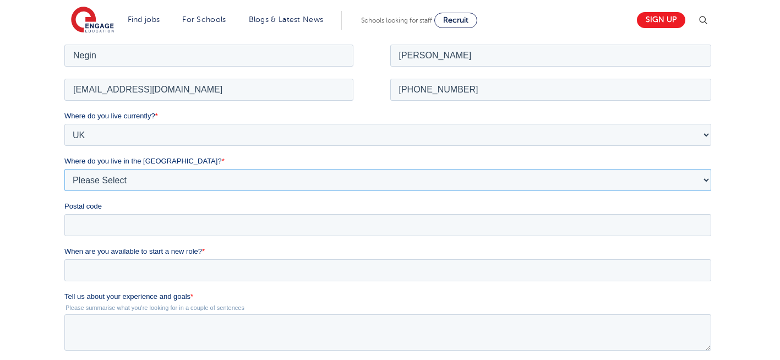
click at [141, 178] on select "Please Select Overseas [GEOGRAPHIC_DATA] [GEOGRAPHIC_DATA] [GEOGRAPHIC_DATA] [G…" at bounding box center [387, 179] width 646 height 22
select select "[GEOGRAPHIC_DATA]"
click at [64, 168] on select "Please Select Overseas [GEOGRAPHIC_DATA] [GEOGRAPHIC_DATA] [GEOGRAPHIC_DATA] [G…" at bounding box center [387, 179] width 646 height 22
click at [102, 222] on input "Postal code" at bounding box center [387, 224] width 646 height 22
type input "N22 7RS"
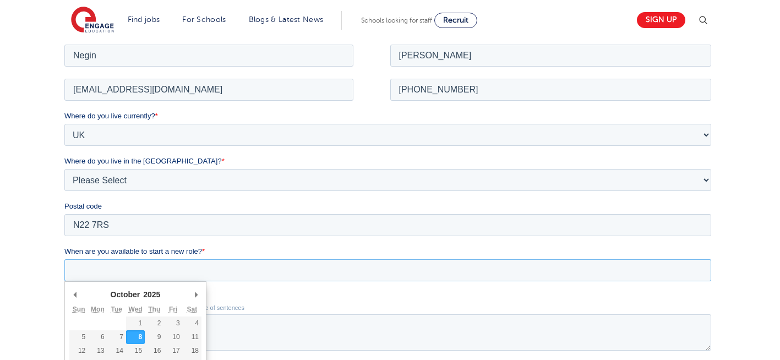
click at [218, 264] on input "When are you available to start a new role? *" at bounding box center [387, 270] width 646 height 22
type div "[DATE]"
type input "[DATE]"
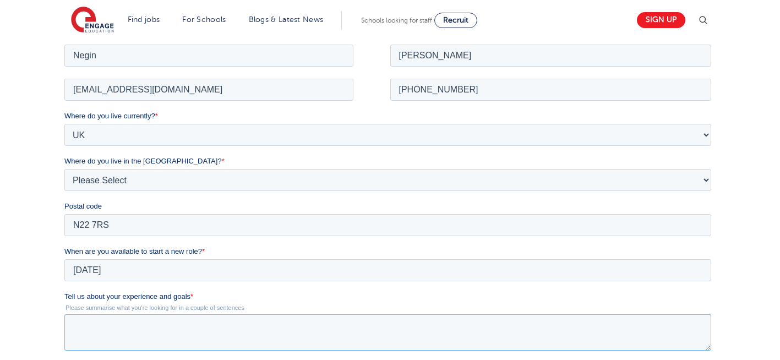
click at [136, 336] on textarea "Tell us about your experience and goals *" at bounding box center [387, 332] width 646 height 36
type textarea "please review my resume"
click at [741, 300] on div "We will store your first name, last name, email address, contact number, locati…" at bounding box center [390, 260] width 780 height 588
drag, startPoint x: 741, startPoint y: 300, endPoint x: 744, endPoint y: 209, distance: 90.8
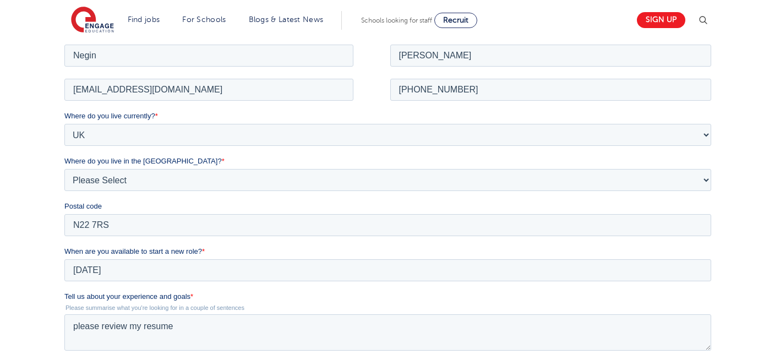
click at [744, 209] on div "We will store your first name, last name, email address, contact number, locati…" at bounding box center [390, 260] width 780 height 588
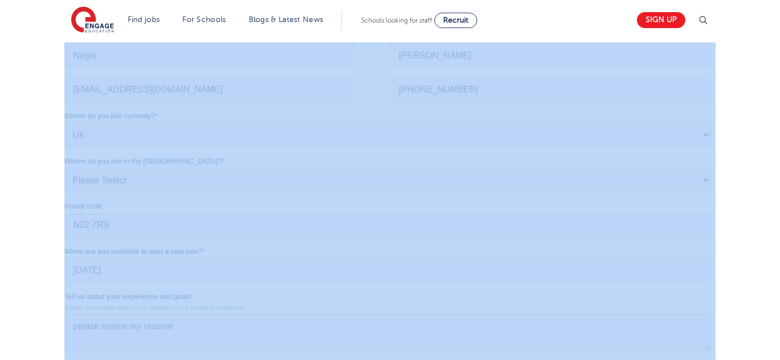
click at [744, 209] on div "We will store your first name, last name, email address, contact number, locati…" at bounding box center [390, 260] width 780 height 588
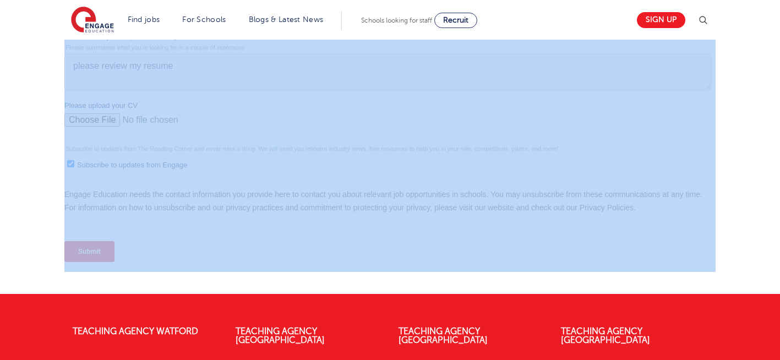
scroll to position [479, 0]
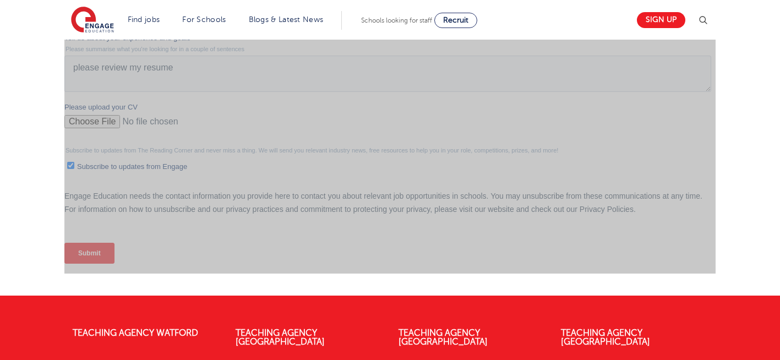
click at [106, 122] on input "Please upload your CV" at bounding box center [387, 126] width 646 height 22
type input "C:\fakepath\Negin-s-CV-3 (3) 1 (1) 1 1.docx"
click at [95, 244] on input "Submit" at bounding box center [89, 253] width 50 height 21
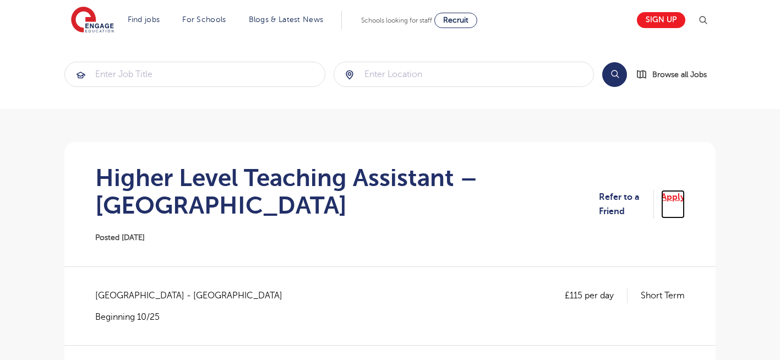
click at [666, 200] on link "Apply" at bounding box center [673, 204] width 24 height 29
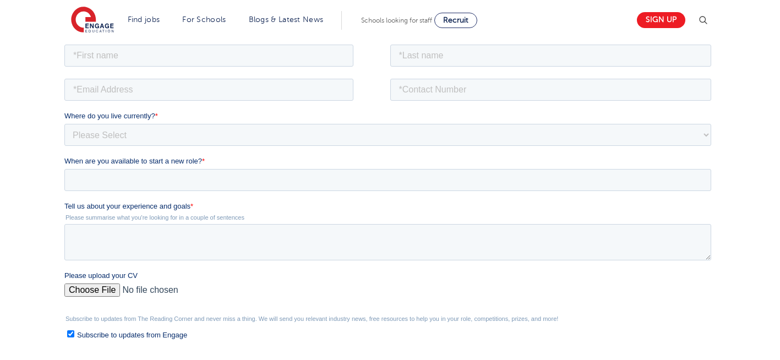
scroll to position [198, 0]
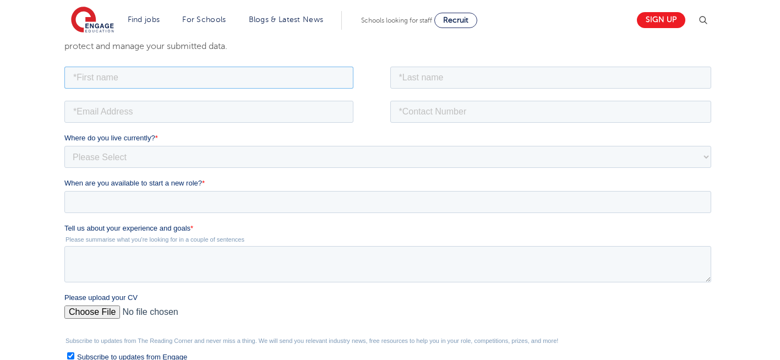
click at [252, 80] on input "text" at bounding box center [208, 77] width 289 height 22
type input "Negin"
click at [467, 71] on input "text" at bounding box center [550, 77] width 321 height 22
type input "Rajool Dezfooli"
click at [456, 112] on input "tel" at bounding box center [550, 111] width 321 height 22
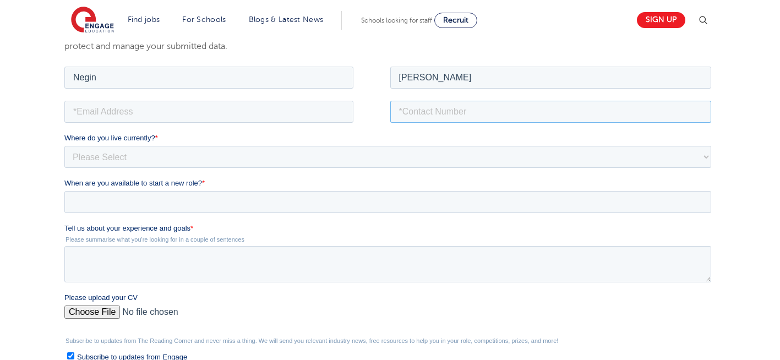
type input "+447930935556"
drag, startPoint x: 163, startPoint y: 111, endPoint x: 147, endPoint y: 155, distance: 47.0
click at [147, 155] on form "Job Position Job Sector Job ID Job Number Job Owner Negin Rajool Dezfooli +4479…" at bounding box center [389, 263] width 651 height 399
type input "n56375283@gmail.com"
click at [89, 315] on input "Please upload your CV" at bounding box center [387, 316] width 646 height 22
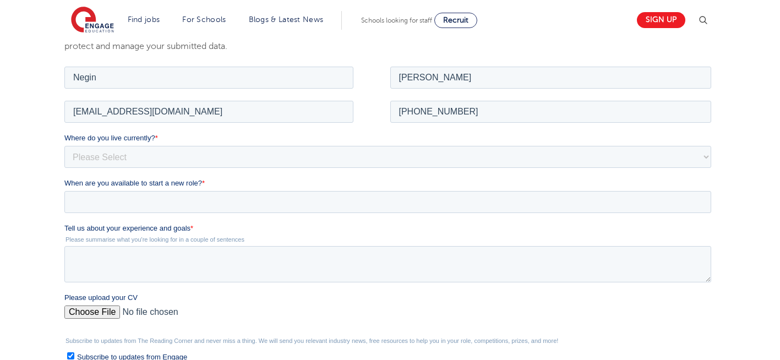
type input "C:\fakepath\Negin-s-CV-3 (3) 1 (1) 1 1.docx"
click at [170, 260] on textarea "Tell us about your experience and goals *" at bounding box center [387, 263] width 646 height 36
type textarea "please review my resume"
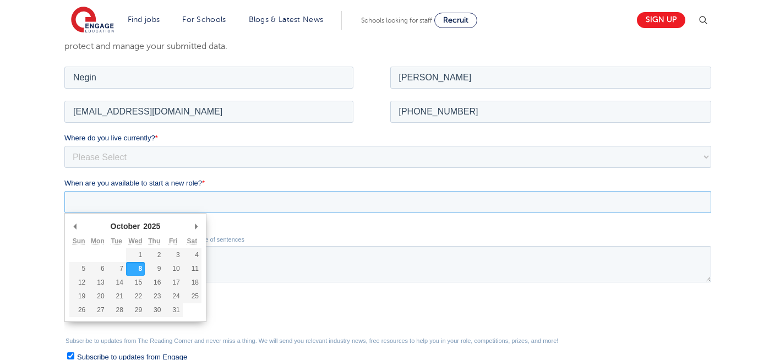
click at [152, 209] on input "When are you available to start a new role? *" at bounding box center [387, 201] width 646 height 22
type div "[DATE]"
type input "[DATE]"
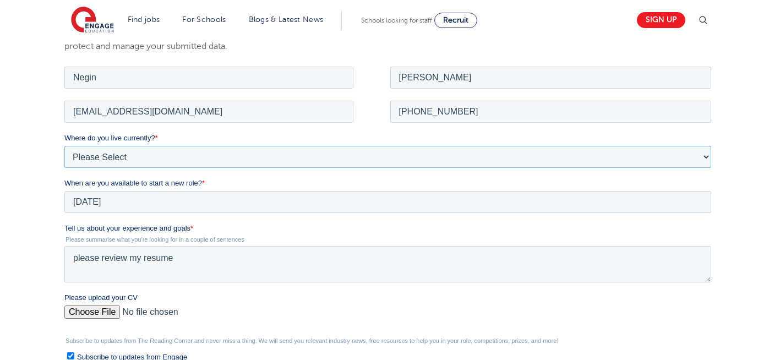
click at [150, 151] on select "Please Select [GEOGRAPHIC_DATA] [GEOGRAPHIC_DATA] [GEOGRAPHIC_DATA] [GEOGRAPHIC…" at bounding box center [387, 156] width 646 height 22
select select "UK"
click at [64, 145] on select "Please Select [GEOGRAPHIC_DATA] [GEOGRAPHIC_DATA] [GEOGRAPHIC_DATA] [GEOGRAPHIC…" at bounding box center [387, 156] width 646 height 22
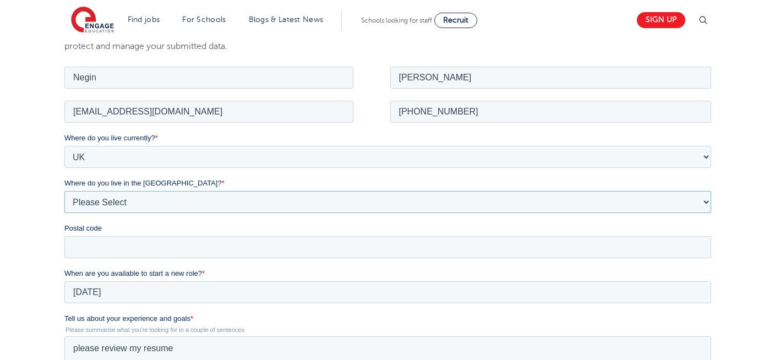
click at [128, 202] on select "Please Select Overseas [GEOGRAPHIC_DATA] [GEOGRAPHIC_DATA] [GEOGRAPHIC_DATA] [G…" at bounding box center [387, 201] width 646 height 22
select select "[GEOGRAPHIC_DATA]"
click at [64, 190] on select "Please Select Overseas [GEOGRAPHIC_DATA] [GEOGRAPHIC_DATA] [GEOGRAPHIC_DATA] [G…" at bounding box center [387, 201] width 646 height 22
click at [110, 248] on input "Postal code" at bounding box center [387, 246] width 646 height 22
type input "N22 7RS"
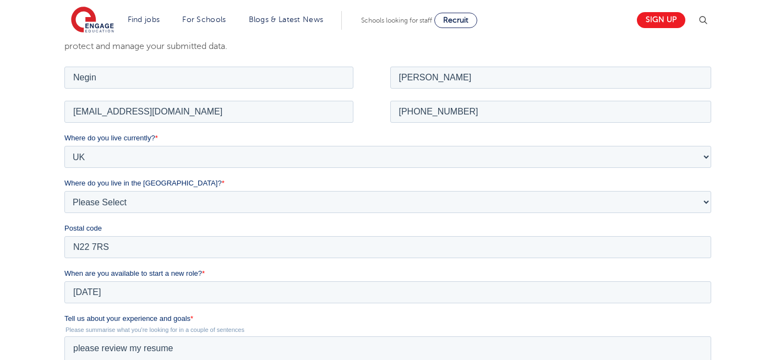
click at [48, 228] on div "We will store your first name, last name, email address, contact number, locati…" at bounding box center [390, 282] width 780 height 588
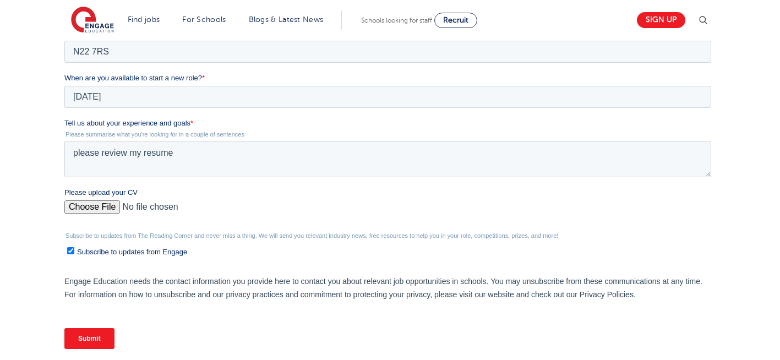
scroll to position [396, 0]
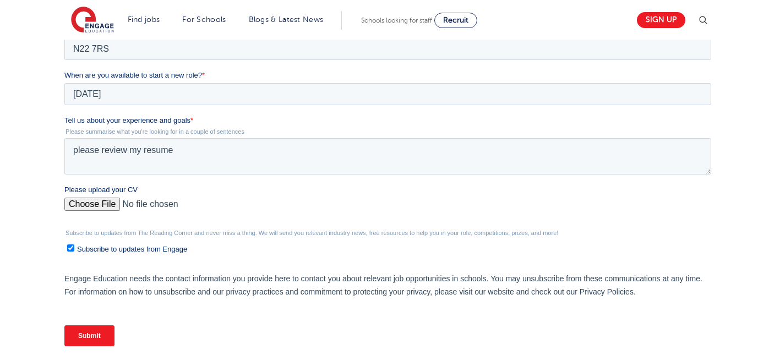
click at [99, 208] on input "Please upload your CV" at bounding box center [387, 209] width 646 height 22
click at [98, 343] on input "Submit" at bounding box center [89, 335] width 50 height 21
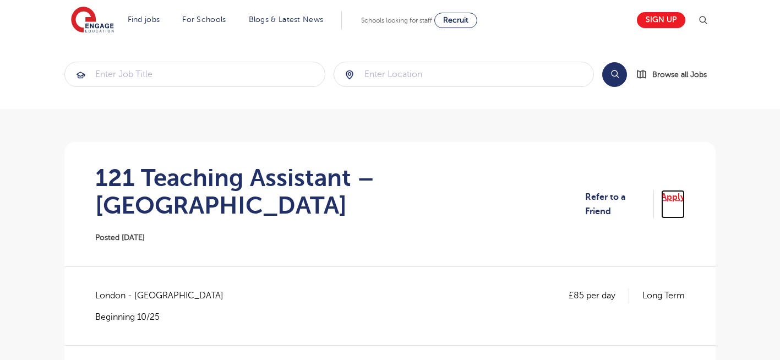
click at [672, 190] on link "Apply" at bounding box center [673, 204] width 24 height 29
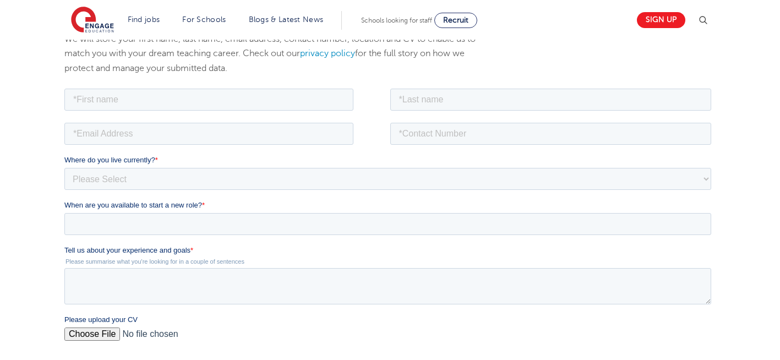
scroll to position [198, 0]
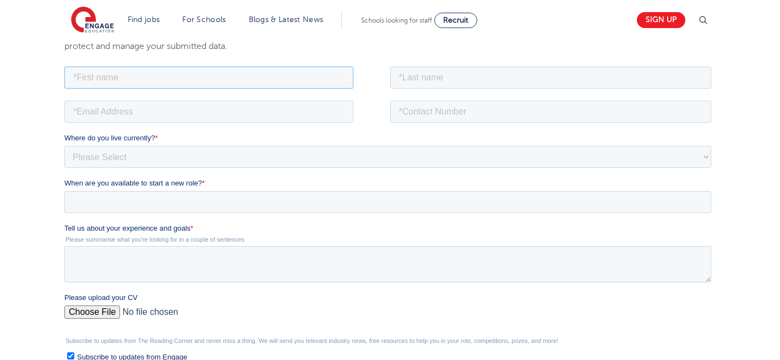
click at [143, 75] on input "text" at bounding box center [208, 77] width 289 height 22
type input "Negin"
click at [444, 78] on input "text" at bounding box center [550, 77] width 321 height 22
type input "[PERSON_NAME]"
click at [173, 119] on input "email" at bounding box center [208, 111] width 289 height 22
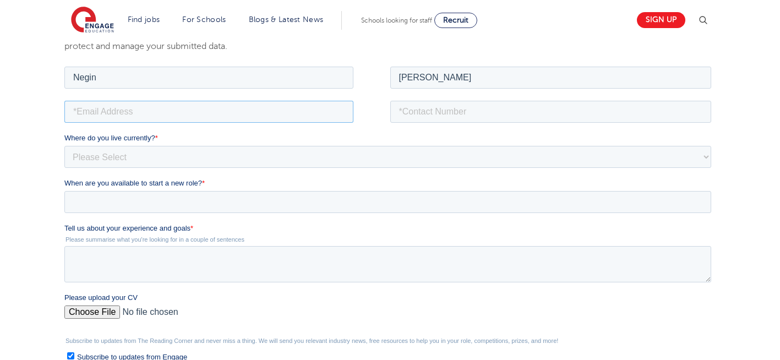
type input "[EMAIL_ADDRESS][DOMAIN_NAME]"
click at [471, 112] on input "tel" at bounding box center [550, 111] width 321 height 22
type input "[PHONE_NUMBER]"
click at [90, 311] on input "Please upload your CV" at bounding box center [387, 316] width 646 height 22
type input "C:\fakepath\Negin-s-CV-3 (3) 1 (1) 1 1.docx"
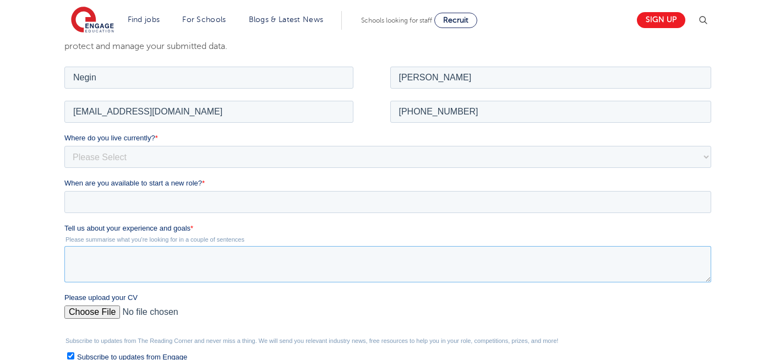
click at [163, 261] on textarea "Tell us about your experience and goals *" at bounding box center [387, 263] width 646 height 36
type textarea "please review my resume"
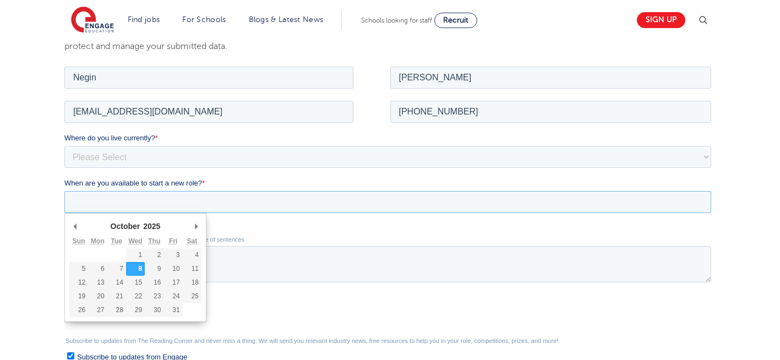
click at [145, 198] on input "When are you available to start a new role? *" at bounding box center [387, 201] width 646 height 22
type div "[DATE]"
type input "2025/10/08"
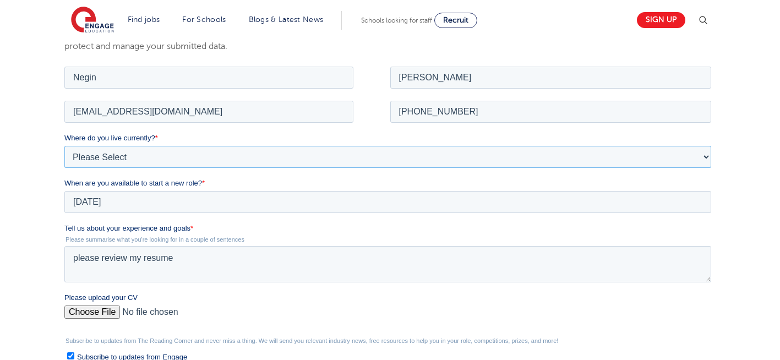
click at [163, 147] on select "Please Select UK Canada Ireland Australia New Zealand Europe USA South Africa J…" at bounding box center [387, 156] width 646 height 22
select select "UK"
click at [64, 145] on select "Please Select UK Canada Ireland Australia New Zealand Europe USA South Africa J…" at bounding box center [387, 156] width 646 height 22
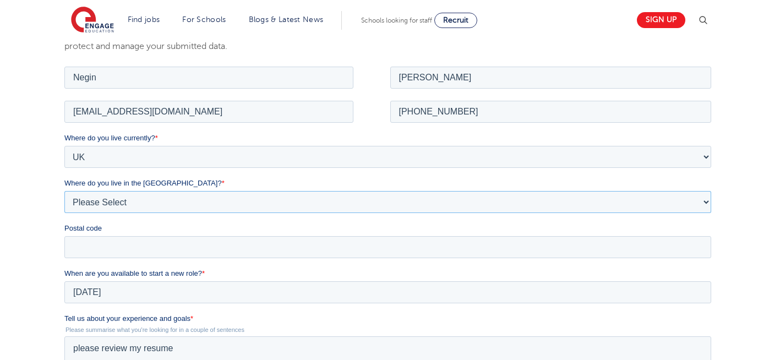
click at [115, 201] on select "Please Select Overseas Barnsley Bedfordshire Berkshire Bournemouth Bracknell Fo…" at bounding box center [387, 201] width 646 height 22
select select "London"
click at [64, 190] on select "Please Select Overseas [GEOGRAPHIC_DATA] [GEOGRAPHIC_DATA] [GEOGRAPHIC_DATA] [G…" at bounding box center [387, 201] width 646 height 22
click at [119, 239] on input "Postal code" at bounding box center [387, 246] width 646 height 22
type input "N22 7RS"
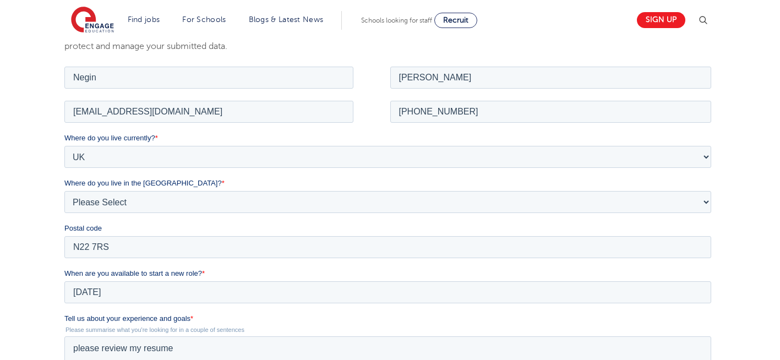
click at [27, 215] on div "We will store your first name, last name, email address, contact number, locati…" at bounding box center [390, 282] width 780 height 588
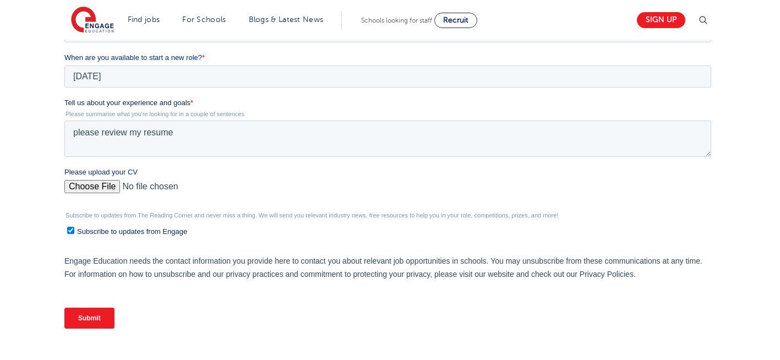
scroll to position [418, 0]
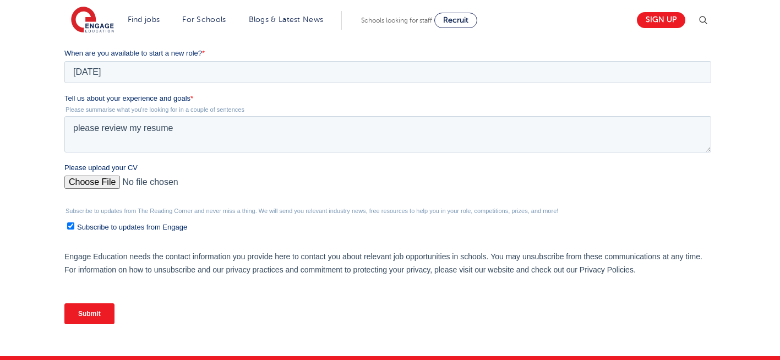
click at [103, 312] on input "Submit" at bounding box center [89, 313] width 50 height 21
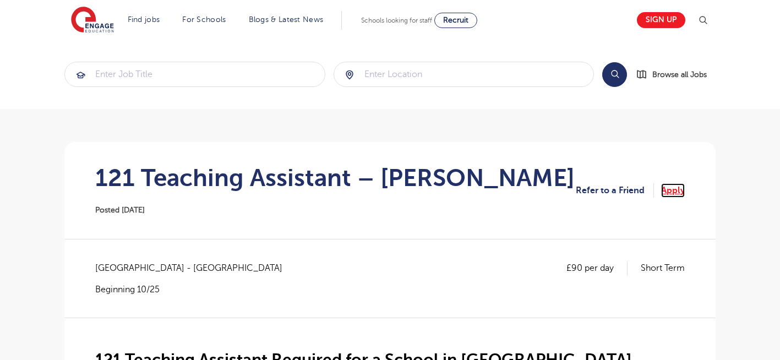
click at [675, 195] on link "Apply" at bounding box center [673, 190] width 24 height 14
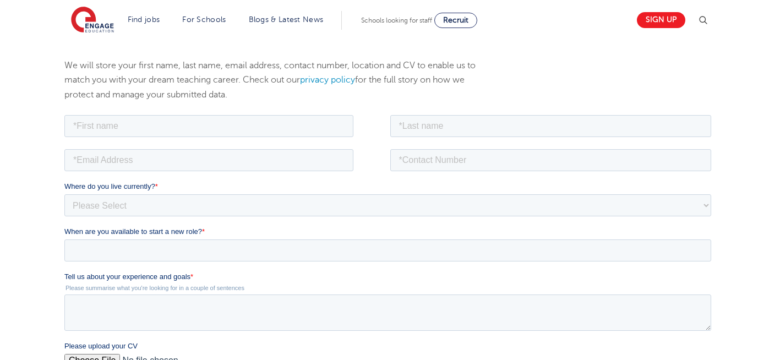
scroll to position [177, 0]
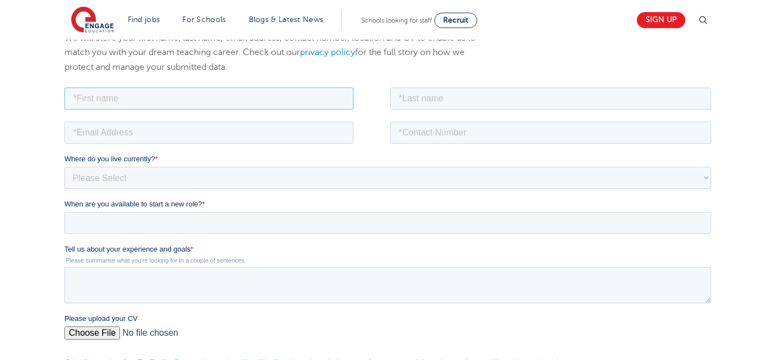
click at [202, 102] on input "text" at bounding box center [208, 98] width 289 height 22
type input "Negin"
click at [464, 100] on input "text" at bounding box center [550, 98] width 321 height 22
type input "[PERSON_NAME]"
click at [138, 124] on input "email" at bounding box center [208, 132] width 289 height 22
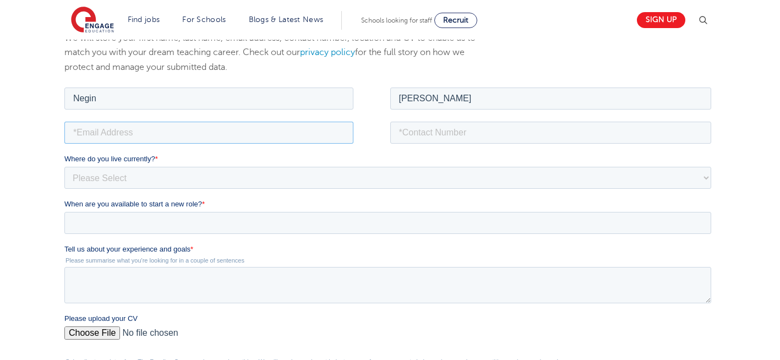
type input "[EMAIL_ADDRESS][DOMAIN_NAME]"
drag, startPoint x: 482, startPoint y: 129, endPoint x: 469, endPoint y: 170, distance: 42.8
click at [469, 170] on form "Job Position Job Sector Job ID Job Number Job Owner [PERSON_NAME] [EMAIL_ADDRES…" at bounding box center [389, 284] width 651 height 399
type input "[PHONE_NUMBER]"
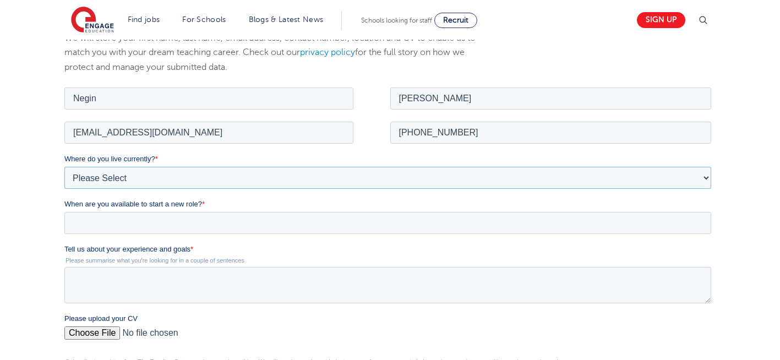
click at [164, 176] on select "Please Select [GEOGRAPHIC_DATA] [GEOGRAPHIC_DATA] [GEOGRAPHIC_DATA] [GEOGRAPHIC…" at bounding box center [387, 177] width 646 height 22
select select "UK"
click at [64, 166] on select "Please Select [GEOGRAPHIC_DATA] [GEOGRAPHIC_DATA] [GEOGRAPHIC_DATA] [GEOGRAPHIC…" at bounding box center [387, 177] width 646 height 22
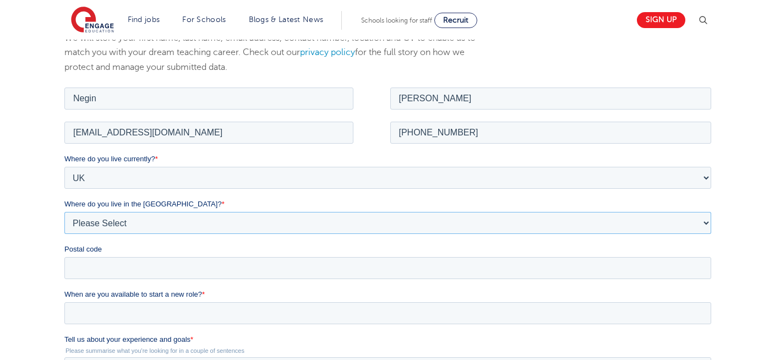
click at [137, 218] on select "Please Select Overseas [GEOGRAPHIC_DATA] [GEOGRAPHIC_DATA] [GEOGRAPHIC_DATA] [G…" at bounding box center [387, 222] width 646 height 22
select select "[GEOGRAPHIC_DATA]"
click at [64, 211] on select "Please Select Overseas [GEOGRAPHIC_DATA] [GEOGRAPHIC_DATA] [GEOGRAPHIC_DATA] [G…" at bounding box center [387, 222] width 646 height 22
click at [97, 265] on input "Postal code" at bounding box center [387, 267] width 646 height 22
type input "N22 7RS"
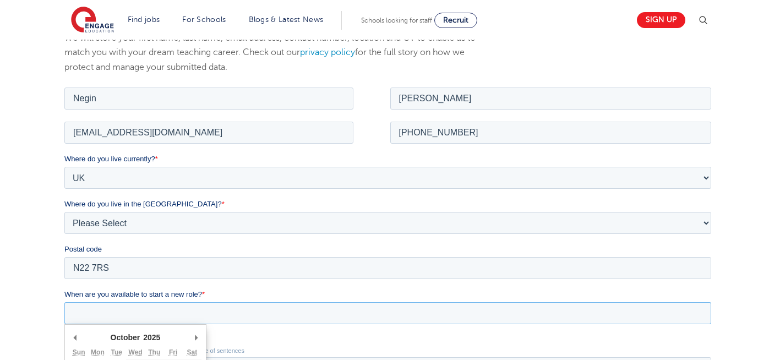
click at [176, 314] on input "When are you available to start a new role? *" at bounding box center [387, 312] width 646 height 22
type div "[DATE]"
type input "[DATE]"
type textarea "please review my resume"
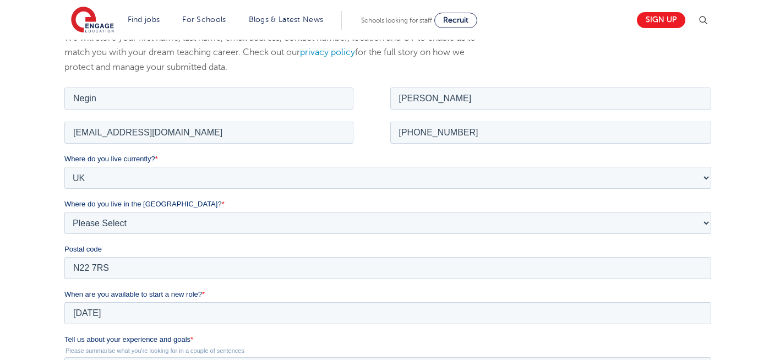
click at [758, 291] on div "We will store your first name, last name, email address, contact number, locati…" at bounding box center [390, 303] width 780 height 588
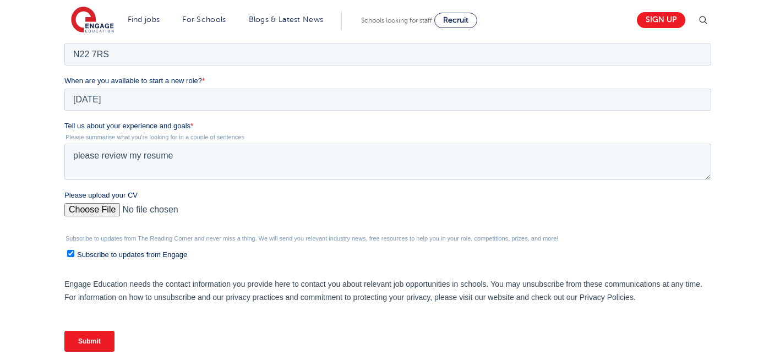
scroll to position [397, 0]
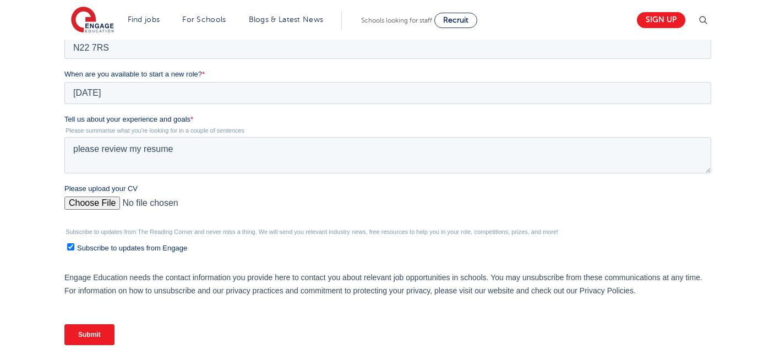
click at [100, 197] on input "Please upload your CV" at bounding box center [387, 207] width 646 height 22
type input "C:\fakepath\Negin-s-CV-3 (3) 1 (1) 1 1.docx"
click at [95, 333] on input "Submit" at bounding box center [89, 334] width 50 height 21
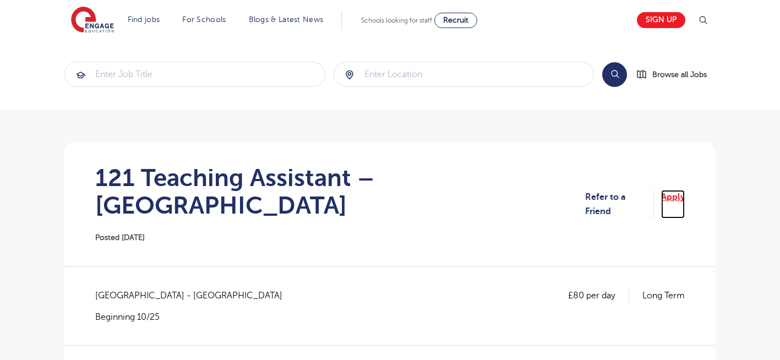
click at [663, 190] on link "Apply" at bounding box center [673, 204] width 24 height 29
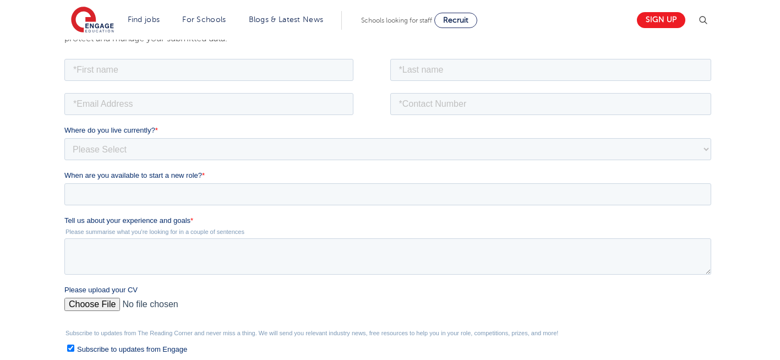
scroll to position [198, 0]
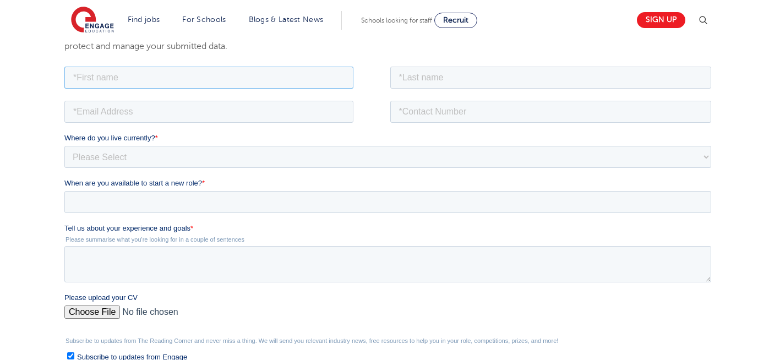
click at [161, 76] on input "text" at bounding box center [208, 77] width 289 height 22
type input "Negin"
click at [503, 85] on input "text" at bounding box center [550, 77] width 321 height 22
type input "Rajool Dezfooli"
click at [272, 116] on input "email" at bounding box center [208, 111] width 289 height 22
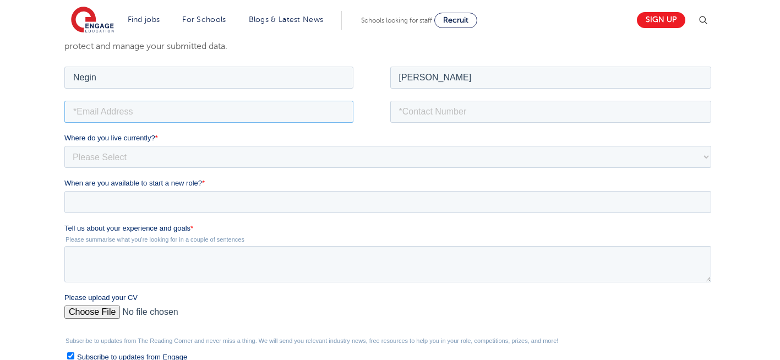
type input "n56375283@gmail.com"
click at [498, 119] on input "tel" at bounding box center [550, 111] width 321 height 22
type input "+447930935556"
click at [153, 263] on textarea "Tell us about your experience and goals *" at bounding box center [387, 263] width 646 height 36
type textarea "please review my resume"
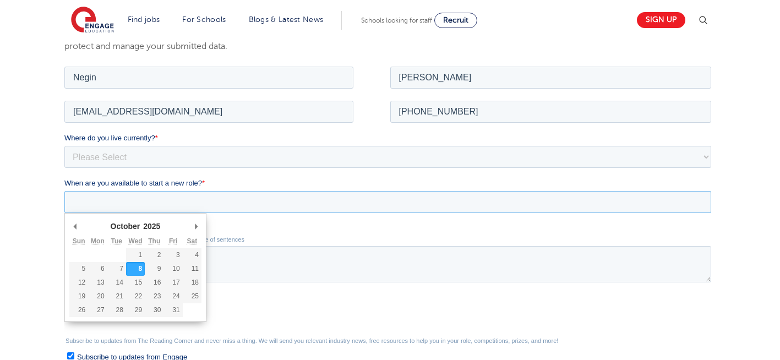
click at [127, 209] on input "When are you available to start a new role? *" at bounding box center [387, 201] width 646 height 22
type div "[DATE]"
type input "[DATE]"
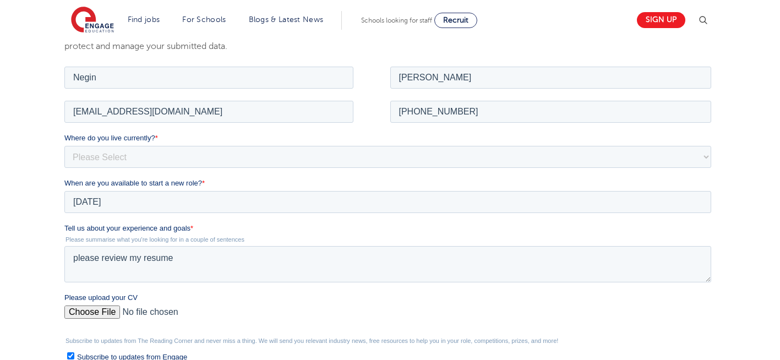
click at [89, 313] on input "Please upload your CV" at bounding box center [387, 316] width 646 height 22
type input "C:\fakepath\Negin-s-CV-3 (3) 1 (1) 1 1.docx"
click at [151, 153] on select "Please Select [GEOGRAPHIC_DATA] [GEOGRAPHIC_DATA] [GEOGRAPHIC_DATA] [GEOGRAPHIC…" at bounding box center [387, 156] width 646 height 22
select select "UK"
click at [64, 145] on select "Please Select [GEOGRAPHIC_DATA] [GEOGRAPHIC_DATA] [GEOGRAPHIC_DATA] [GEOGRAPHIC…" at bounding box center [387, 156] width 646 height 22
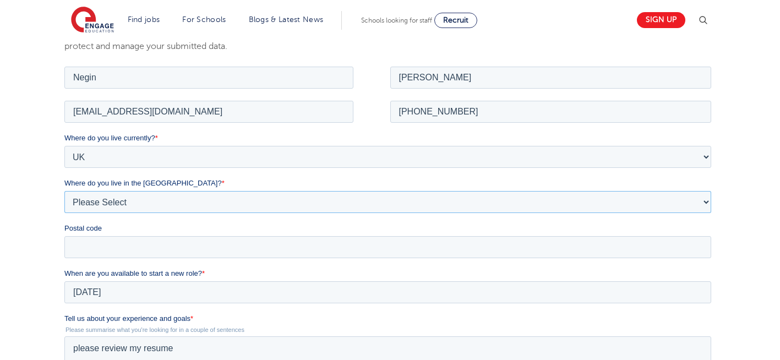
click at [150, 200] on select "Please Select Overseas [GEOGRAPHIC_DATA] [GEOGRAPHIC_DATA] [GEOGRAPHIC_DATA] [G…" at bounding box center [387, 201] width 646 height 22
select select "[GEOGRAPHIC_DATA]"
click at [64, 190] on select "Please Select Overseas [GEOGRAPHIC_DATA] [GEOGRAPHIC_DATA] [GEOGRAPHIC_DATA] [G…" at bounding box center [387, 201] width 646 height 22
click at [106, 245] on input "Postal code" at bounding box center [387, 246] width 646 height 22
type input "N22 7RS"
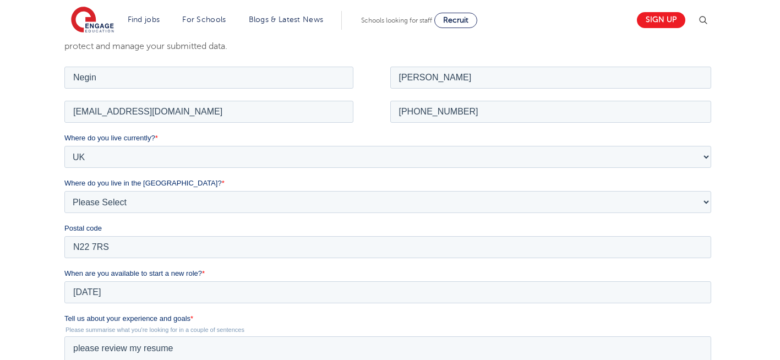
drag, startPoint x: 2, startPoint y: 229, endPoint x: 49, endPoint y: 266, distance: 59.6
click at [49, 266] on div "We will store your first name, last name, email address, contact number, locati…" at bounding box center [390, 282] width 780 height 588
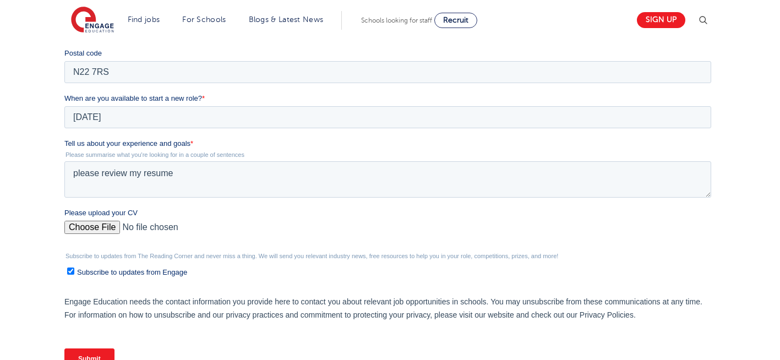
scroll to position [374, 0]
click at [83, 359] on input "Submit" at bounding box center [89, 357] width 50 height 21
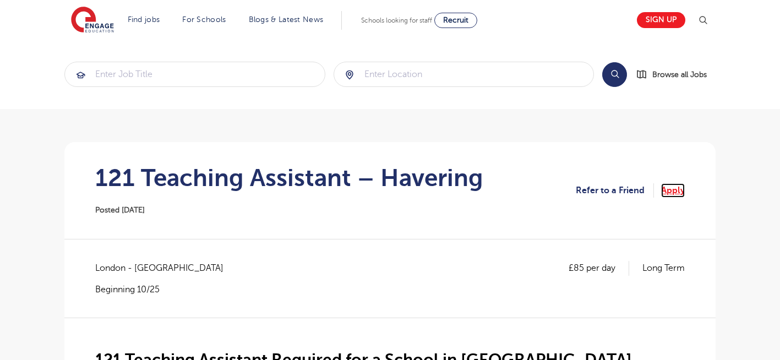
click at [675, 192] on link "Apply" at bounding box center [673, 190] width 24 height 14
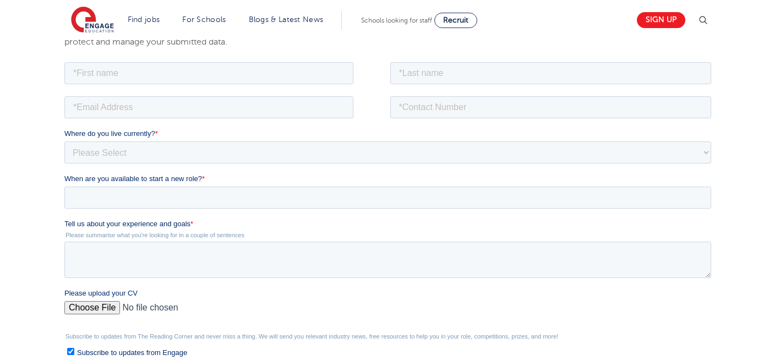
scroll to position [198, 0]
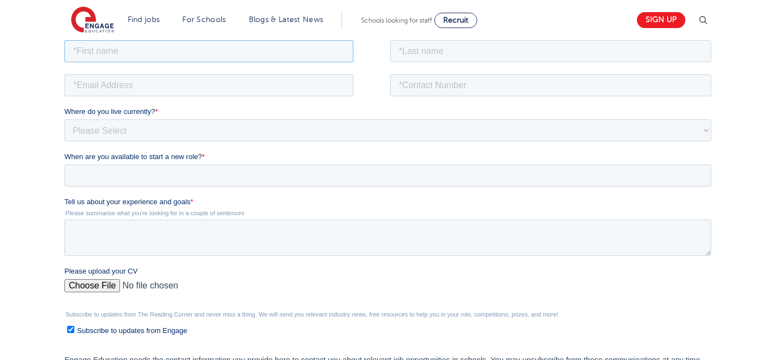
click at [147, 48] on input "text" at bounding box center [208, 51] width 289 height 22
type input "Negin"
click at [434, 53] on input "text" at bounding box center [550, 51] width 321 height 22
type input "Rajool Dezfooli"
click at [231, 86] on input "email" at bounding box center [208, 85] width 289 height 22
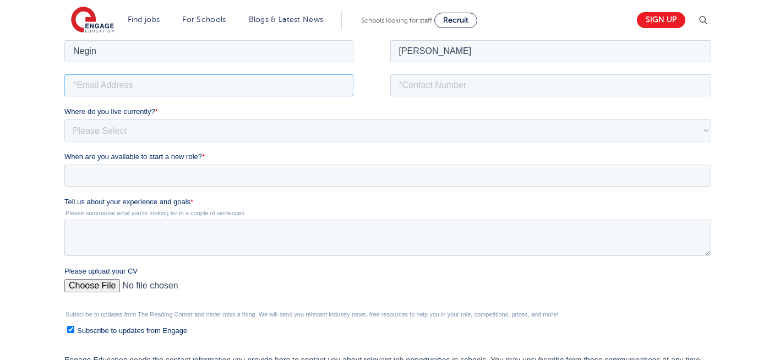
type input "[EMAIL_ADDRESS][DOMAIN_NAME]"
click at [471, 88] on input "tel" at bounding box center [550, 85] width 321 height 22
type input "+447544089245"
click at [85, 282] on input "Please upload your CV" at bounding box center [387, 289] width 646 height 22
type input "C:\fakepath\Negin-s-CV-3 (3) 1 (1) 1 1.docx"
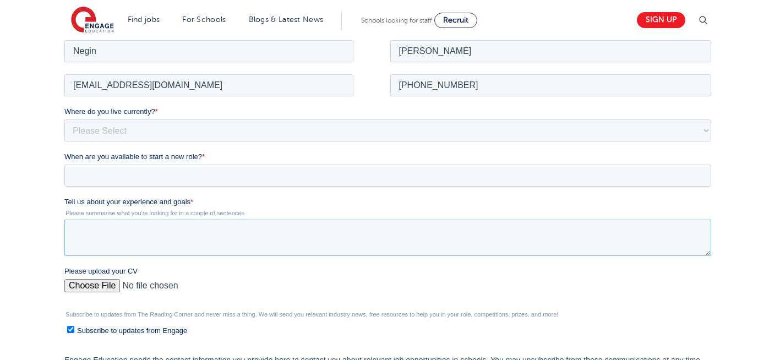
click at [158, 230] on textarea "Tell us about your experience and goals *" at bounding box center [387, 237] width 646 height 36
type textarea "please review my resume"
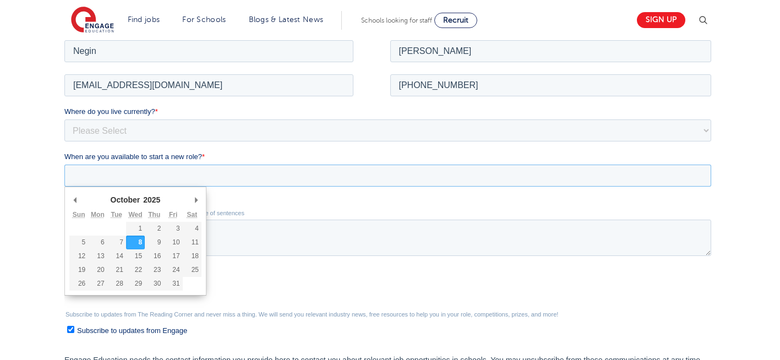
click at [166, 173] on input "When are you available to start a new role? *" at bounding box center [387, 175] width 646 height 22
type div "[DATE]"
type input "[DATE]"
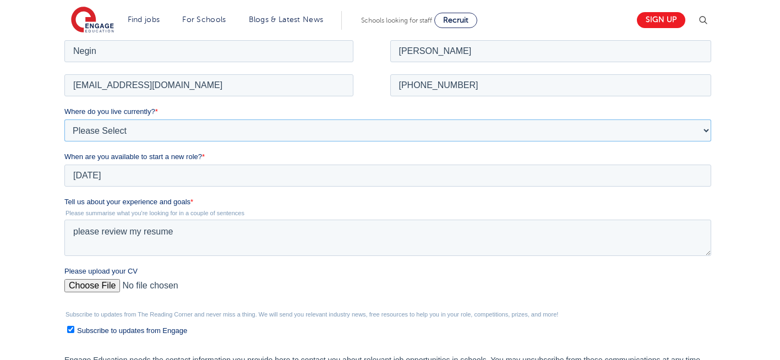
click at [144, 132] on select "Please Select UK Canada Ireland Australia New Zealand Europe USA South Africa J…" at bounding box center [387, 130] width 646 height 22
select select "UK"
click at [64, 119] on select "Please Select UK Canada Ireland Australia New Zealand Europe USA South Africa J…" at bounding box center [387, 130] width 646 height 22
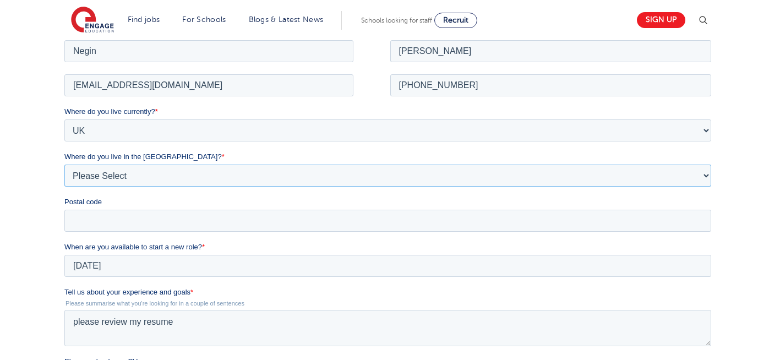
click at [146, 176] on select "Please Select Overseas Barnsley Bedfordshire Berkshire Bournemouth Bracknell Fo…" at bounding box center [387, 175] width 646 height 22
select select "London"
click at [64, 164] on select "Please Select Overseas Barnsley Bedfordshire Berkshire Bournemouth Bracknell Fo…" at bounding box center [387, 175] width 646 height 22
click at [81, 217] on input "Postal code" at bounding box center [387, 220] width 646 height 22
type input "N22 7RS"
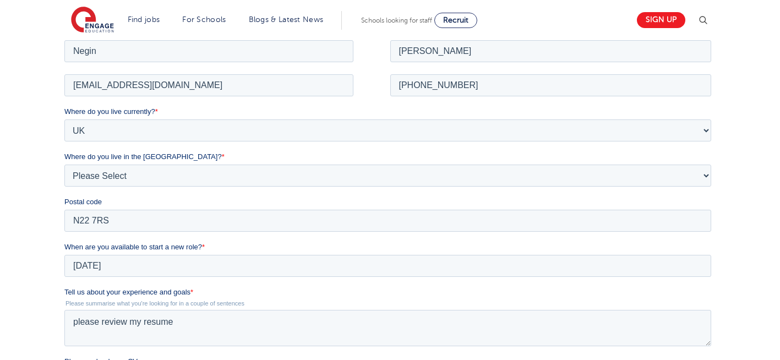
click at [42, 238] on div "We will store your first name, last name, email address, contact number, locati…" at bounding box center [390, 255] width 780 height 588
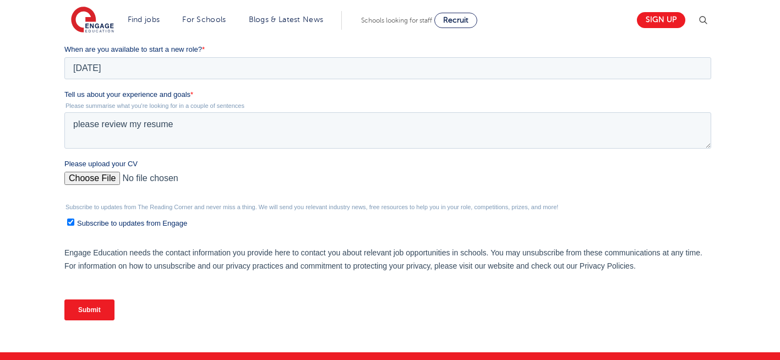
scroll to position [396, 0]
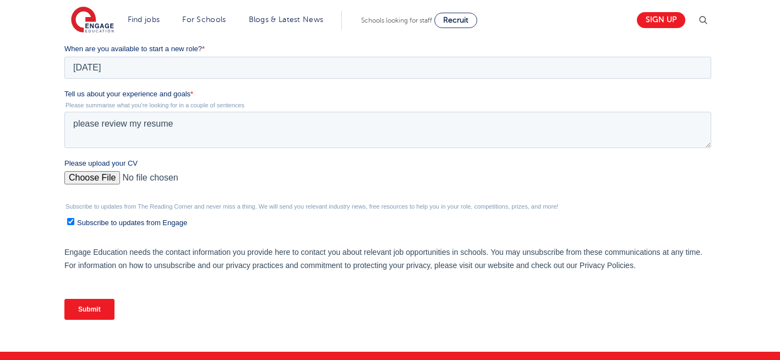
click at [91, 315] on input "Submit" at bounding box center [89, 309] width 50 height 21
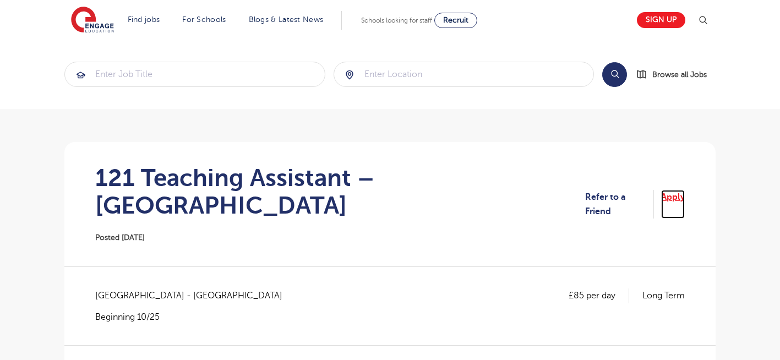
click at [676, 190] on link "Apply" at bounding box center [673, 204] width 24 height 29
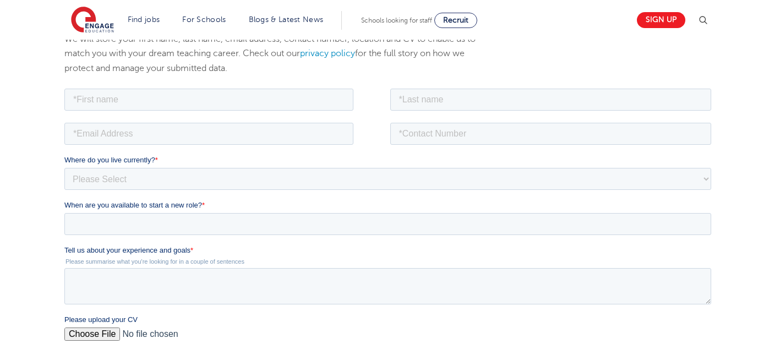
scroll to position [198, 0]
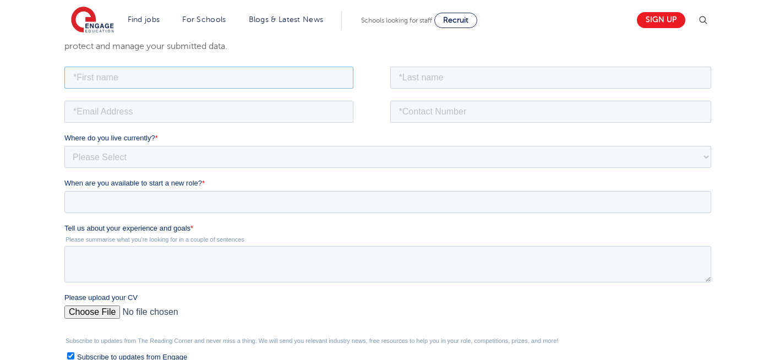
click at [180, 77] on input "text" at bounding box center [208, 77] width 289 height 22
type input "Negin"
click at [459, 80] on input "text" at bounding box center [550, 77] width 321 height 22
type input "[PERSON_NAME]"
click at [187, 116] on input "email" at bounding box center [208, 111] width 289 height 22
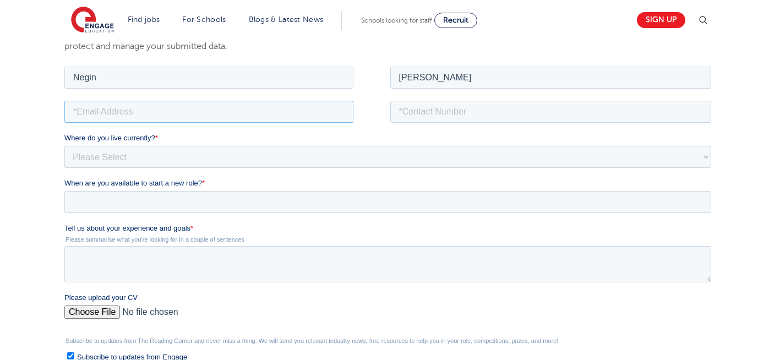
type input "[EMAIL_ADDRESS][DOMAIN_NAME]"
click at [504, 112] on input "tel" at bounding box center [550, 111] width 321 height 22
type input "[PHONE_NUMBER]"
click at [106, 314] on input "Please upload your CV" at bounding box center [387, 316] width 646 height 22
type input "C:\fakepath\Negin-s-CV-3 (3) 1 (1) 1 1.docx"
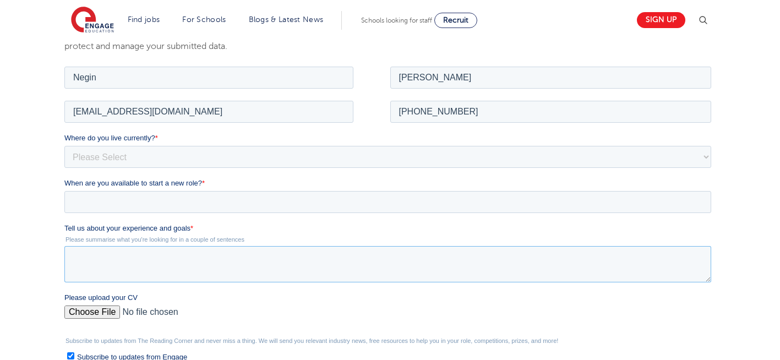
click at [147, 259] on textarea "Tell us about your experience and goals *" at bounding box center [387, 263] width 646 height 36
type textarea "please review my resume"
click at [166, 198] on input "When are you available to start a new role? *" at bounding box center [387, 201] width 646 height 22
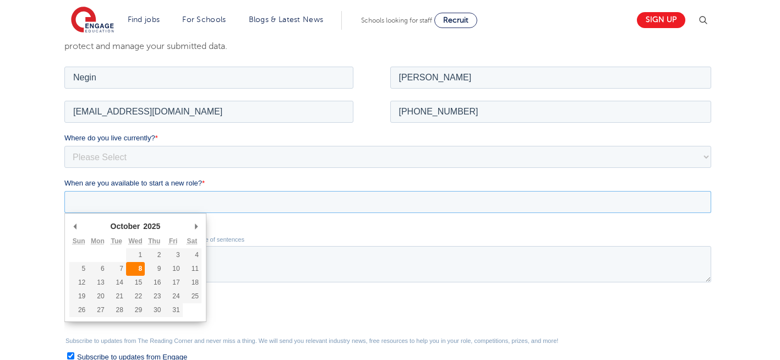
type div "2025-10-08"
type input "2025/10/08"
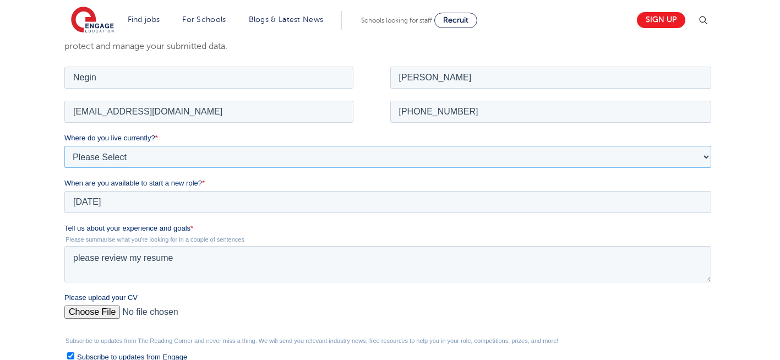
click at [136, 157] on select "Please Select UK Canada Ireland Australia New Zealand Europe USA South Africa J…" at bounding box center [387, 156] width 646 height 22
select select "UK"
click at [64, 145] on select "Please Select UK Canada Ireland Australia New Zealand Europe USA South Africa J…" at bounding box center [387, 156] width 646 height 22
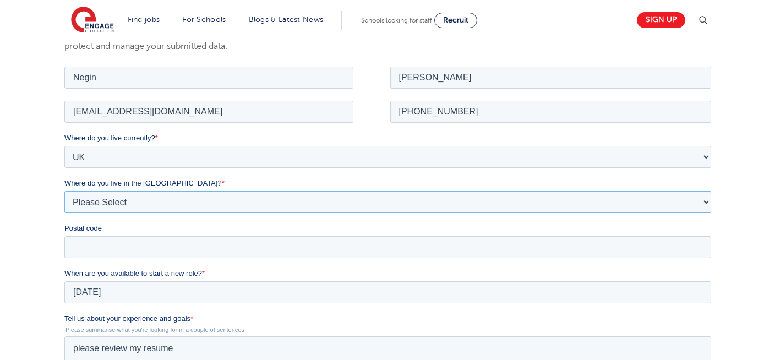
drag, startPoint x: 127, startPoint y: 169, endPoint x: 120, endPoint y: 194, distance: 25.8
click at [120, 194] on select "Please Select Overseas Barnsley Bedfordshire Berkshire Bournemouth Bracknell Fo…" at bounding box center [387, 201] width 646 height 22
click at [156, 200] on select "Please Select Overseas Barnsley Bedfordshire Berkshire Bournemouth Bracknell Fo…" at bounding box center [387, 201] width 646 height 22
select select "London"
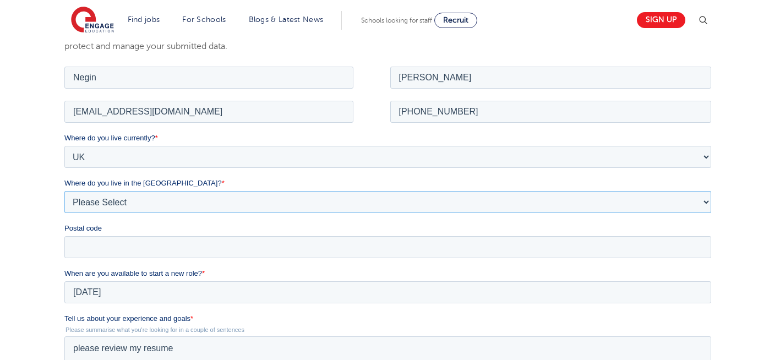
click at [64, 190] on select "Please Select Overseas Barnsley Bedfordshire Berkshire Bournemouth Bracknell Fo…" at bounding box center [387, 201] width 646 height 22
click at [96, 250] on input "Postal code" at bounding box center [387, 246] width 646 height 22
type input "N22 7RS"
click at [21, 225] on div "We will store your first name, last name, email address, contact number, locati…" at bounding box center [390, 282] width 780 height 588
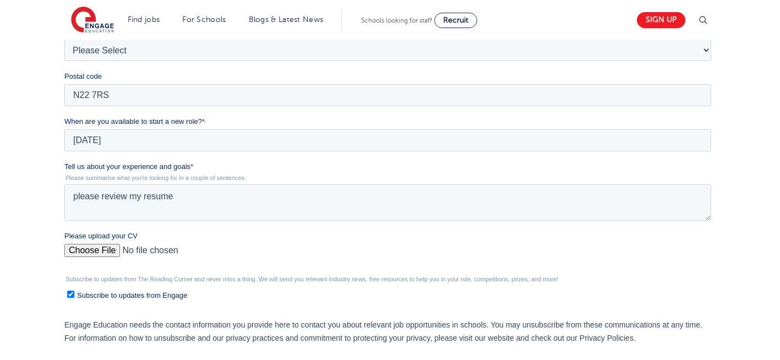
scroll to position [418, 0]
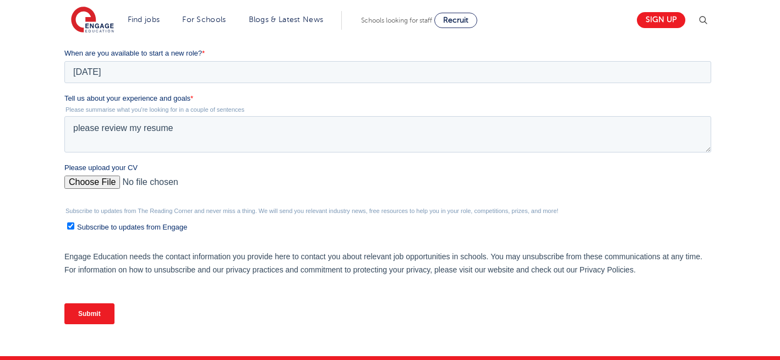
click at [96, 311] on input "Submit" at bounding box center [89, 313] width 50 height 21
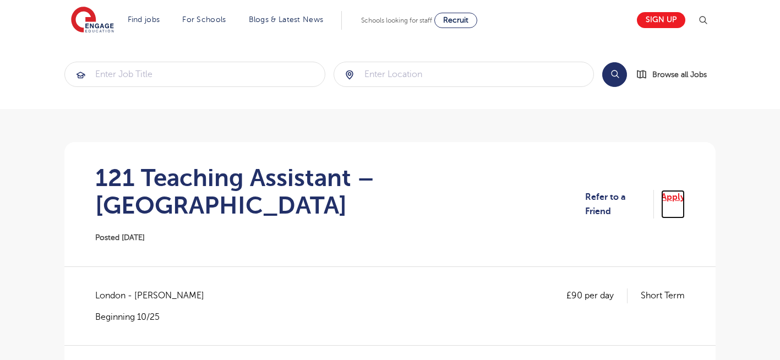
click at [677, 192] on link "Apply" at bounding box center [673, 204] width 24 height 29
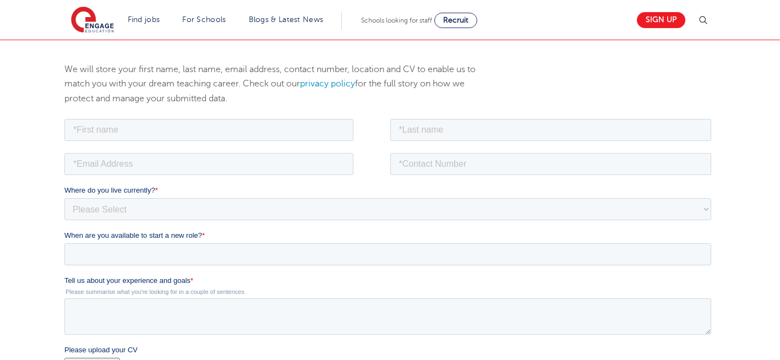
scroll to position [154, 0]
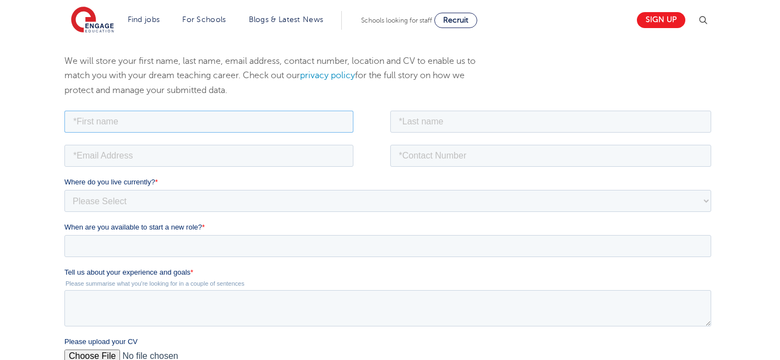
click at [173, 123] on input "text" at bounding box center [208, 121] width 289 height 22
type input "Negin"
drag, startPoint x: 451, startPoint y: 123, endPoint x: 444, endPoint y: 167, distance: 44.6
click at [444, 167] on form "Job Position Job Sector Job ID Job Number Job Owner Negin Where do you live cur…" at bounding box center [389, 307] width 651 height 399
type input "Rajool Dezfooli"
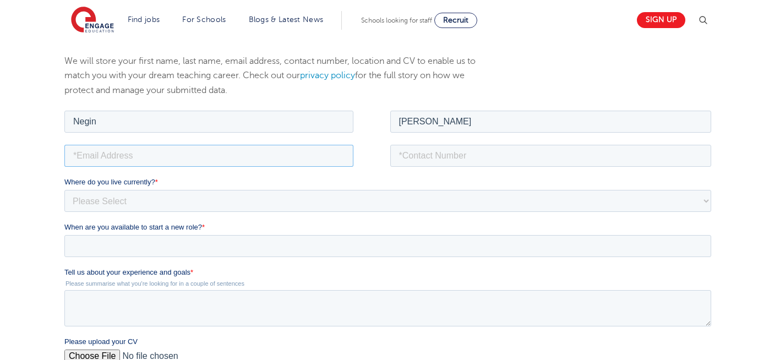
click at [232, 153] on input "email" at bounding box center [208, 155] width 289 height 22
type input "n56375283@gmail.com"
click at [453, 157] on input "tel" at bounding box center [550, 155] width 321 height 22
type input "+447930935556"
click at [140, 304] on textarea "Tell us about your experience and goals *" at bounding box center [387, 307] width 646 height 36
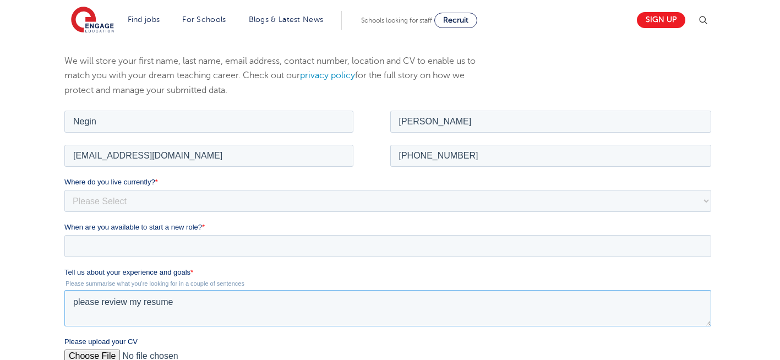
type textarea "please review my resume"
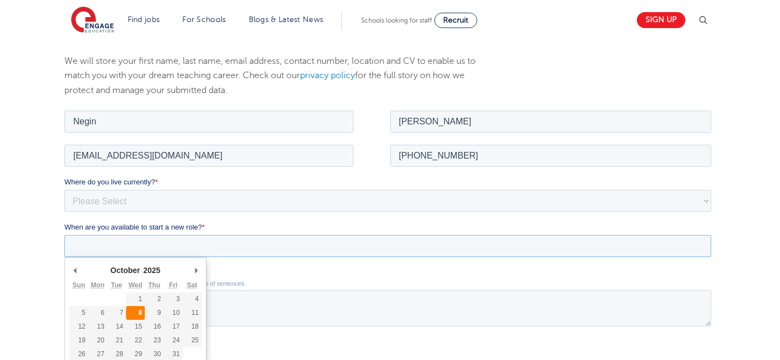
drag, startPoint x: 182, startPoint y: 246, endPoint x: 137, endPoint y: 309, distance: 76.8
click at [137, 256] on div "October January February March April May June July August September October Nov…" at bounding box center [387, 245] width 646 height 22
type div "2025-10-08"
type input "2025/10/08"
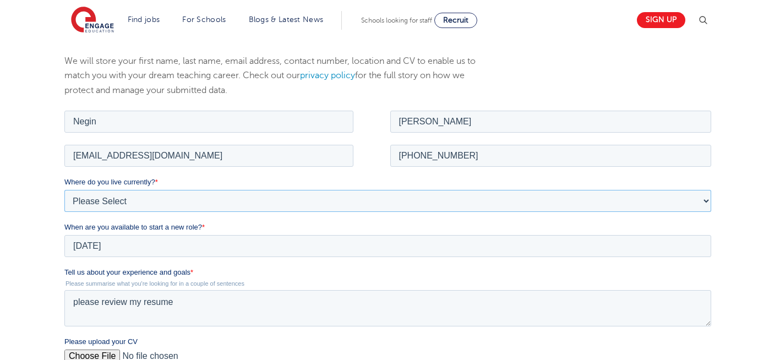
click at [142, 195] on select "Please Select UK Canada Ireland Australia New Zealand Europe USA South Africa J…" at bounding box center [387, 200] width 646 height 22
select select "UK"
click at [64, 189] on select "Please Select UK Canada Ireland Australia New Zealand Europe USA South Africa J…" at bounding box center [387, 200] width 646 height 22
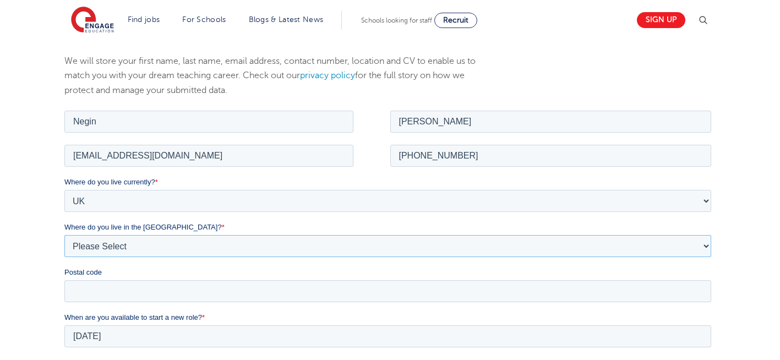
click at [128, 241] on select "Please Select Overseas Barnsley Bedfordshire Berkshire Bournemouth Bracknell Fo…" at bounding box center [387, 245] width 646 height 22
select select "London"
click at [64, 234] on select "Please Select Overseas Barnsley Bedfordshire Berkshire Bournemouth Bracknell Fo…" at bounding box center [387, 245] width 646 height 22
drag, startPoint x: 95, startPoint y: 294, endPoint x: 122, endPoint y: 182, distance: 115.8
click at [122, 182] on div "Where do you live currently? * Please Select UK Canada Ireland Australia New Ze…" at bounding box center [389, 238] width 651 height 125
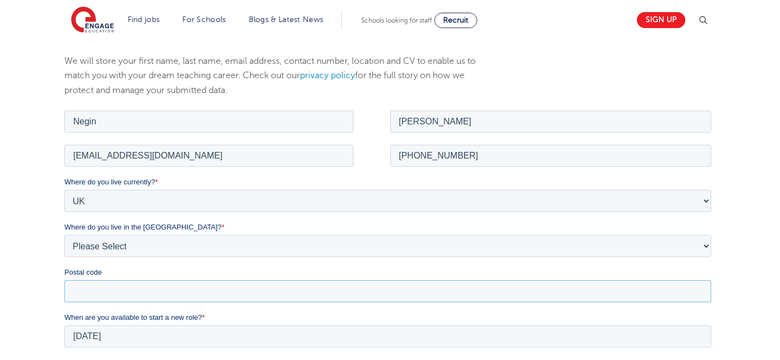
type input "N22 7RS"
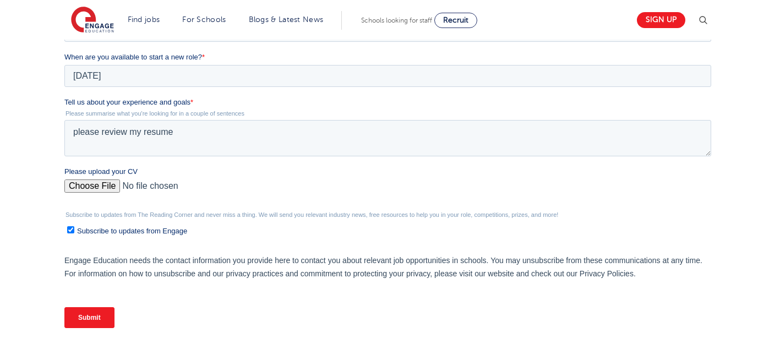
scroll to position [418, 0]
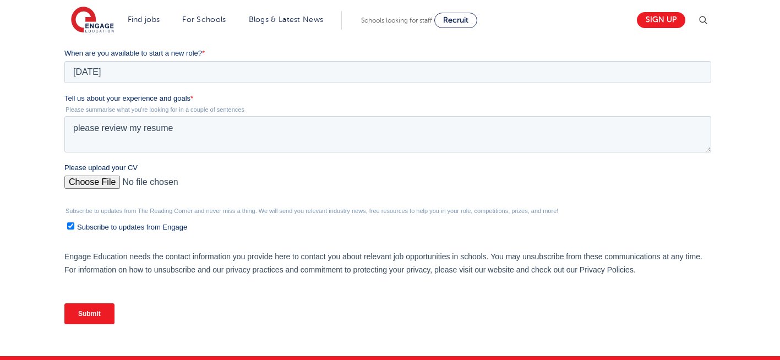
click at [84, 317] on input "Submit" at bounding box center [89, 313] width 50 height 21
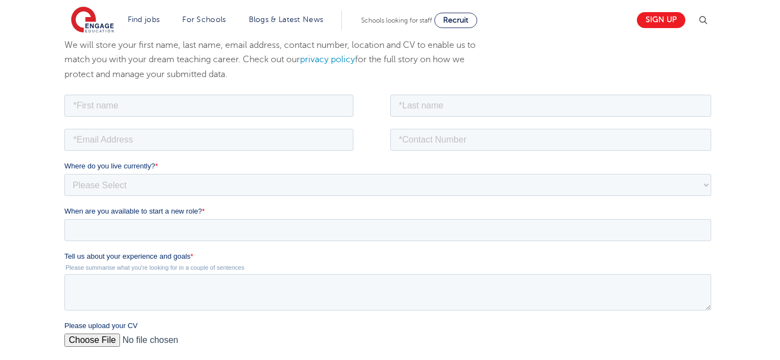
scroll to position [0, 0]
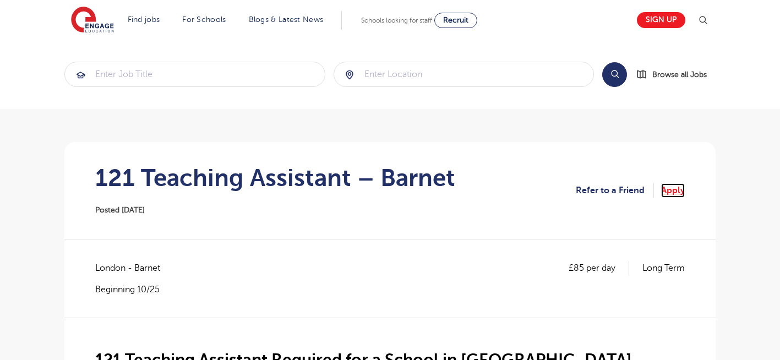
click at [678, 191] on link "Apply" at bounding box center [673, 190] width 24 height 14
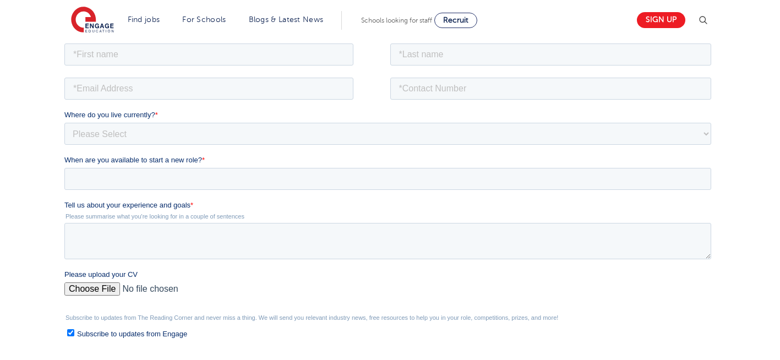
scroll to position [194, 0]
click at [259, 60] on input "text" at bounding box center [208, 54] width 289 height 22
type input "Negin"
click at [447, 63] on input "text" at bounding box center [550, 54] width 321 height 22
type input "[PERSON_NAME]"
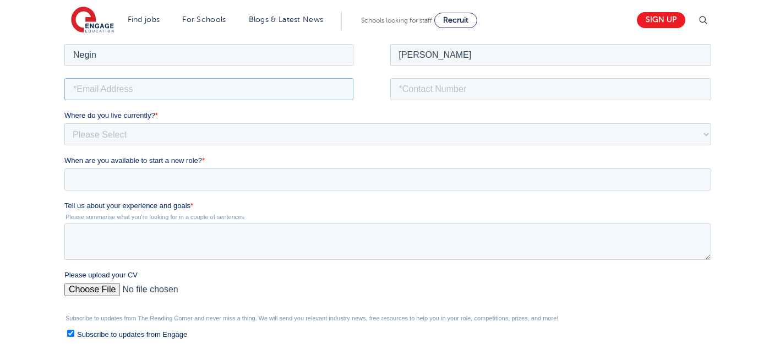
click at [188, 86] on input "email" at bounding box center [208, 89] width 289 height 22
type input "[EMAIL_ADDRESS][DOMAIN_NAME]"
click at [473, 90] on input "tel" at bounding box center [550, 89] width 321 height 22
type input "[PHONE_NUMBER]"
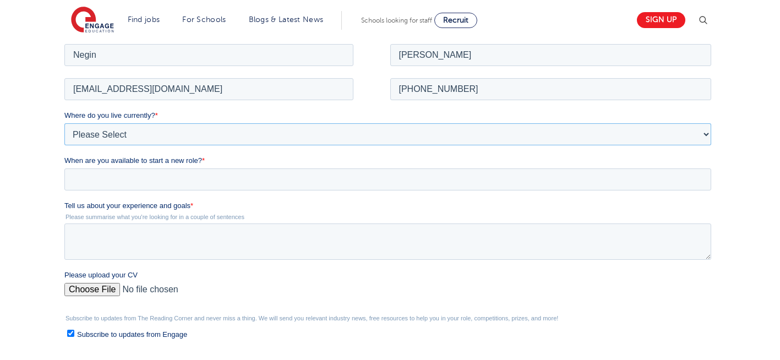
click at [110, 129] on select "Please Select [GEOGRAPHIC_DATA] [GEOGRAPHIC_DATA] [GEOGRAPHIC_DATA] [GEOGRAPHIC…" at bounding box center [387, 134] width 646 height 22
select select "UK"
click at [64, 123] on select "Please Select [GEOGRAPHIC_DATA] [GEOGRAPHIC_DATA] [GEOGRAPHIC_DATA] [GEOGRAPHIC…" at bounding box center [387, 134] width 646 height 22
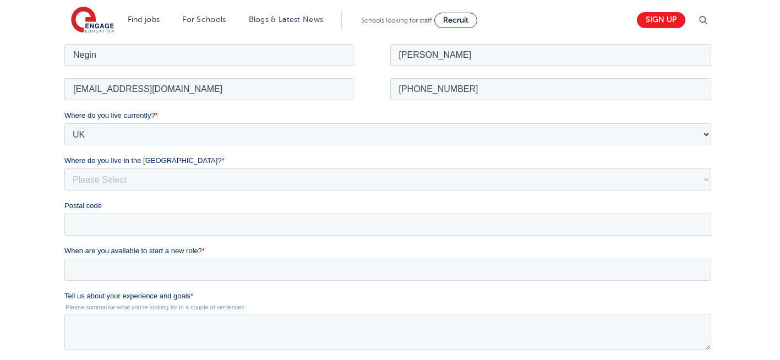
click at [133, 190] on div "Where do you live currently? * Please Select [GEOGRAPHIC_DATA] [GEOGRAPHIC_DATA…" at bounding box center [389, 171] width 651 height 125
click at [125, 177] on select "Please Select Overseas [GEOGRAPHIC_DATA] [GEOGRAPHIC_DATA] [GEOGRAPHIC_DATA] [G…" at bounding box center [387, 179] width 646 height 22
select select "[GEOGRAPHIC_DATA]"
click at [64, 168] on select "Please Select Overseas [GEOGRAPHIC_DATA] [GEOGRAPHIC_DATA] [GEOGRAPHIC_DATA] [G…" at bounding box center [387, 179] width 646 height 22
click at [103, 217] on input "Postal code" at bounding box center [387, 224] width 646 height 22
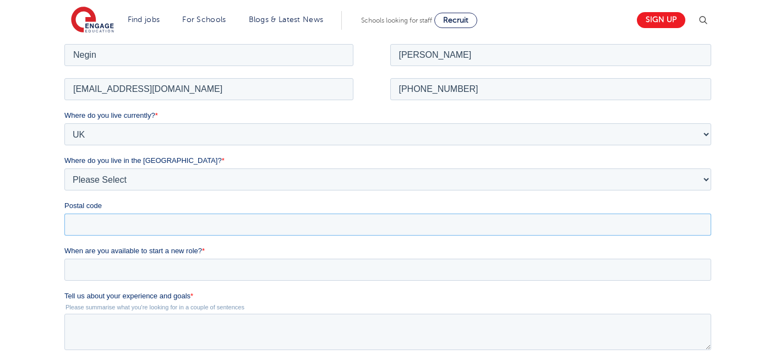
type input "N22 7RS"
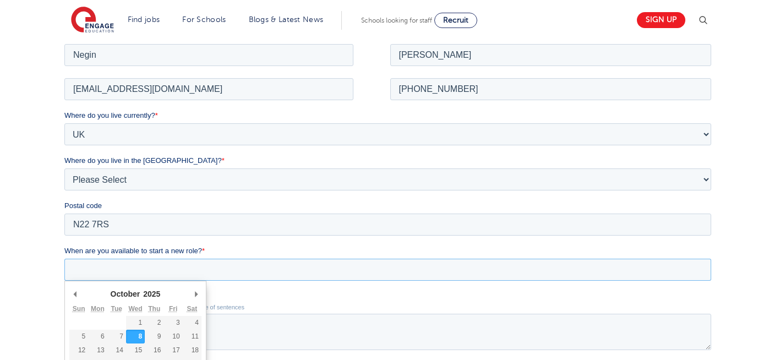
click at [149, 272] on input "When are you available to start a new role? *" at bounding box center [387, 269] width 646 height 22
type div "[DATE]"
type input "[DATE]"
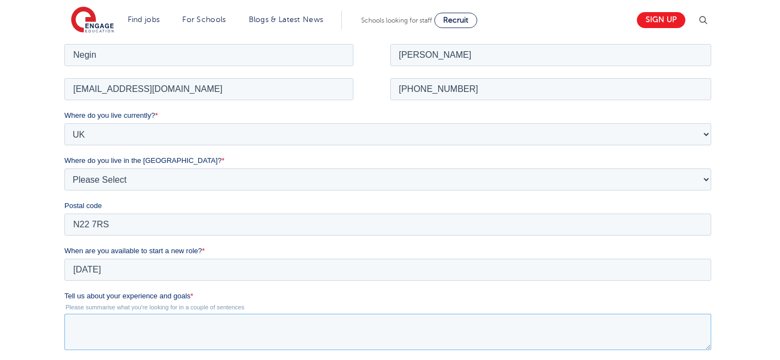
click at [161, 341] on textarea "Tell us about your experience and goals *" at bounding box center [387, 331] width 646 height 36
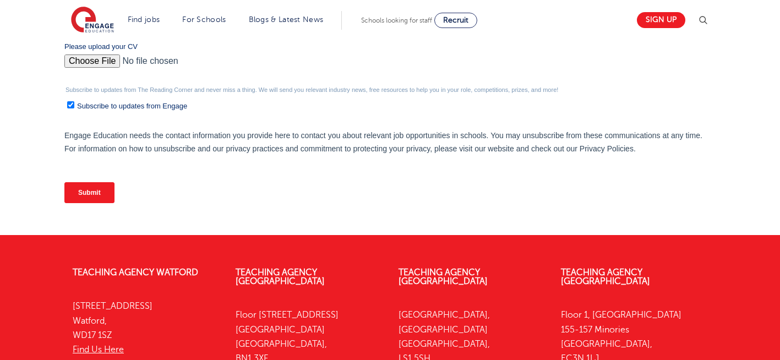
scroll to position [525, 0]
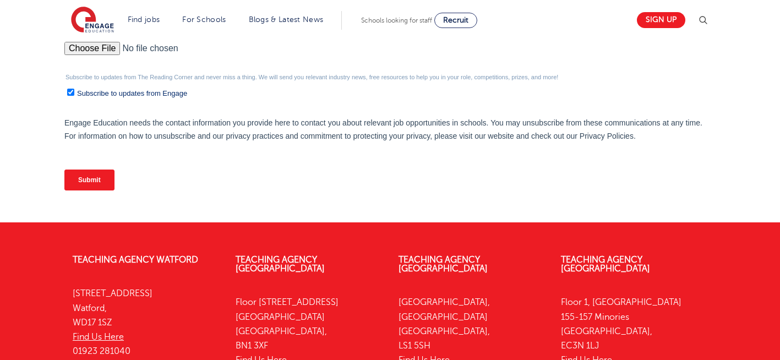
type textarea "please review my resume"
click at [92, 44] on input "Please upload your CV" at bounding box center [387, 53] width 646 height 22
type input "C:\fakepath\Negin-s-CV-3 (3) 1 (1) 1 1.docx"
click at [94, 177] on input "Submit" at bounding box center [89, 179] width 50 height 21
